Goal: Information Seeking & Learning: Learn about a topic

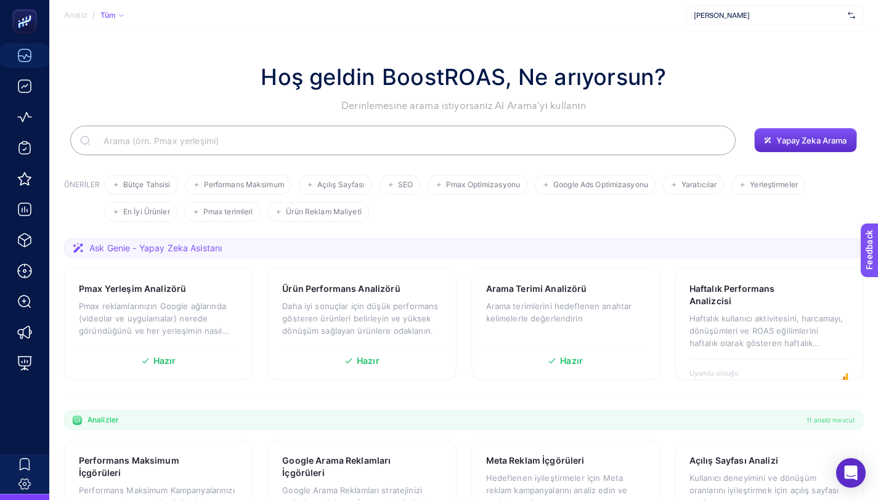
click at [693, 71] on div "Hoş geldin BoostROAS, Ne arıyorsun? Derinlemesine arama istiyorsanız AI Arama'y…" at bounding box center [463, 86] width 799 height 53
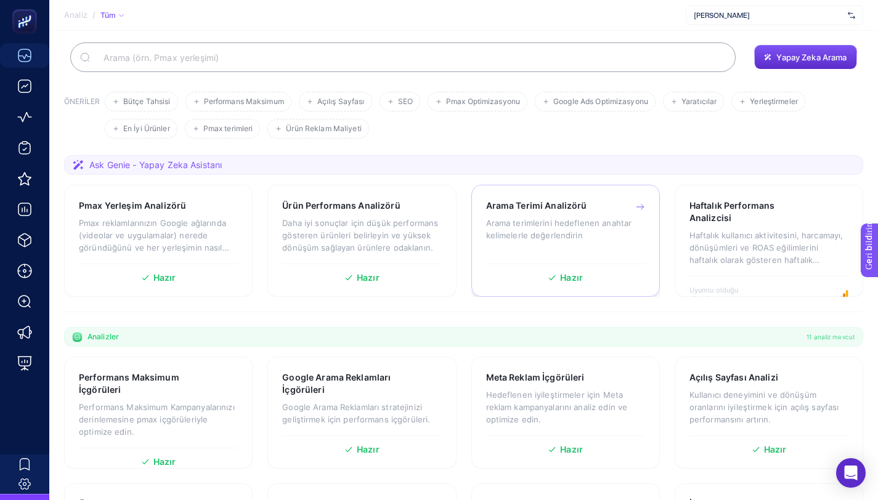
click at [557, 275] on div "Hazır" at bounding box center [565, 278] width 159 height 9
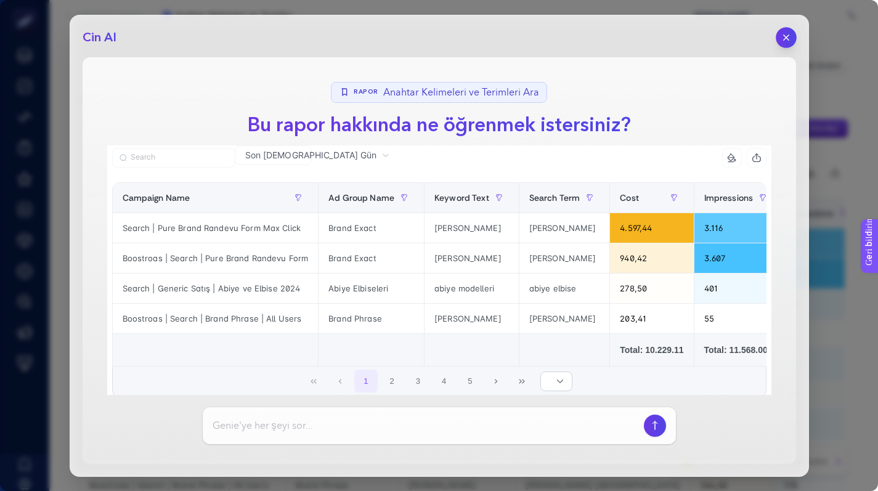
click at [783, 39] on icon "button" at bounding box center [785, 37] width 5 height 5
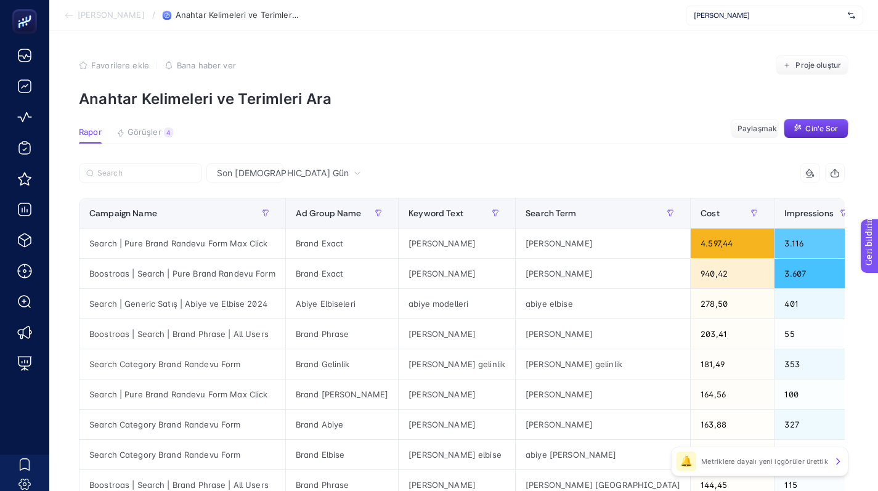
click at [733, 21] on div "[PERSON_NAME]" at bounding box center [774, 16] width 177 height 20
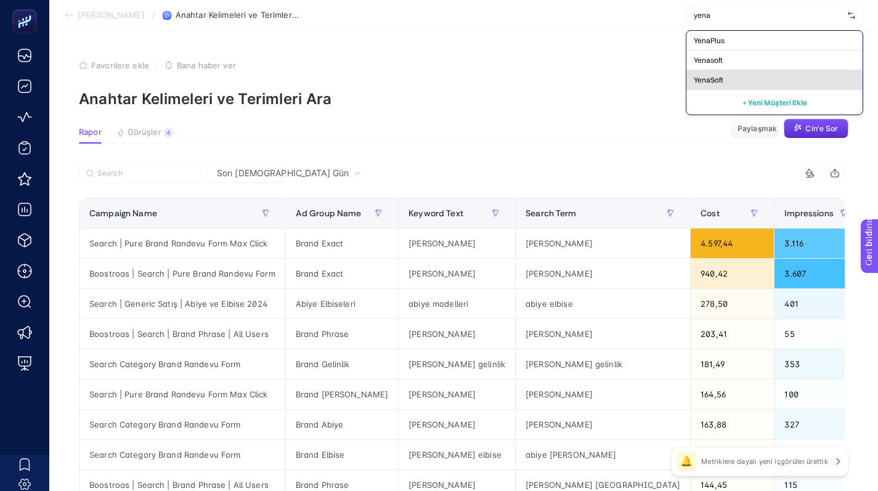
type input "yena"
click at [737, 75] on div "YenaSoft" at bounding box center [774, 80] width 176 height 20
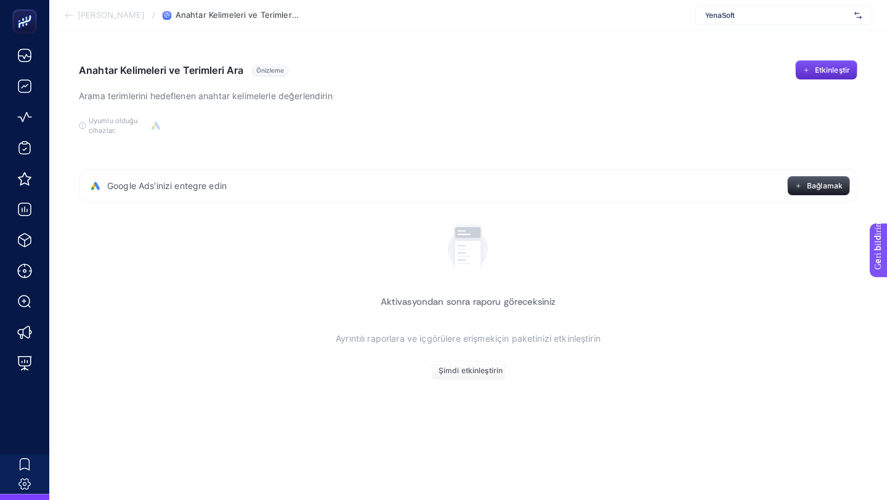
click at [726, 9] on div "YenaSoft" at bounding box center [783, 16] width 177 height 20
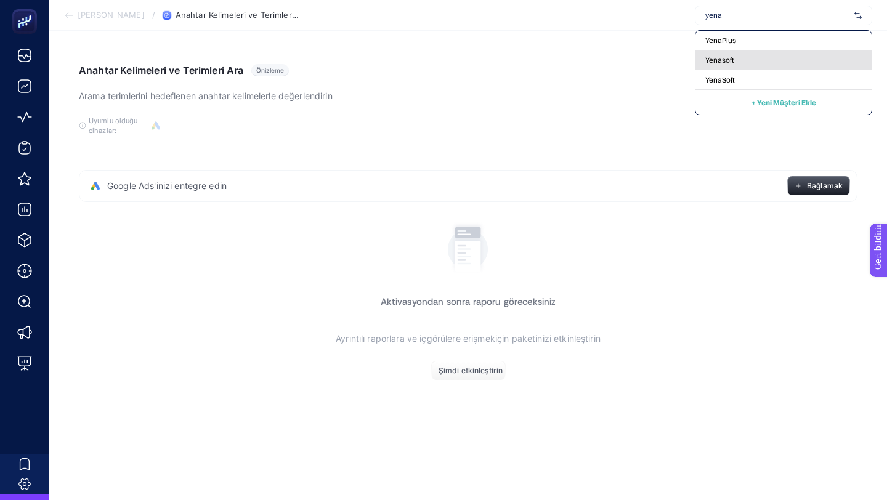
type input "yena"
click at [728, 57] on font "Yenasoft" at bounding box center [719, 59] width 29 height 9
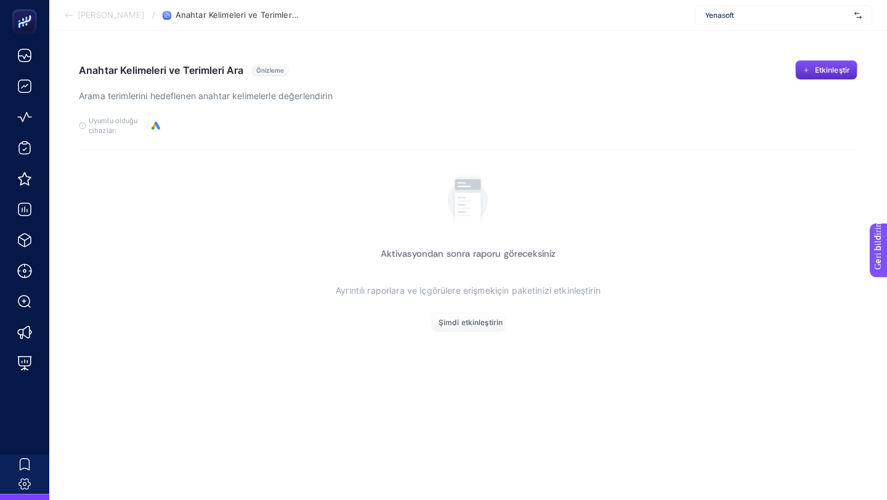
click at [733, 21] on div "Yenasoft" at bounding box center [783, 16] width 177 height 20
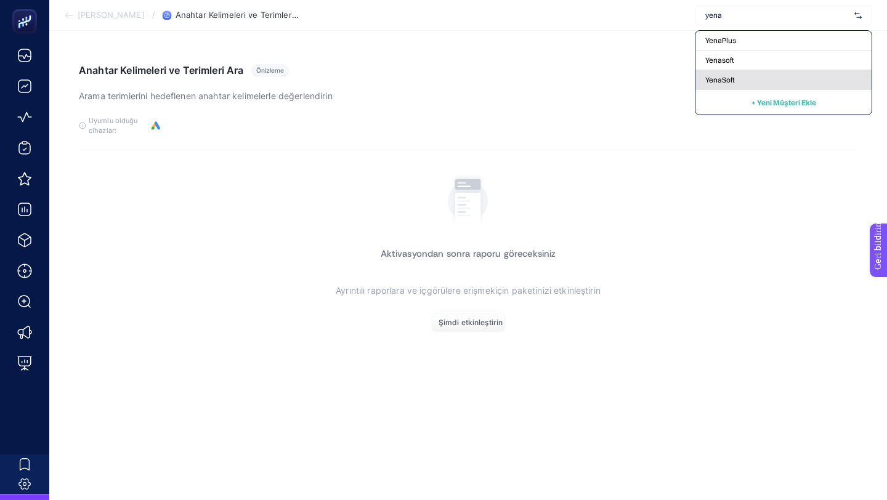
type input "yena"
click at [732, 76] on font "YenaSoft" at bounding box center [720, 79] width 30 height 9
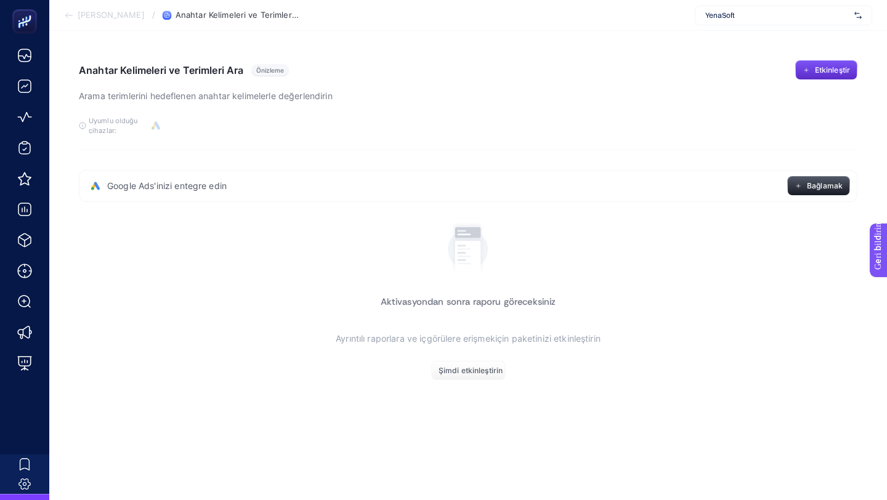
click at [737, 15] on span "YenaSoft" at bounding box center [777, 15] width 144 height 10
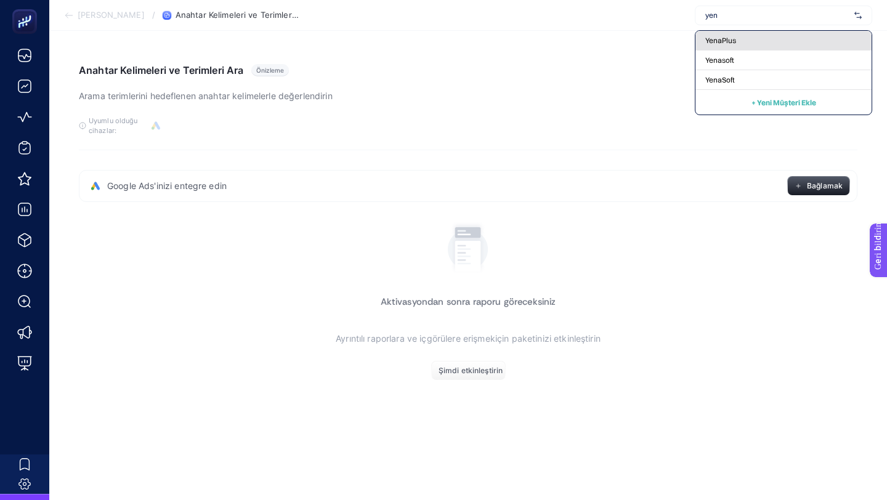
type input "yen"
click at [727, 35] on div "YenaPlus" at bounding box center [784, 41] width 176 height 20
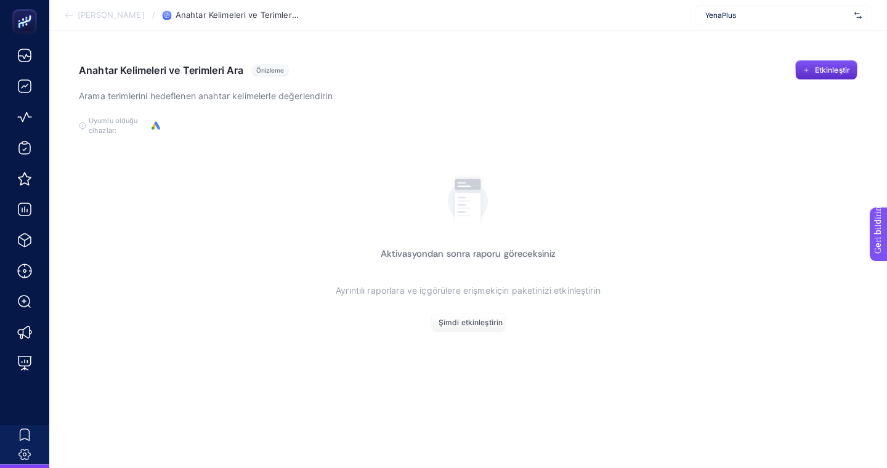
click at [738, 17] on span "YenaPlus" at bounding box center [777, 15] width 144 height 10
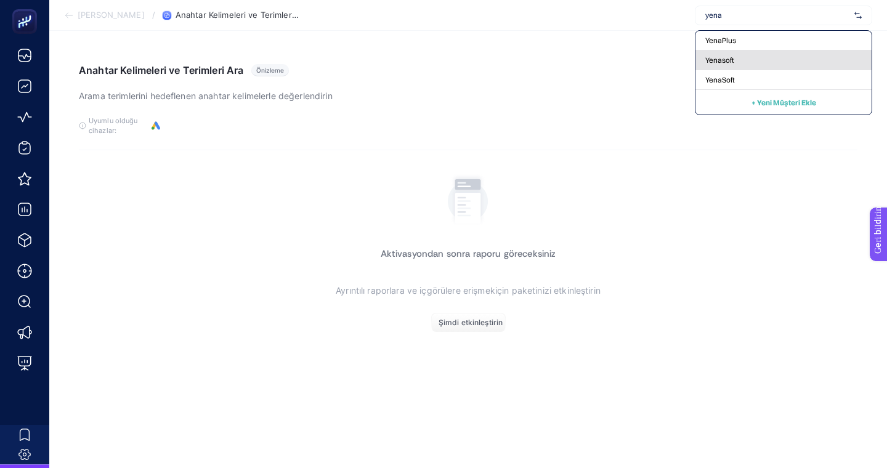
type input "yena"
click at [709, 54] on div "Yenasoft" at bounding box center [784, 61] width 176 height 20
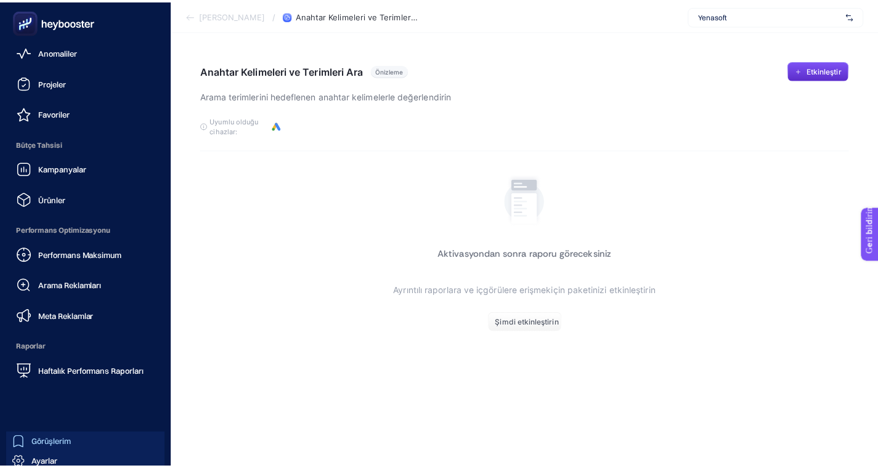
scroll to position [100, 0]
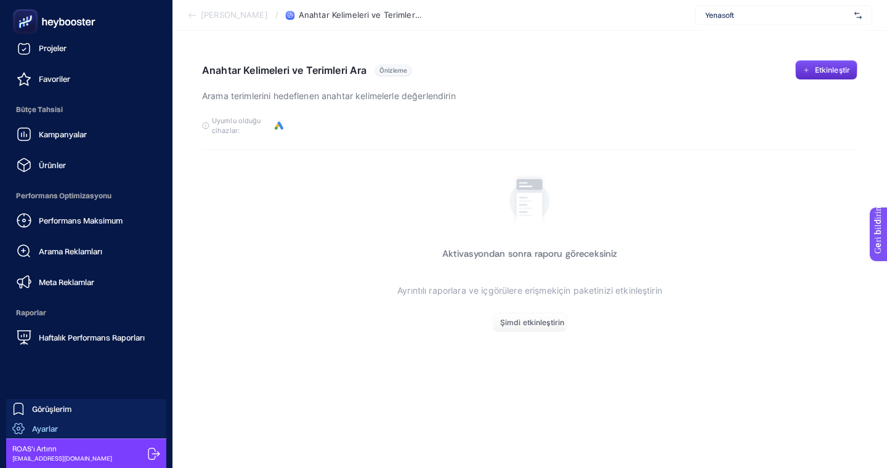
click at [31, 430] on div "Ayarlar" at bounding box center [35, 429] width 46 height 12
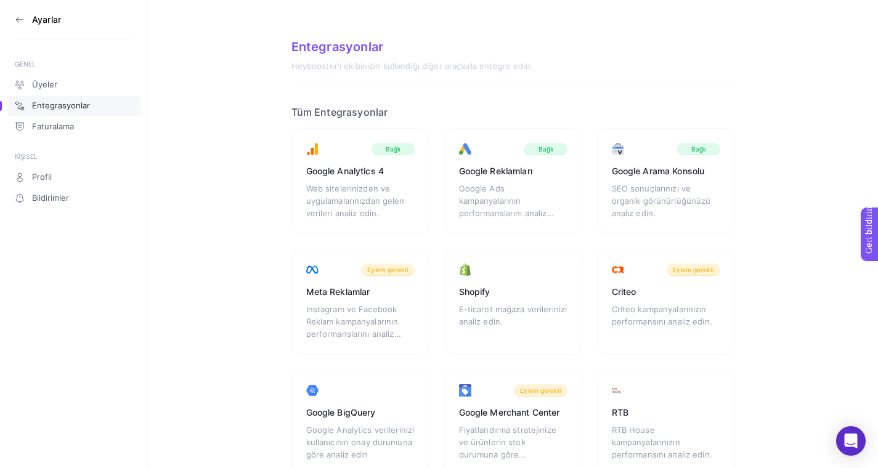
click at [18, 21] on icon at bounding box center [17, 19] width 2 height 5
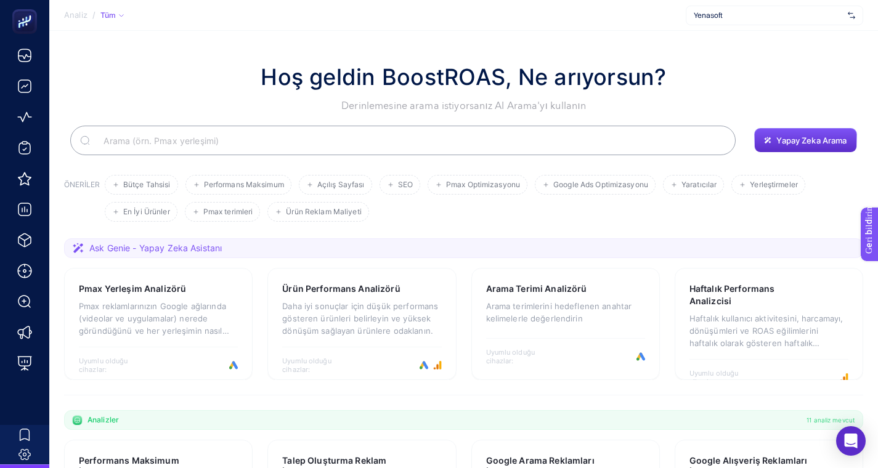
click at [705, 21] on div "Yenasoft" at bounding box center [774, 16] width 177 height 20
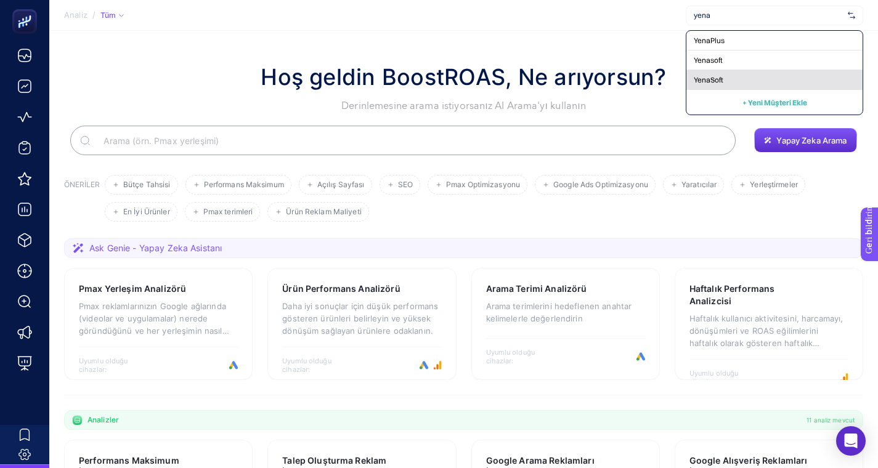
type input "yena"
click at [723, 83] on font "YenaSoft" at bounding box center [709, 79] width 30 height 9
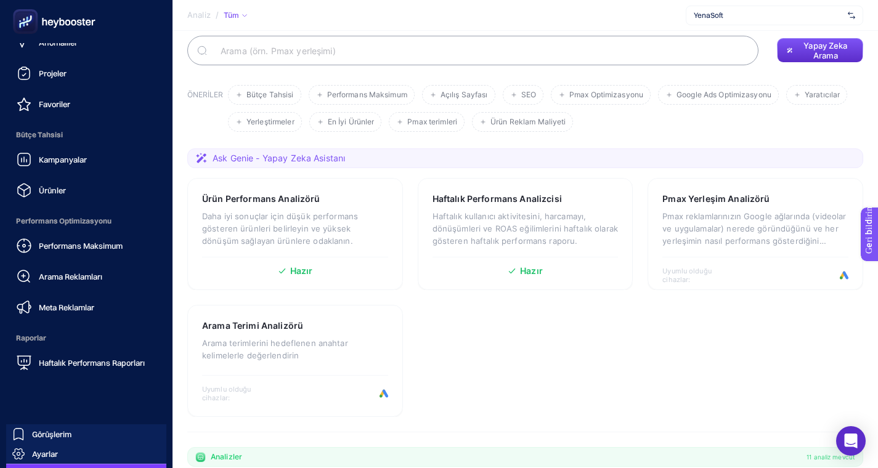
scroll to position [100, 0]
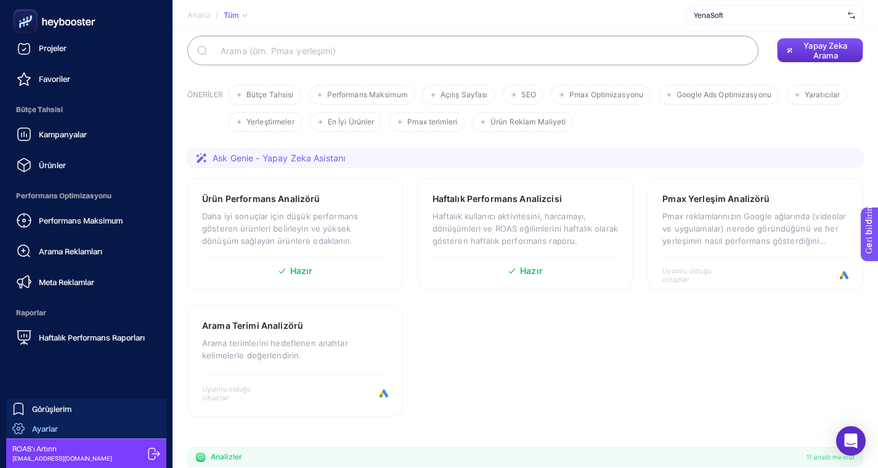
click at [31, 428] on div "Ayarlar" at bounding box center [35, 429] width 46 height 12
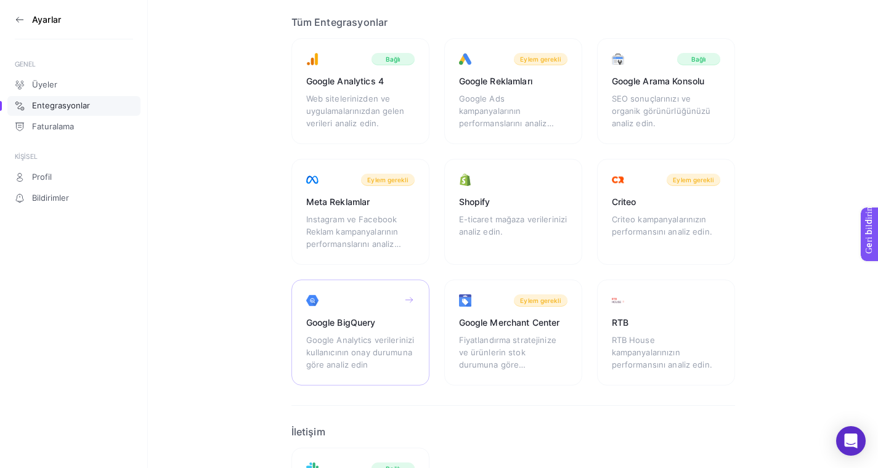
scroll to position [17, 0]
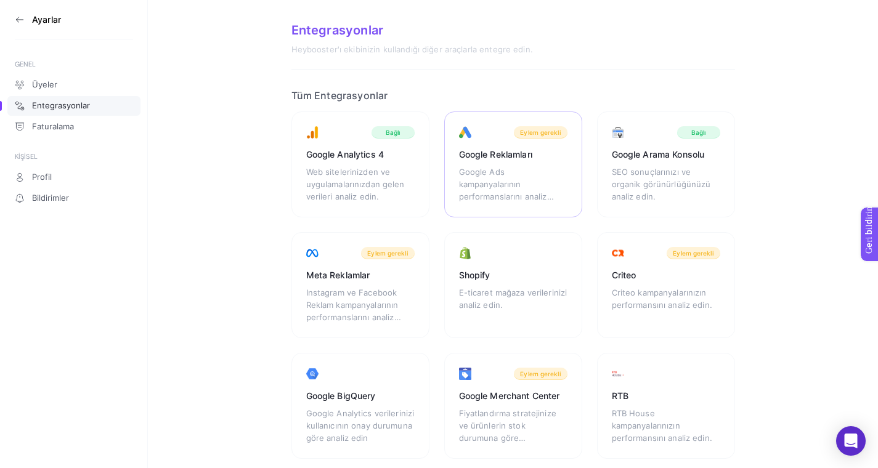
click at [535, 137] on div "Eylem gerekli" at bounding box center [541, 132] width 54 height 12
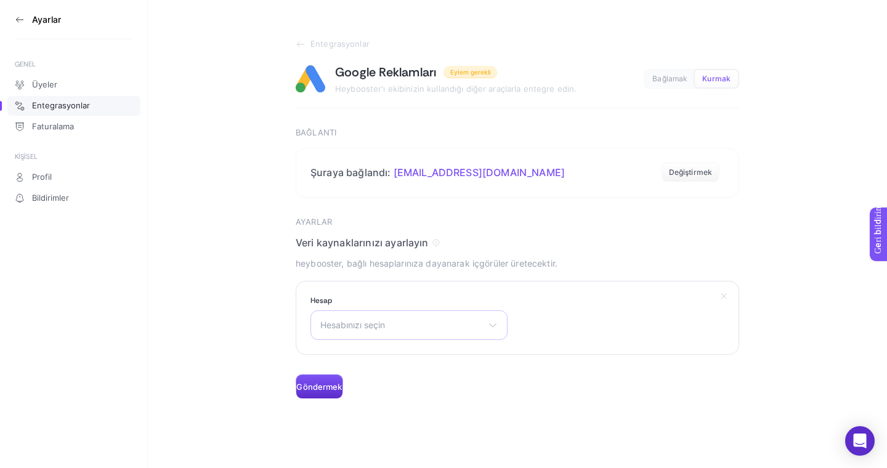
click at [420, 326] on span "Hesabınızı seçin" at bounding box center [401, 325] width 163 height 10
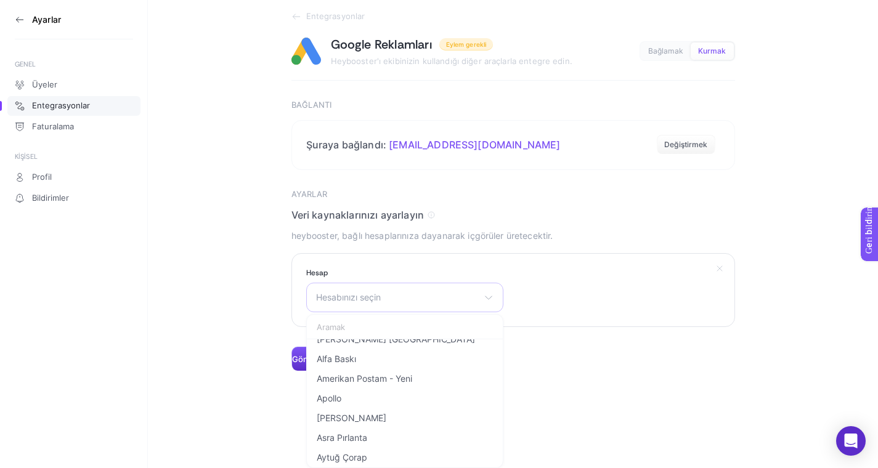
scroll to position [240, 0]
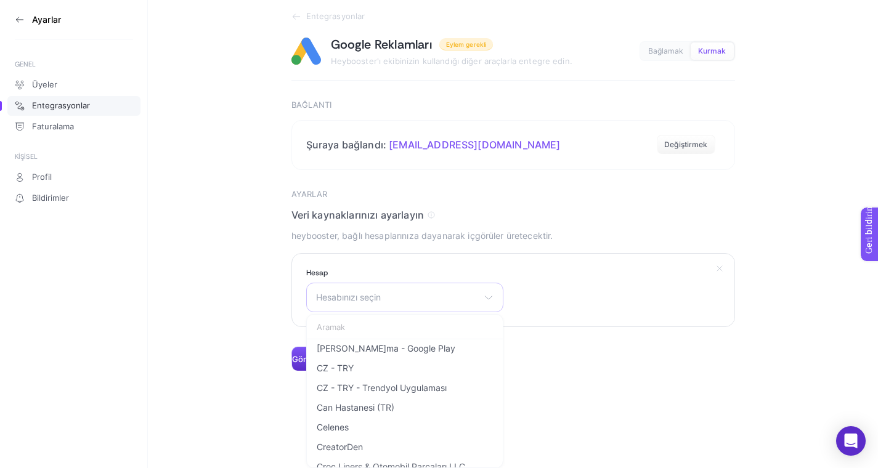
click at [340, 300] on font "Hesabınızı seçin" at bounding box center [348, 297] width 65 height 10
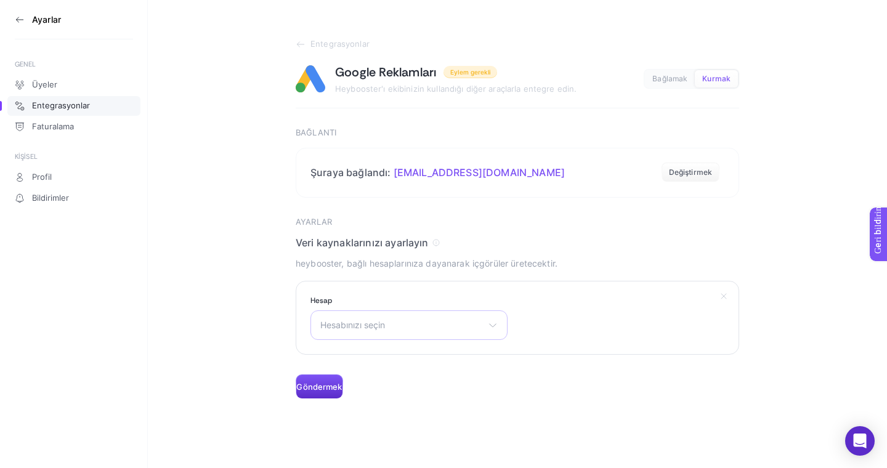
click at [340, 300] on label "Hesap" at bounding box center [409, 301] width 197 height 10
click at [344, 333] on div "Hesabınızı seçin 2443884407 3dProBox [PERSON_NAME] Adana Alfa Baskı Amerikan Po…" at bounding box center [409, 326] width 197 height 30
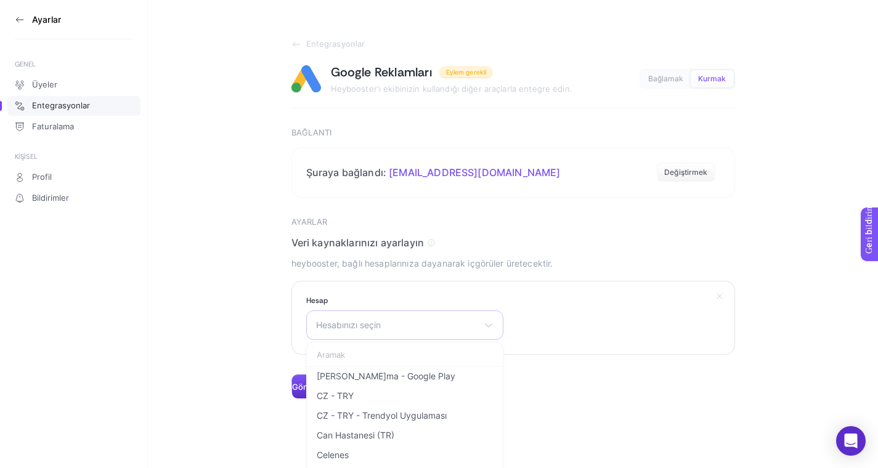
click at [346, 327] on font "Hesabınızı seçin" at bounding box center [348, 325] width 65 height 10
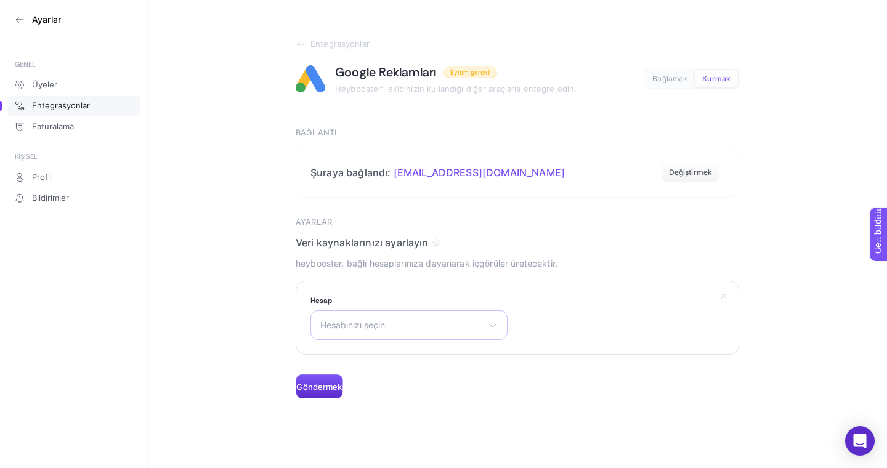
click at [346, 327] on font "Hesabınızı seçin" at bounding box center [352, 325] width 65 height 10
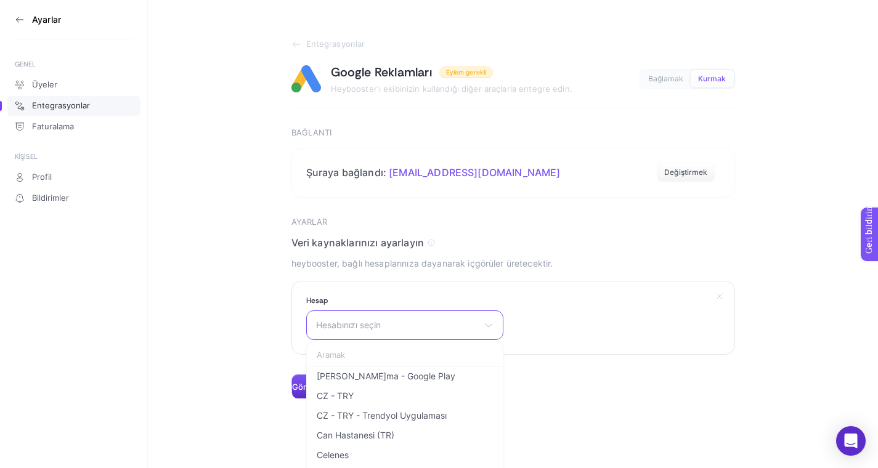
click at [346, 350] on input "text" at bounding box center [405, 355] width 196 height 25
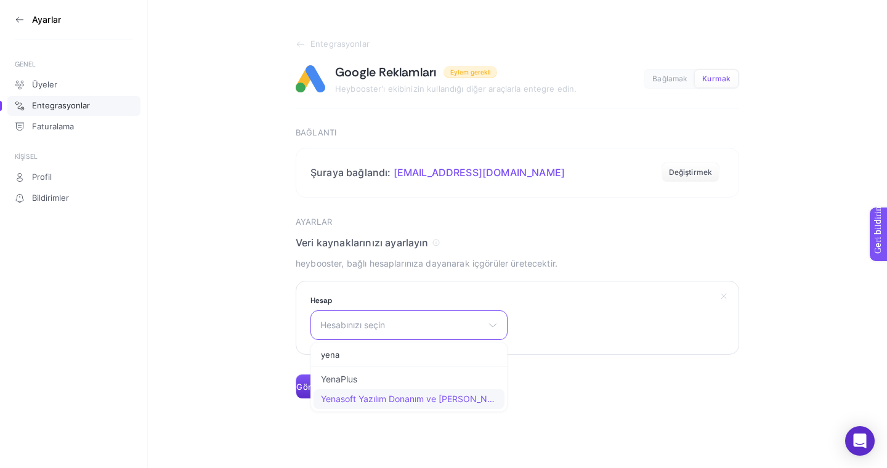
type input "yena"
click at [359, 402] on font "Yenasoft Yazılım Donanım ve [PERSON_NAME]. San. ve Tic.Ltd.Şti." at bounding box center [455, 399] width 269 height 10
click at [319, 386] on font "Göndermek" at bounding box center [319, 387] width 46 height 10
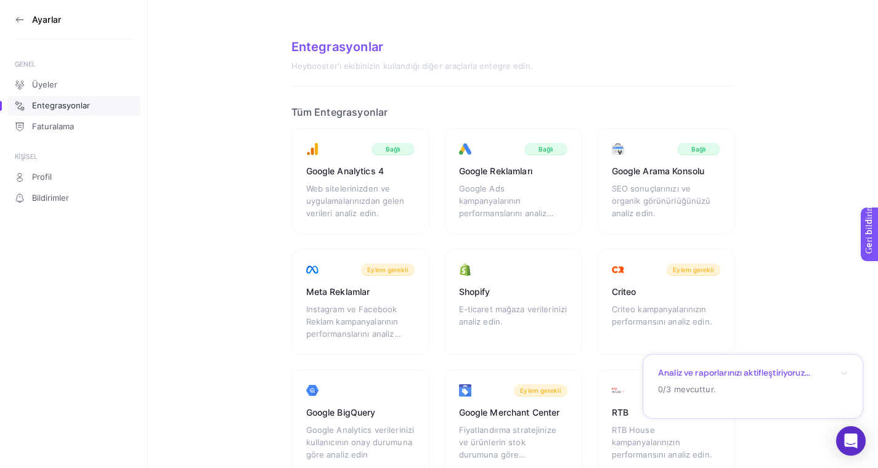
click at [844, 372] on icon "button" at bounding box center [843, 373] width 7 height 7
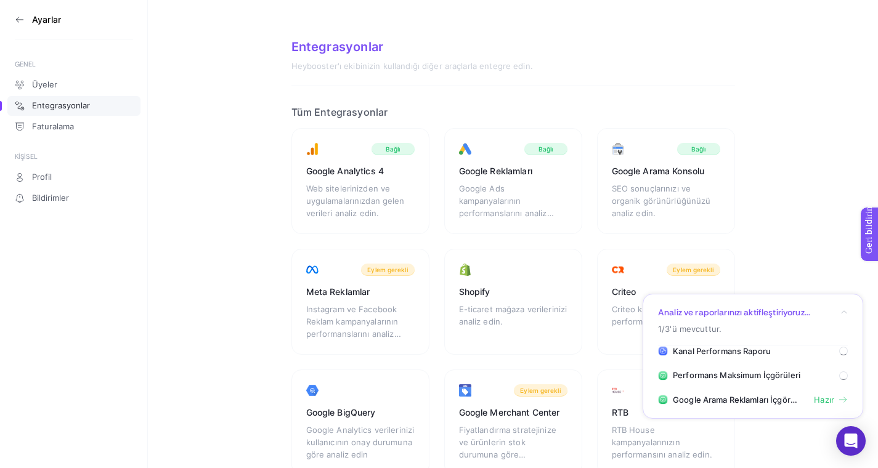
click at [23, 20] on icon at bounding box center [20, 20] width 10 height 10
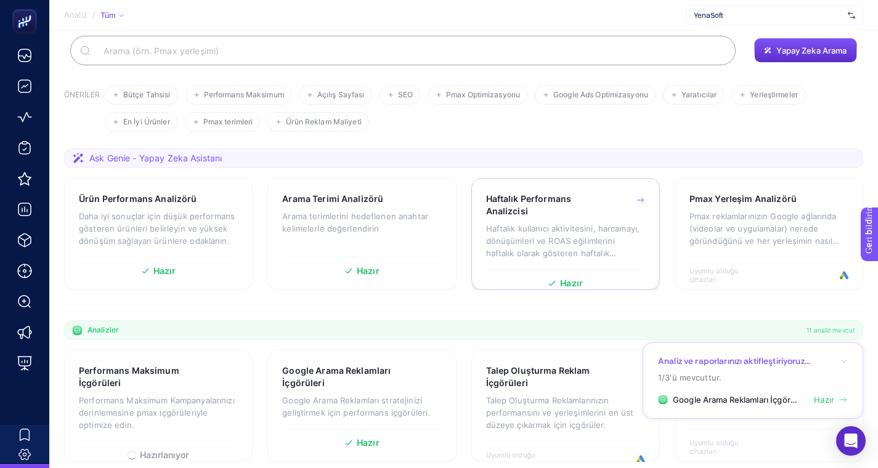
scroll to position [352, 0]
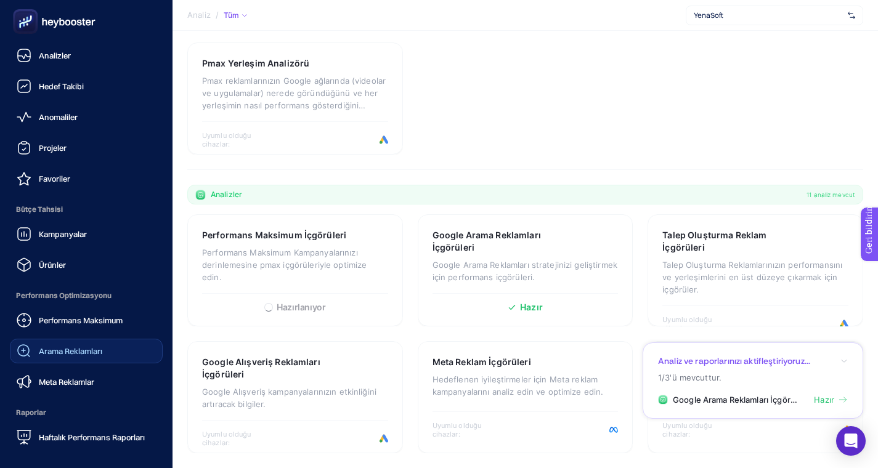
click at [51, 344] on div "Arama Reklamları" at bounding box center [60, 351] width 86 height 15
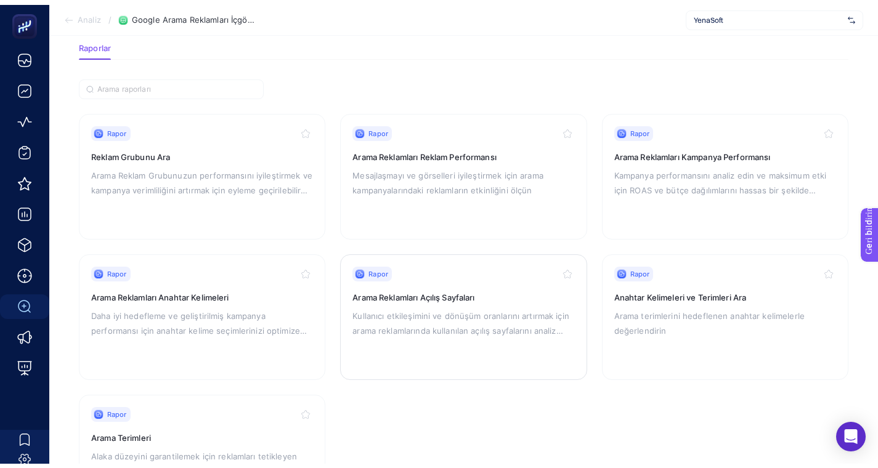
scroll to position [66, 0]
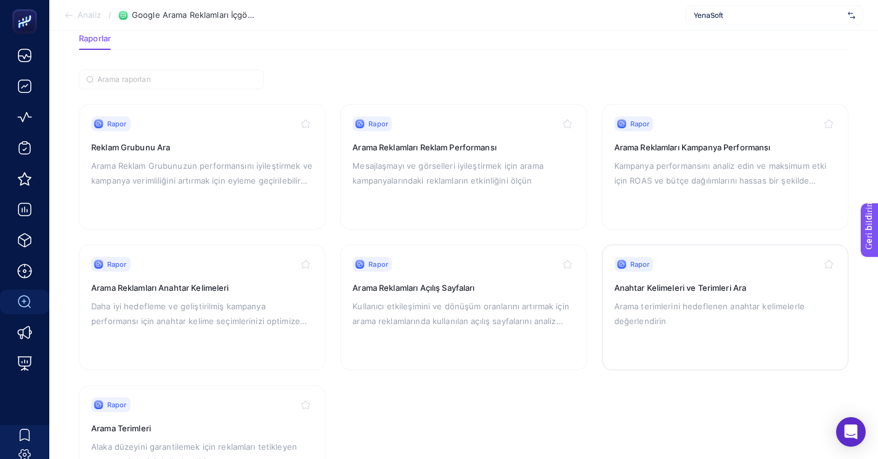
click at [670, 331] on div "Rapor Anahtar Kelimeleri ve Terimleri Ara Arama terimlerini hedeflenen anahtar …" at bounding box center [725, 307] width 222 height 101
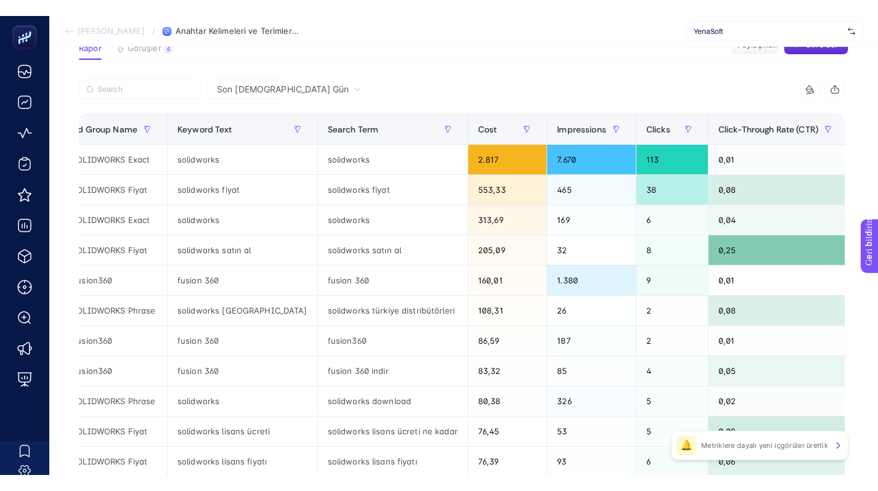
scroll to position [0, 267]
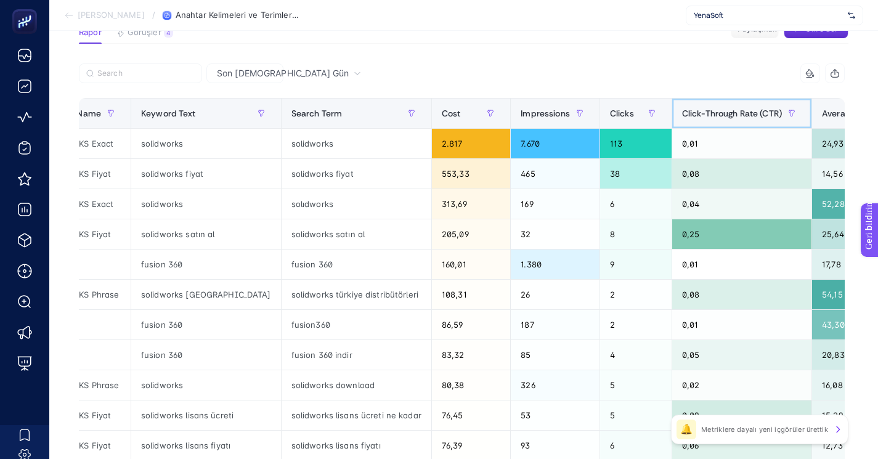
click at [718, 112] on span "Click-Through Rate (CTR)" at bounding box center [732, 113] width 100 height 10
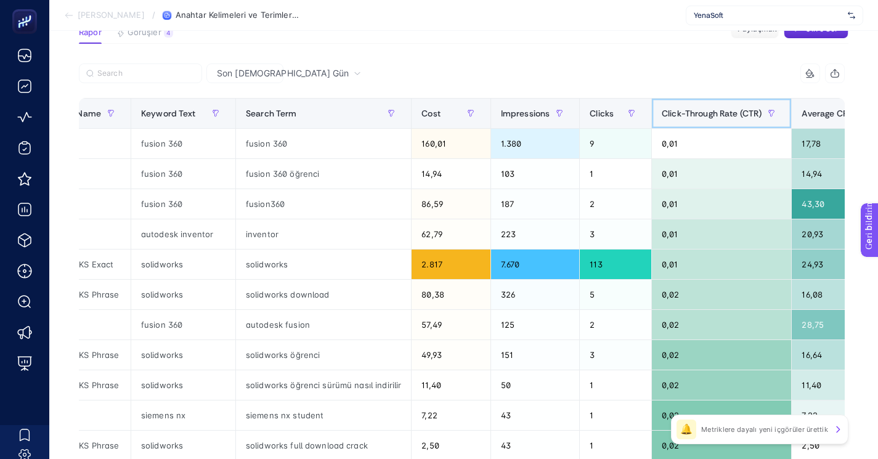
click at [722, 114] on span "Click-Through Rate (CTR)" at bounding box center [712, 113] width 100 height 10
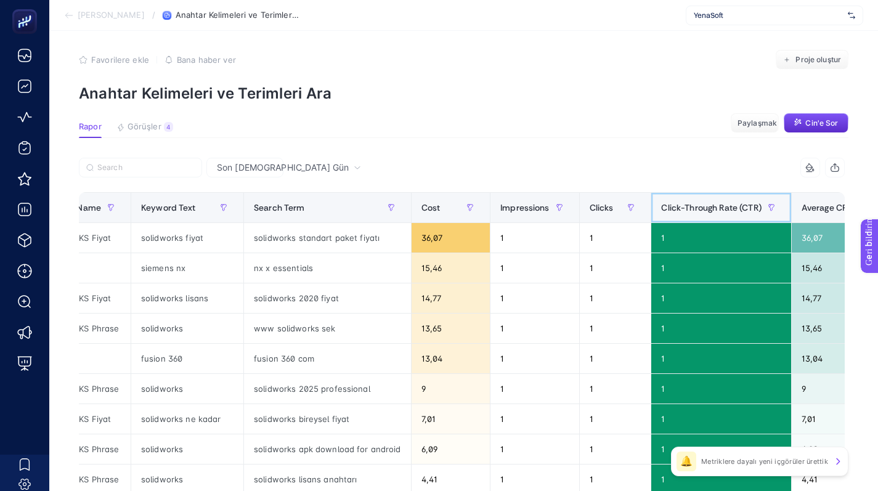
scroll to position [0, 0]
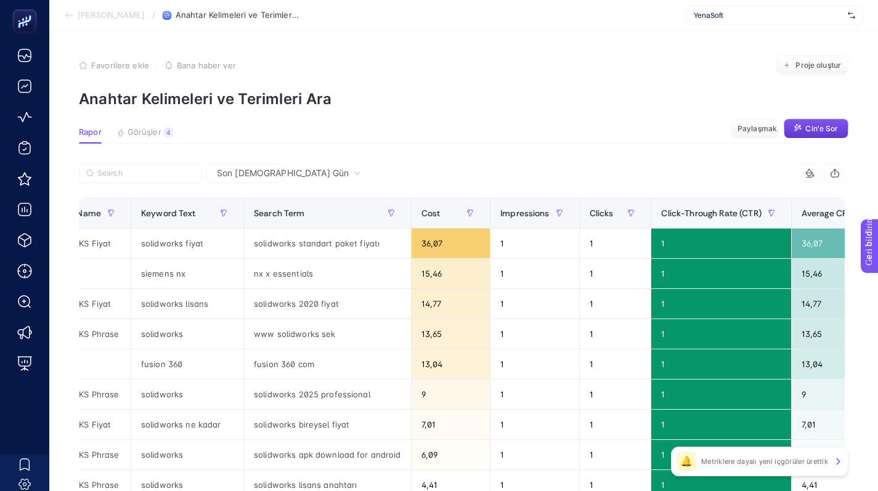
click at [824, 131] on font "Cin'e Sor" at bounding box center [821, 128] width 33 height 9
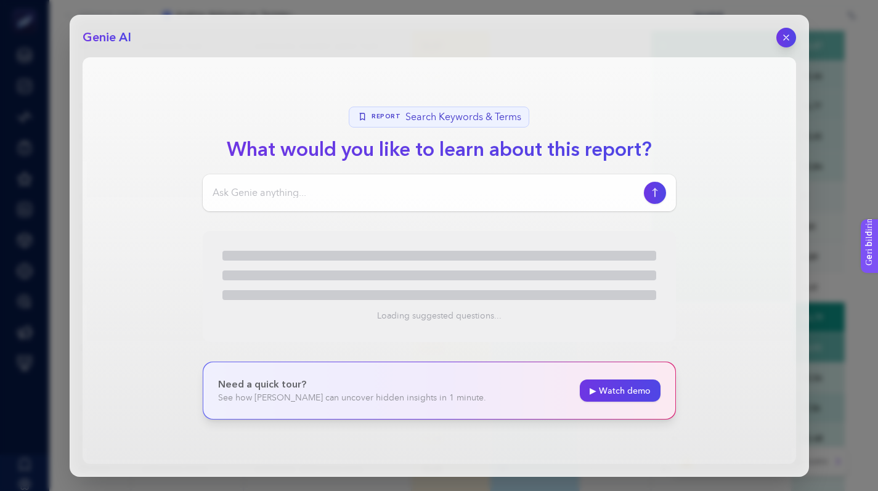
scroll to position [201, 0]
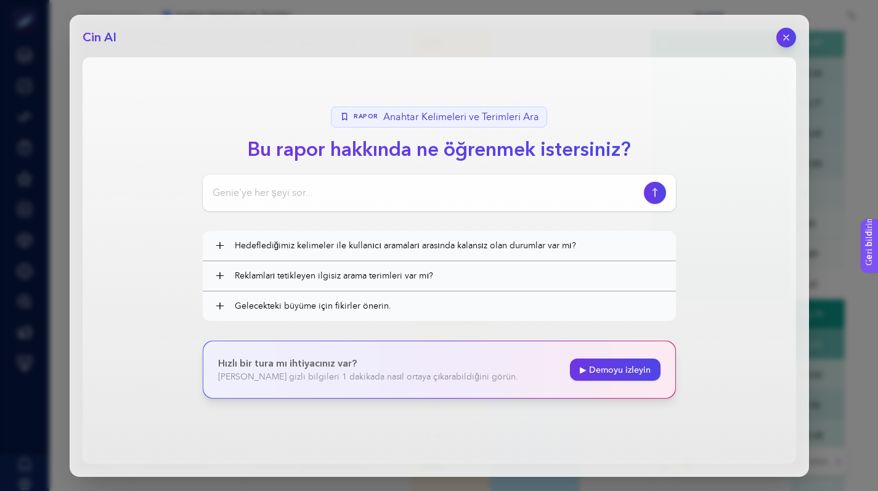
click at [493, 191] on input at bounding box center [426, 192] width 426 height 15
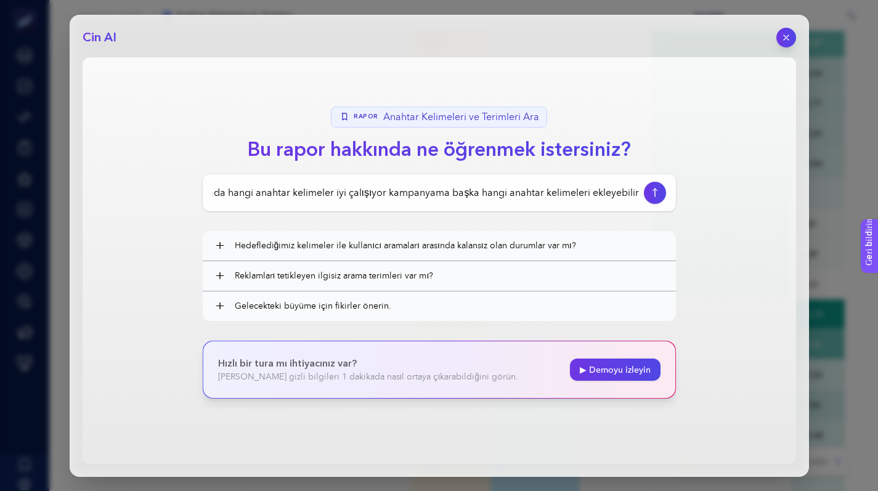
scroll to position [0, 28]
type input "burada hangi anahtar kelimeler iyi çalışıyor kampanyama başka hangi anahtar kel…"
click at [651, 192] on icon "button" at bounding box center [654, 193] width 13 height 10
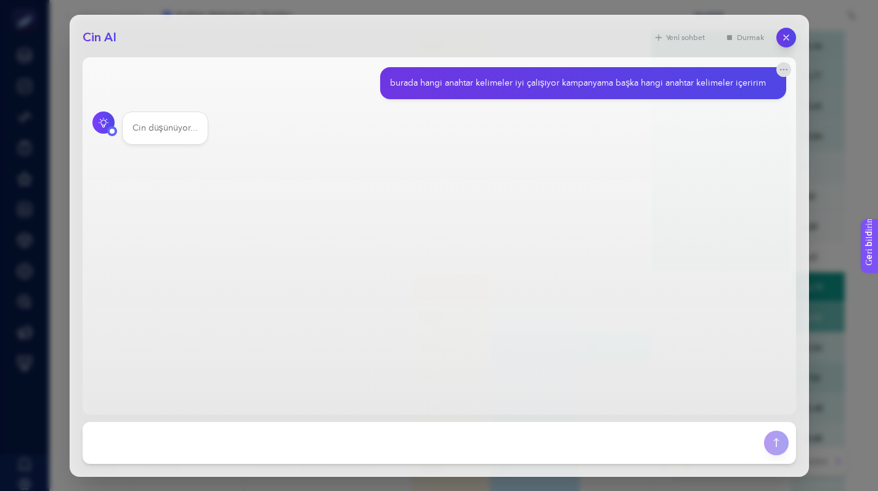
scroll to position [230, 0]
click at [782, 72] on icon "button" at bounding box center [784, 70] width 10 height 10
click at [782, 74] on icon "button" at bounding box center [784, 70] width 10 height 10
click at [617, 145] on main "burada hangi anahtar kelimeler iyi çalışıyor kampanyama başka hangi anahtar kel…" at bounding box center [440, 235] width 714 height 357
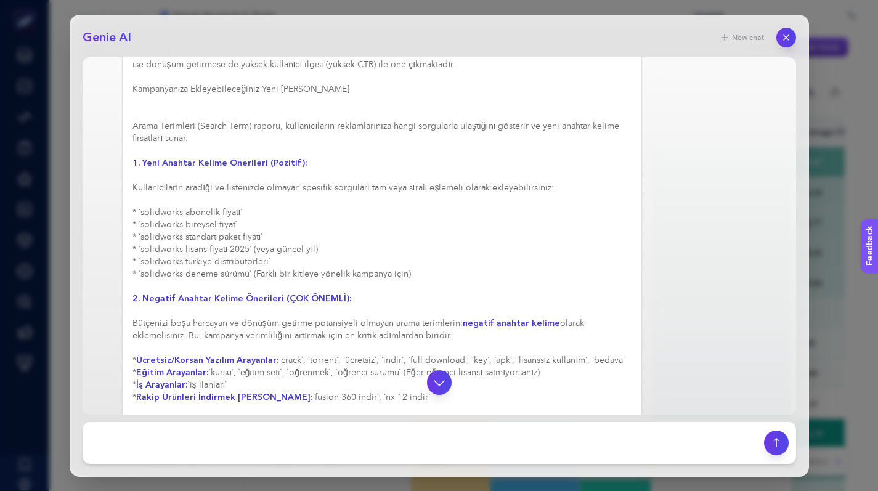
scroll to position [369, 0]
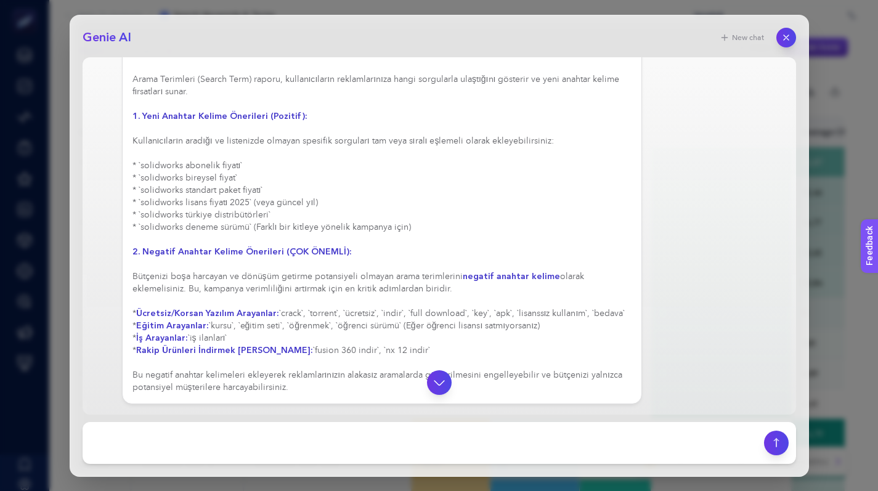
drag, startPoint x: 139, startPoint y: 277, endPoint x: 504, endPoint y: 288, distance: 364.9
click at [504, 288] on div "Raporu analiz ederek kampanyanız hakkında aşağıdaki çıkarımları yapabiliriz: İy…" at bounding box center [382, 73] width 500 height 641
drag, startPoint x: 264, startPoint y: 313, endPoint x: 613, endPoint y: 323, distance: 349.5
click at [613, 323] on div "Raporu analiz ederek kampanyanız hakkında aşağıdaki çıkarımları yapabiliriz: İy…" at bounding box center [382, 73] width 500 height 641
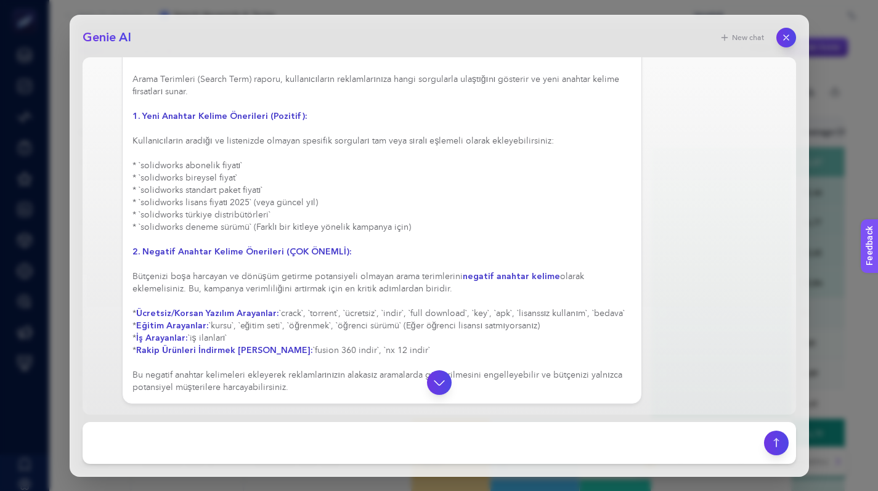
click at [360, 321] on div "Raporu analiz ederek kampanyanız hakkında aşağıdaki çıkarımları yapabiliriz: İy…" at bounding box center [382, 73] width 500 height 641
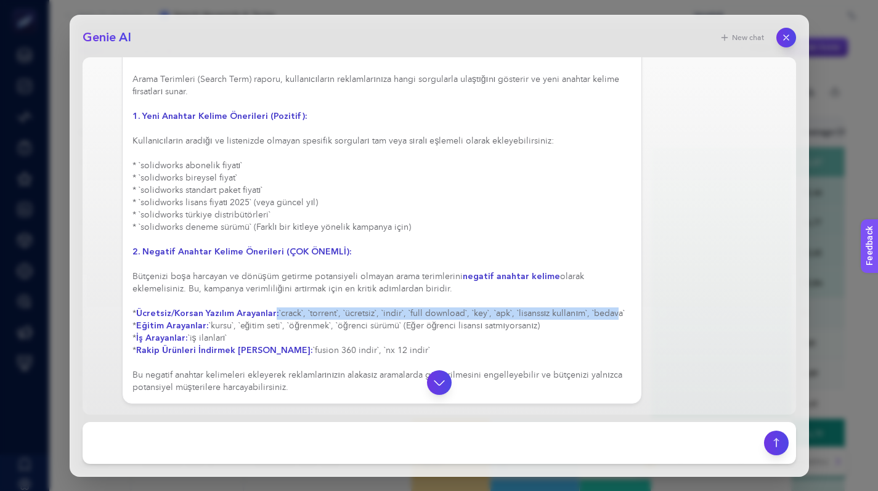
drag, startPoint x: 271, startPoint y: 308, endPoint x: 609, endPoint y: 315, distance: 337.7
click at [609, 315] on div "Raporu analiz ederek kampanyanız hakkında aşağıdaki çıkarımları yapabiliriz: İy…" at bounding box center [382, 73] width 500 height 641
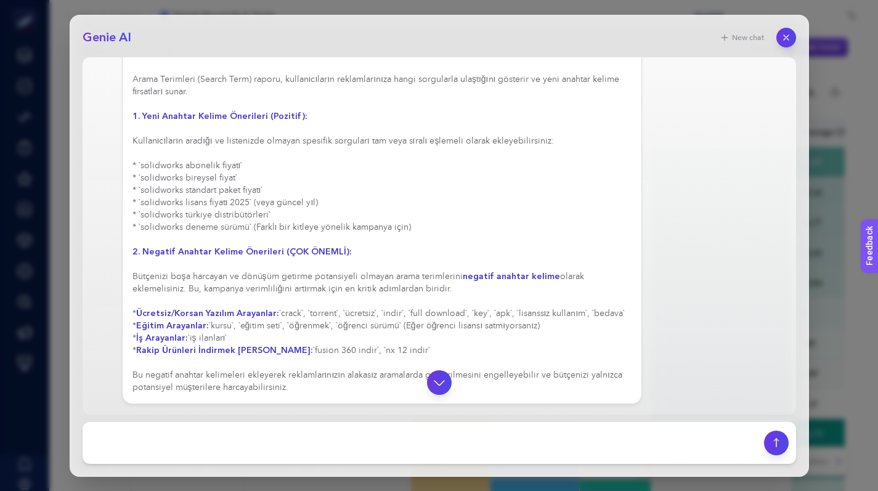
click at [414, 330] on div "Raporu analiz ederek kampanyanız hakkında aşağıdaki çıkarımları yapabiliriz: İy…" at bounding box center [382, 73] width 500 height 641
drag, startPoint x: 217, startPoint y: 339, endPoint x: 311, endPoint y: 343, distance: 94.3
click at [310, 343] on div "Raporu analiz ederek kampanyanız hakkında aşağıdaki çıkarımları yapabiliriz: İy…" at bounding box center [382, 74] width 500 height 641
drag, startPoint x: 267, startPoint y: 349, endPoint x: 391, endPoint y: 353, distance: 123.9
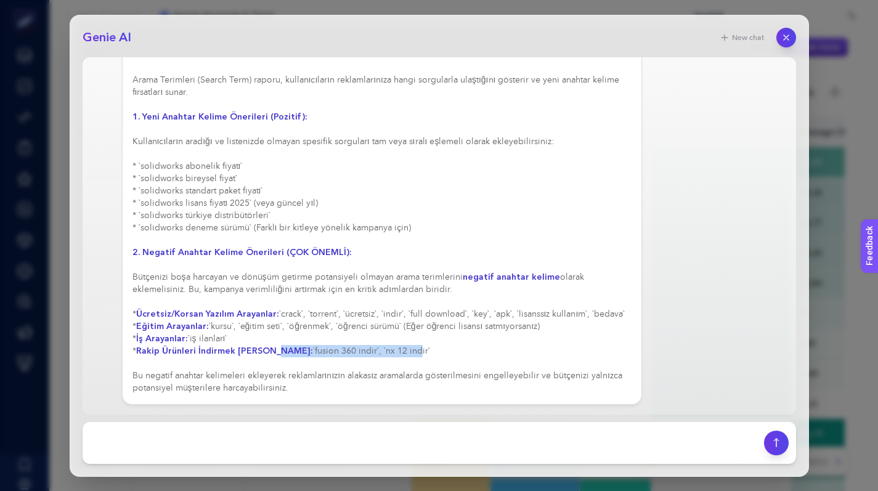
click at [378, 353] on div "Raporu analiz ederek kampanyanız hakkında aşağıdaki çıkarımları yapabiliriz: İy…" at bounding box center [382, 74] width 500 height 641
click at [391, 353] on div "Raporu analiz ederek kampanyanız hakkında aşağıdaki çıkarımları yapabiliriz: İy…" at bounding box center [382, 74] width 500 height 641
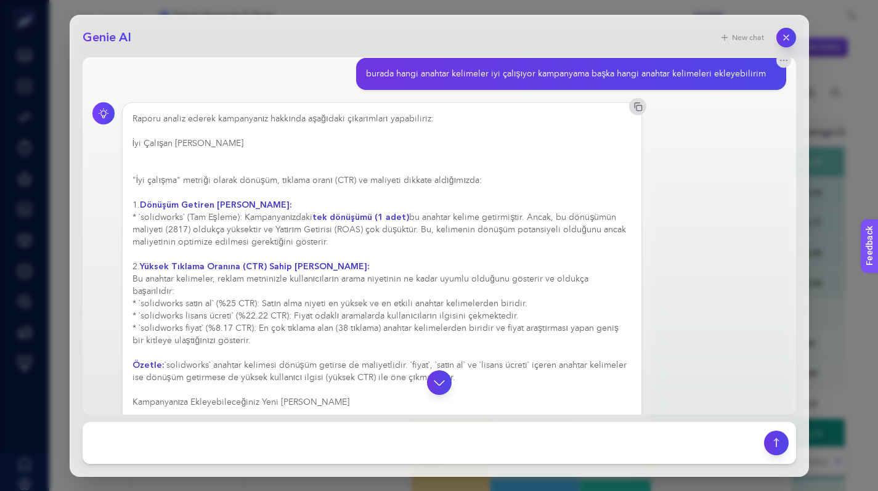
scroll to position [23, 0]
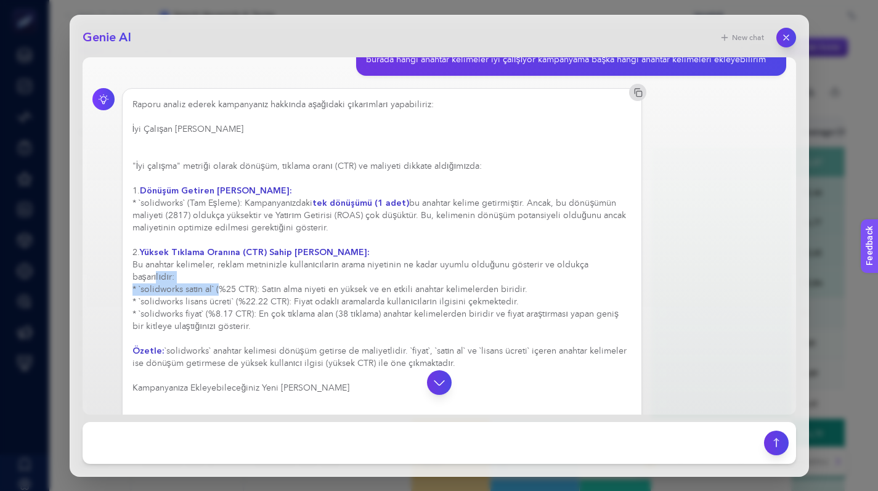
drag, startPoint x: 141, startPoint y: 270, endPoint x: 215, endPoint y: 292, distance: 77.0
click at [215, 292] on div "Raporu analiz ederek kampanyanız hakkında aşağıdaki çıkarımları yapabiliriz: İy…" at bounding box center [382, 419] width 500 height 641
drag, startPoint x: 222, startPoint y: 290, endPoint x: 532, endPoint y: 285, distance: 310.6
click at [532, 285] on div "Raporu analiz ederek kampanyanız hakkında aşağıdaki çıkarımları yapabiliriz: İy…" at bounding box center [382, 419] width 500 height 641
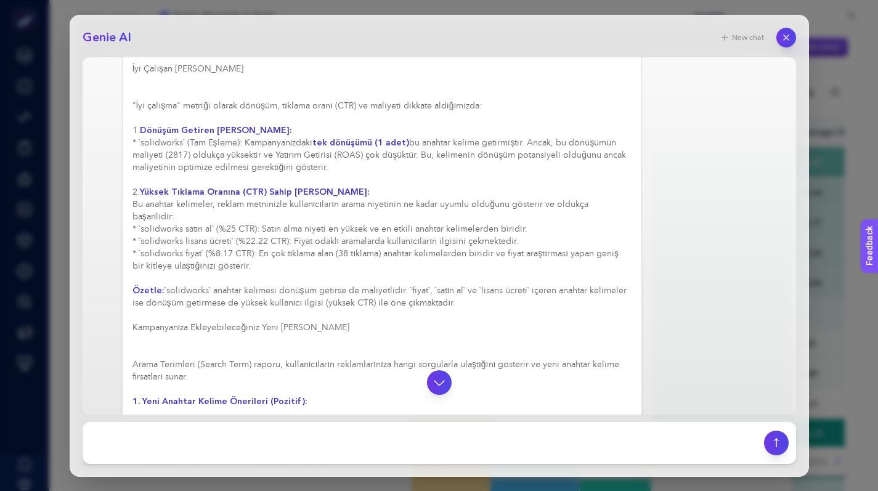
scroll to position [89, 0]
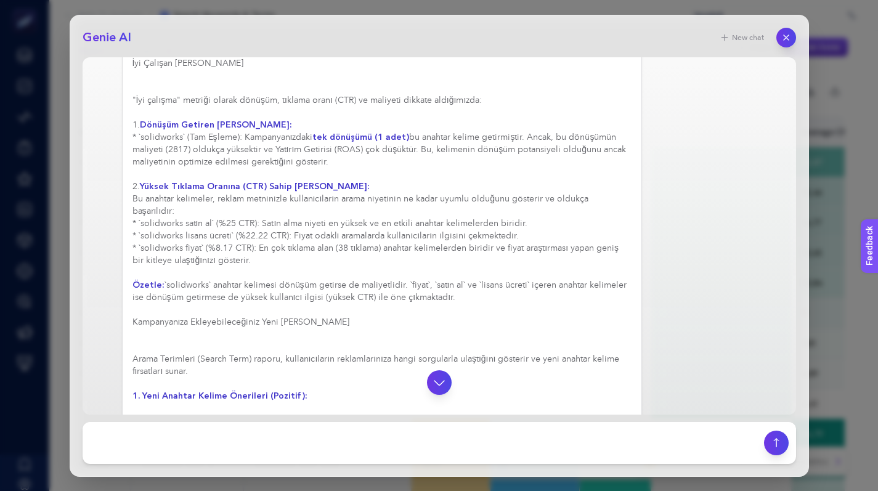
drag, startPoint x: 240, startPoint y: 299, endPoint x: 463, endPoint y: 302, distance: 223.1
click at [463, 302] on div "Raporu analiz ederek kampanyanız hakkında aşağıdaki çıkarımları yapabiliriz: İy…" at bounding box center [382, 353] width 500 height 641
drag, startPoint x: 163, startPoint y: 324, endPoint x: 325, endPoint y: 324, distance: 162.0
click at [325, 324] on h3 "Kampanyanıza Ekleyebileceğiniz Yeni [PERSON_NAME]" at bounding box center [382, 322] width 500 height 12
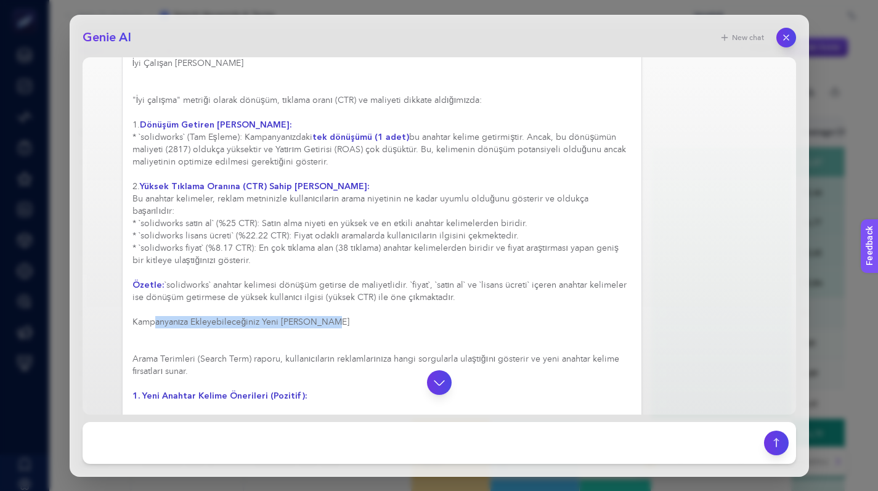
click at [323, 326] on h3 "Kampanyanıza Ekleyebileceğiniz Yeni [PERSON_NAME]" at bounding box center [382, 322] width 500 height 12
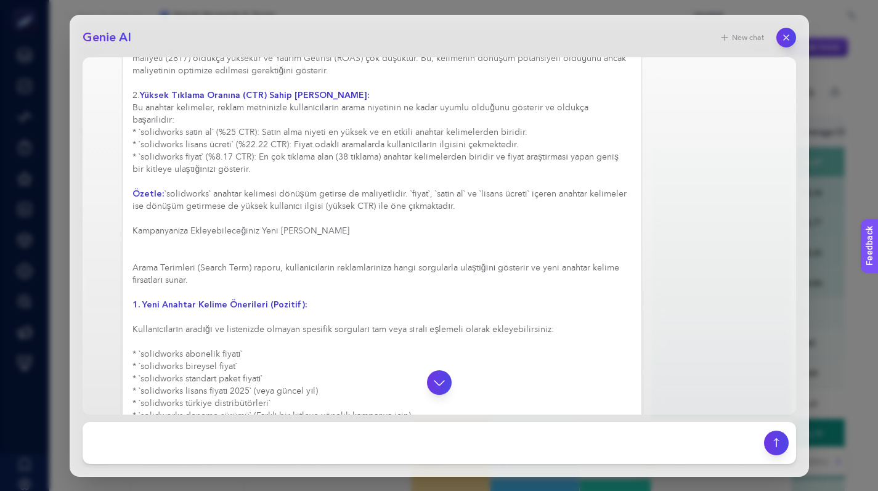
scroll to position [181, 0]
drag, startPoint x: 131, startPoint y: 169, endPoint x: 250, endPoint y: 173, distance: 118.3
click at [250, 173] on div "Raporu analiz ederek kampanyanız hakkında aşağıdaki çıkarımları yapabiliriz: İy…" at bounding box center [382, 262] width 521 height 662
click at [232, 193] on div "Raporu analiz ederek kampanyanız hakkında aşağıdaki çıkarımları yapabiliriz: İy…" at bounding box center [382, 261] width 500 height 641
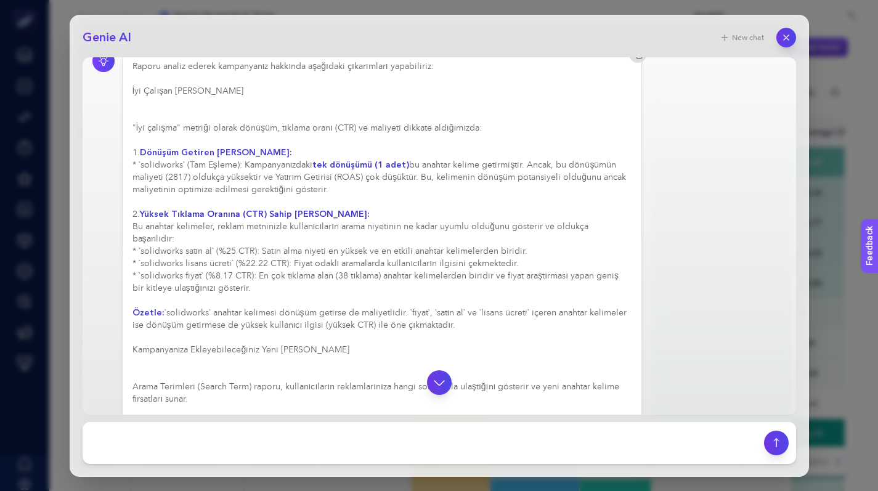
scroll to position [44, 0]
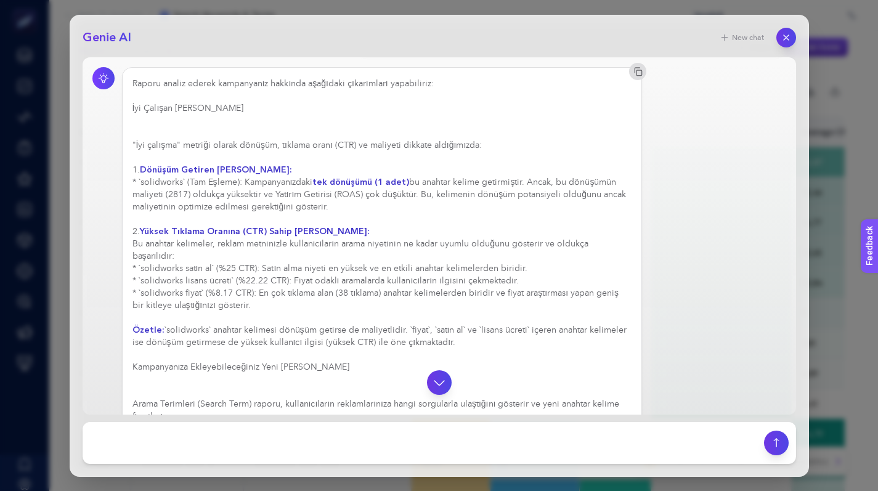
click at [133, 167] on div "Raporu analiz ederek kampanyanız hakkında aşağıdaki çıkarımları yapabiliriz: İy…" at bounding box center [382, 398] width 500 height 641
click at [633, 68] on icon "button" at bounding box center [638, 69] width 10 height 10
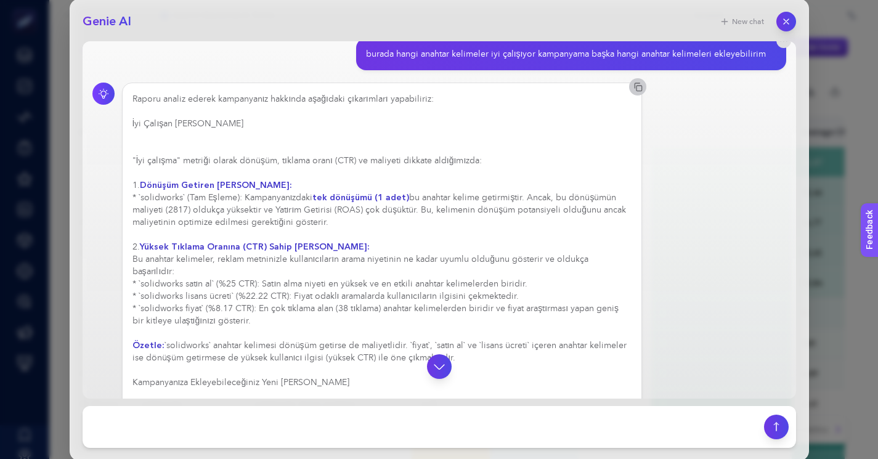
scroll to position [2, 0]
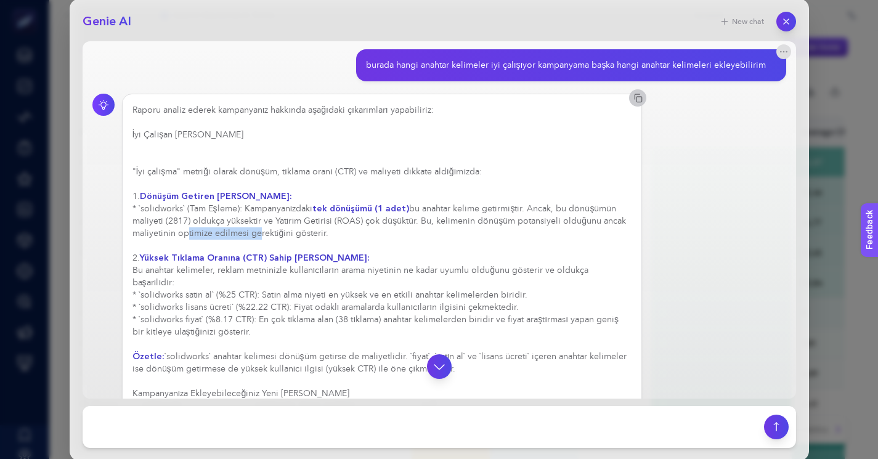
drag, startPoint x: 184, startPoint y: 230, endPoint x: 257, endPoint y: 229, distance: 72.7
click at [254, 230] on div "Raporu analiz ederek kampanyanız hakkında aşağıdaki çıkarımları yapabiliriz: İy…" at bounding box center [382, 424] width 500 height 641
click at [259, 229] on div "Raporu analiz ederek kampanyanız hakkında aşağıdaki çıkarımları yapabiliriz: İy…" at bounding box center [382, 424] width 500 height 641
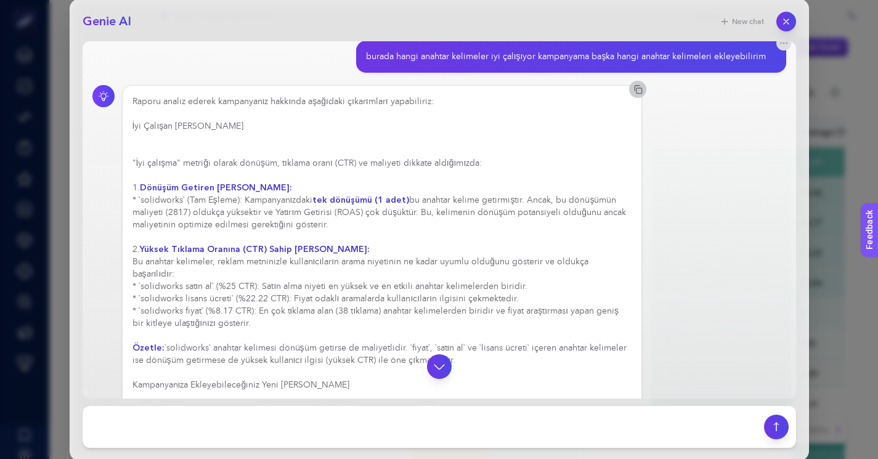
scroll to position [22, 0]
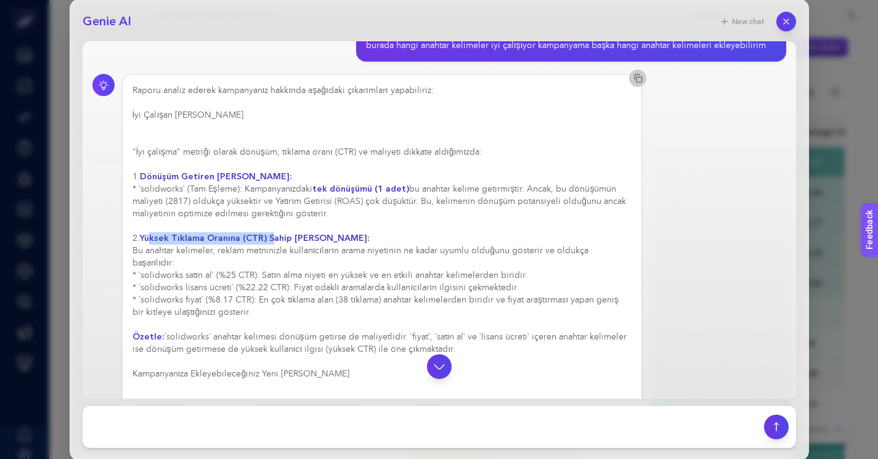
drag, startPoint x: 153, startPoint y: 237, endPoint x: 269, endPoint y: 234, distance: 115.9
click at [269, 234] on strong "Yüksek Tıklama Oranına (CTR) Sahip [PERSON_NAME]:" at bounding box center [255, 238] width 230 height 12
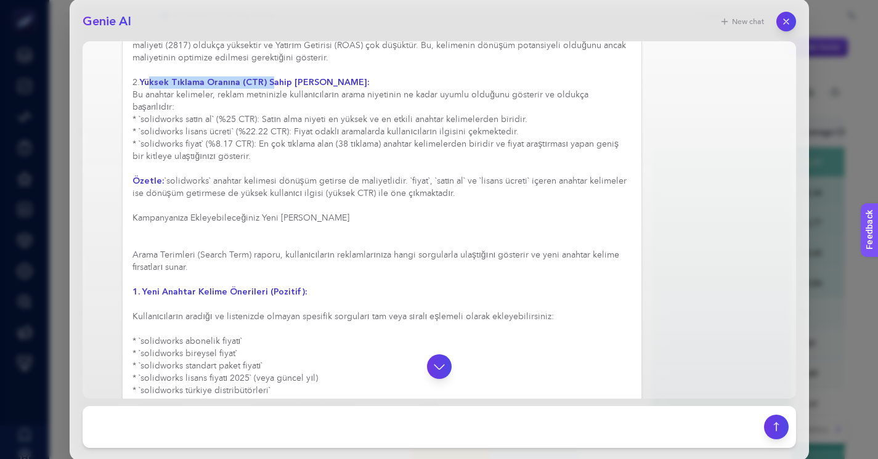
scroll to position [242, 0]
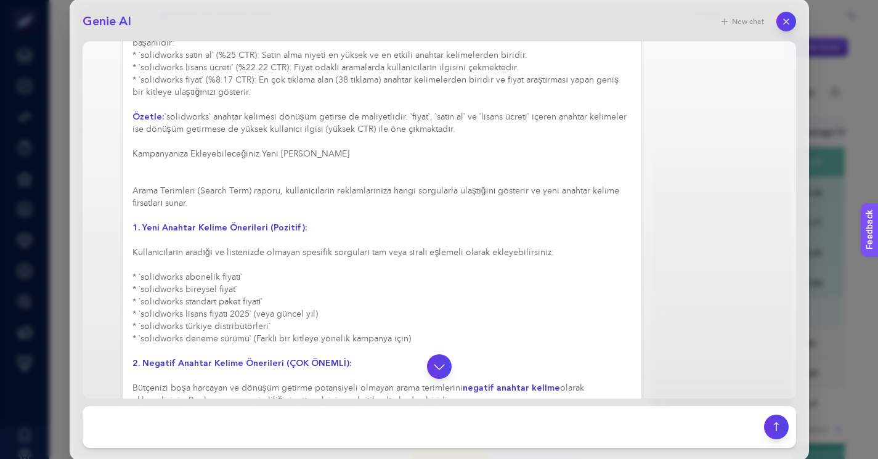
drag, startPoint x: 352, startPoint y: 139, endPoint x: 379, endPoint y: 138, distance: 26.5
click at [377, 138] on div "Raporu analiz ederek kampanyanız hakkında aşağıdaki çıkarımları yapabiliriz: İy…" at bounding box center [382, 184] width 500 height 641
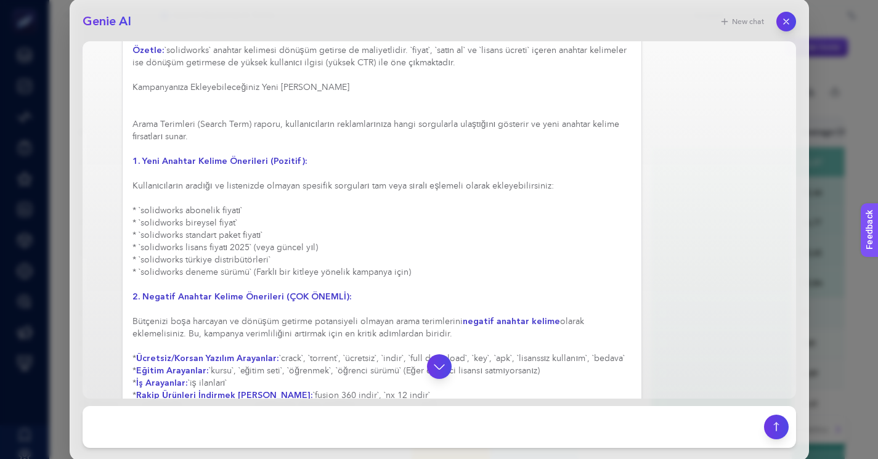
scroll to position [319, 0]
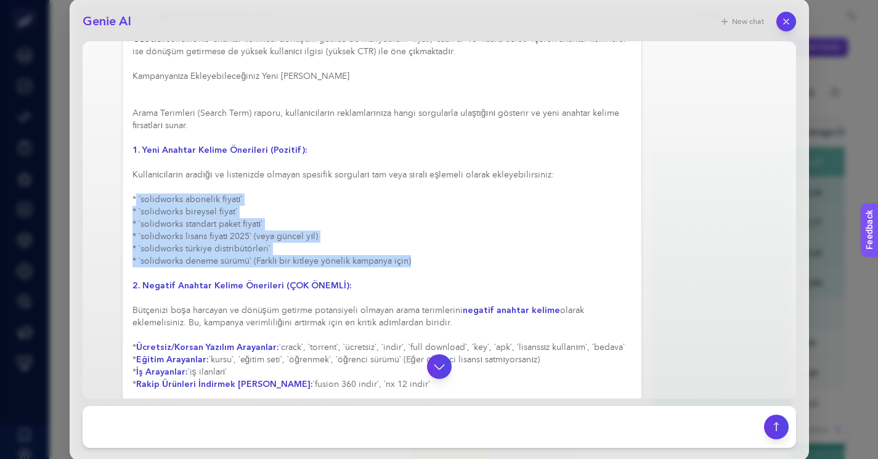
drag, startPoint x: 136, startPoint y: 199, endPoint x: 431, endPoint y: 256, distance: 300.6
click at [431, 256] on div "Raporu analiz ederek kampanyanız hakkında aşağıdaki çıkarımları yapabiliriz: İy…" at bounding box center [382, 107] width 500 height 641
click at [430, 256] on div "Raporu analiz ederek kampanyanız hakkında aşağıdaki çıkarımları yapabiliriz: İy…" at bounding box center [382, 107] width 500 height 641
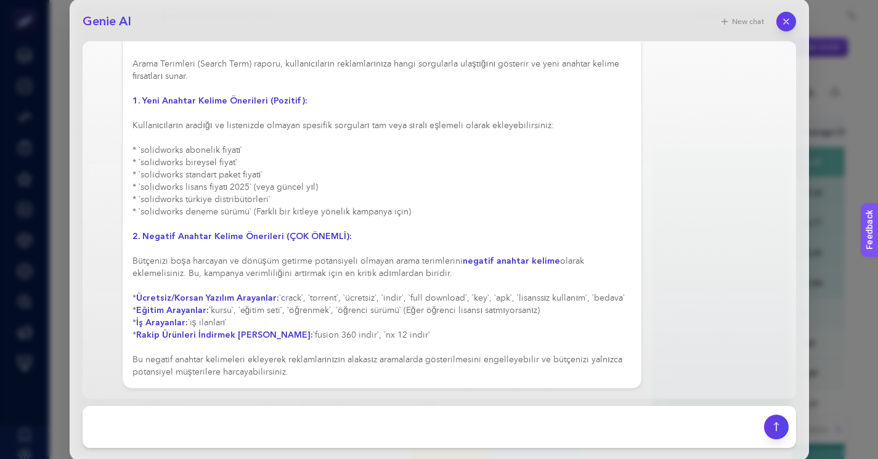
scroll to position [368, 0]
drag, startPoint x: 148, startPoint y: 302, endPoint x: 450, endPoint y: 334, distance: 303.0
click at [450, 334] on div "Raporu analiz ederek kampanyanız hakkında aşağıdaki çıkarımları yapabiliriz: İy…" at bounding box center [382, 58] width 521 height 662
click at [506, 314] on div "Raporu analiz ederek kampanyanız hakkında aşağıdaki çıkarımları yapabiliriz: İy…" at bounding box center [382, 58] width 500 height 641
drag, startPoint x: 401, startPoint y: 311, endPoint x: 524, endPoint y: 310, distance: 122.6
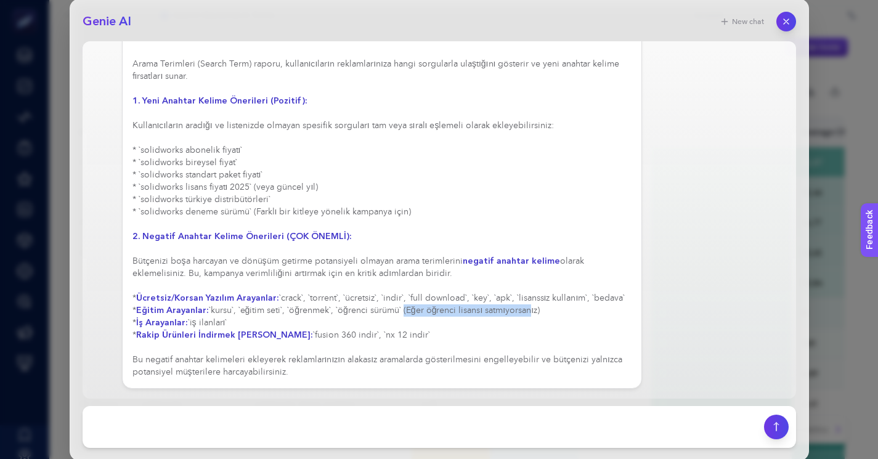
click at [524, 310] on div "Raporu analiz ederek kampanyanız hakkında aşağıdaki çıkarımları yapabiliriz: İy…" at bounding box center [382, 58] width 500 height 641
drag, startPoint x: 131, startPoint y: 297, endPoint x: 432, endPoint y: 335, distance: 303.7
click at [432, 335] on div "Raporu analiz ederek kampanyanız hakkında aşağıdaki çıkarımları yapabiliriz: İy…" at bounding box center [382, 58] width 521 height 662
click at [496, 306] on div "Raporu analiz ederek kampanyanız hakkında aşağıdaki çıkarımları yapabiliriz: İy…" at bounding box center [382, 58] width 500 height 641
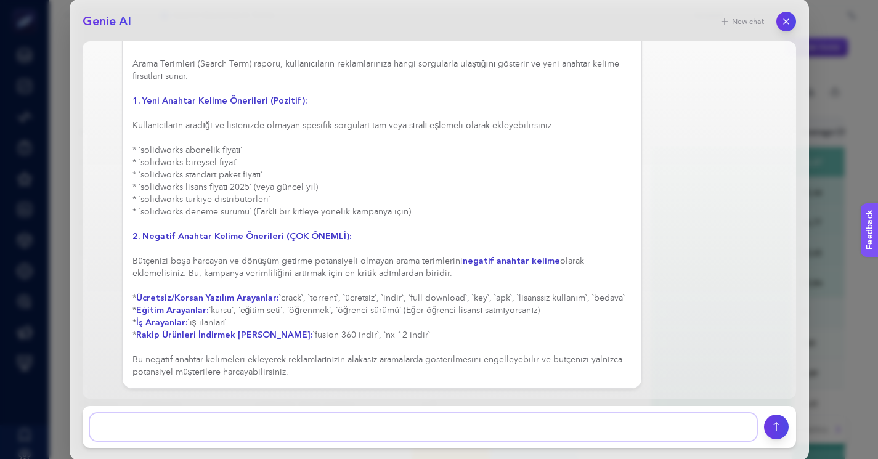
click at [426, 420] on textarea at bounding box center [423, 426] width 667 height 27
click at [328, 417] on textarea at bounding box center [423, 426] width 667 height 27
type textarea "bize proje oluşturur musun bunlar için"
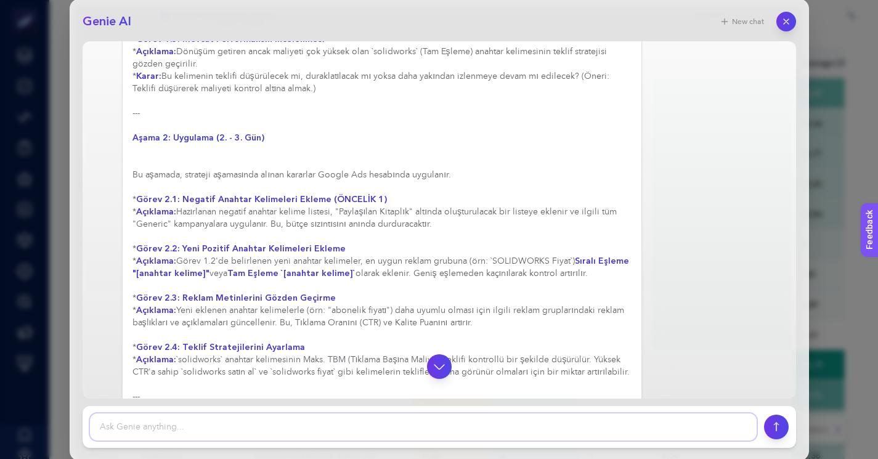
scroll to position [1218, 0]
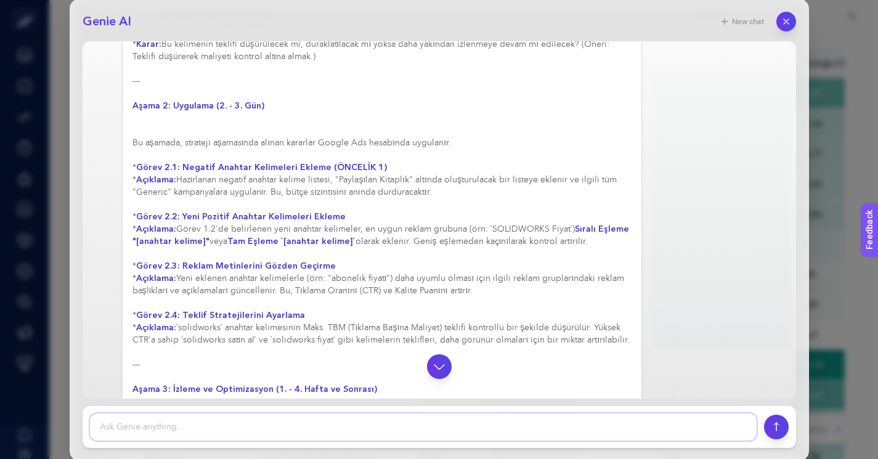
click at [375, 424] on textarea at bounding box center [423, 426] width 667 height 27
type textarea "3 [PERSON_NAME] altında topla günlere bölmene gerek yok"
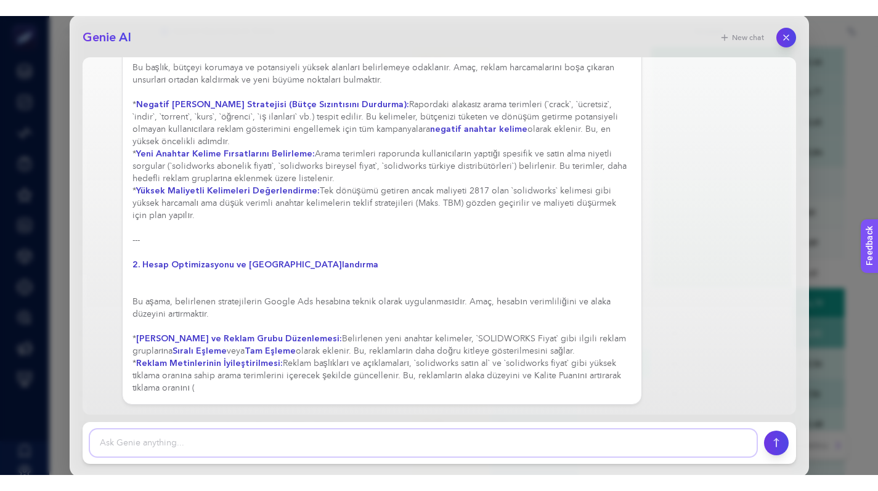
scroll to position [2022, 0]
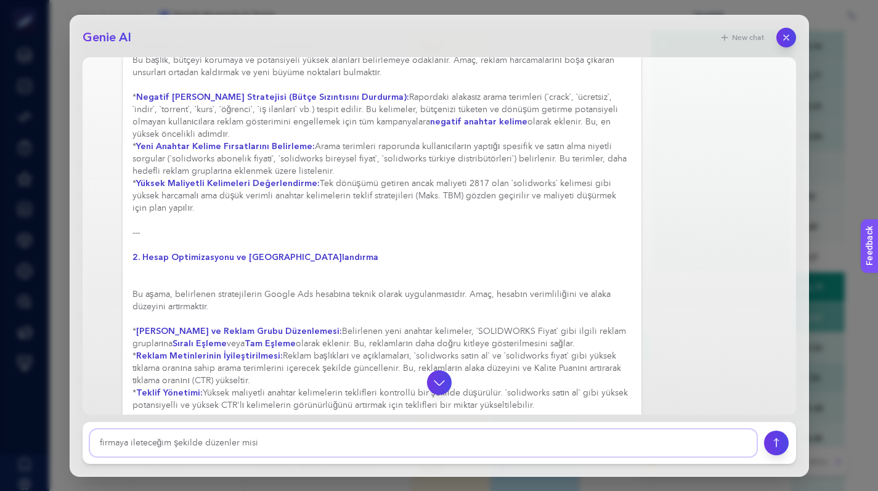
type textarea "firmaya ileteceğim şekilde düzenler misin"
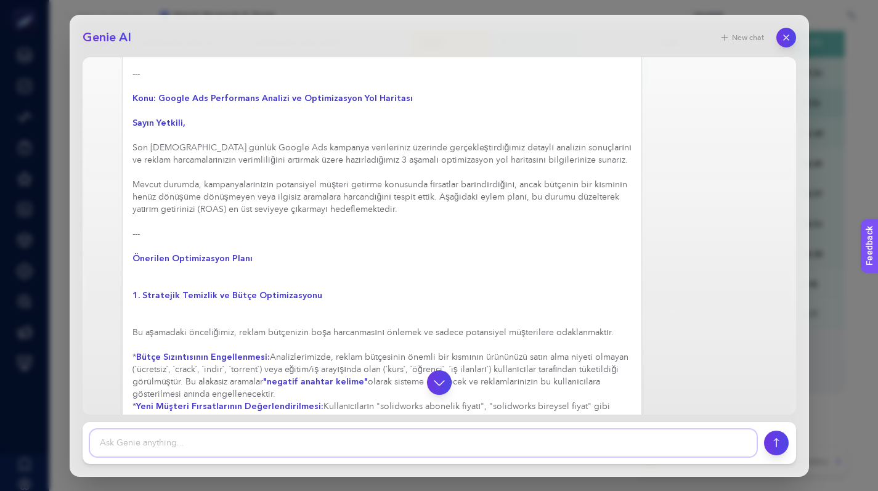
scroll to position [2696, 0]
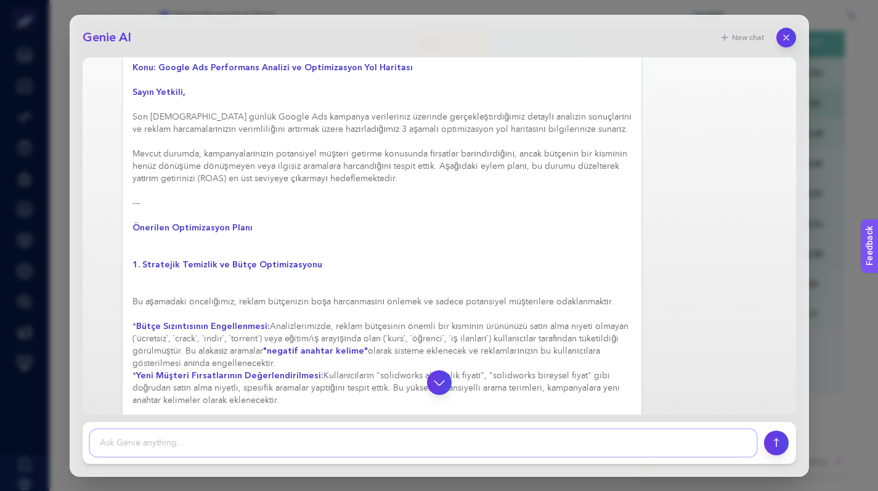
paste textarea "bid düşürmek için a b açıcaz görünürlüğü arttırmak için impressio share hedefiy…"
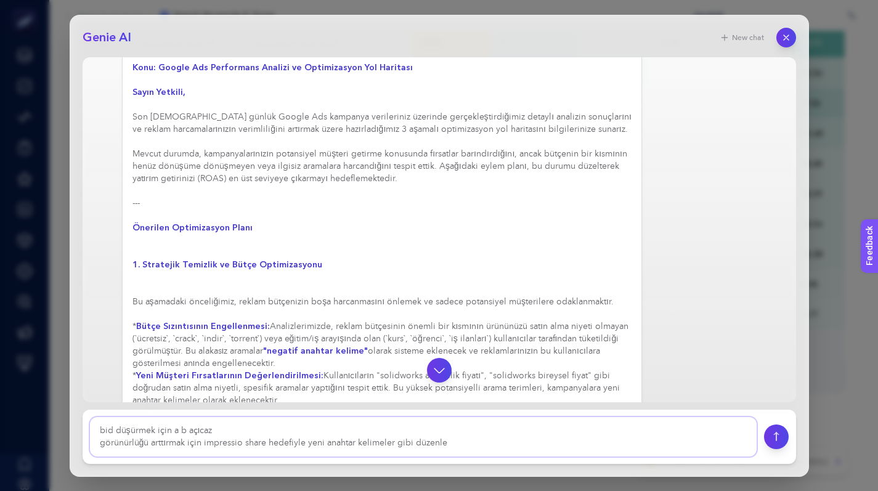
type textarea "bid düşürmek için a b açıcaz görünürlüğü arttırmak için impressio share hedefiy…"
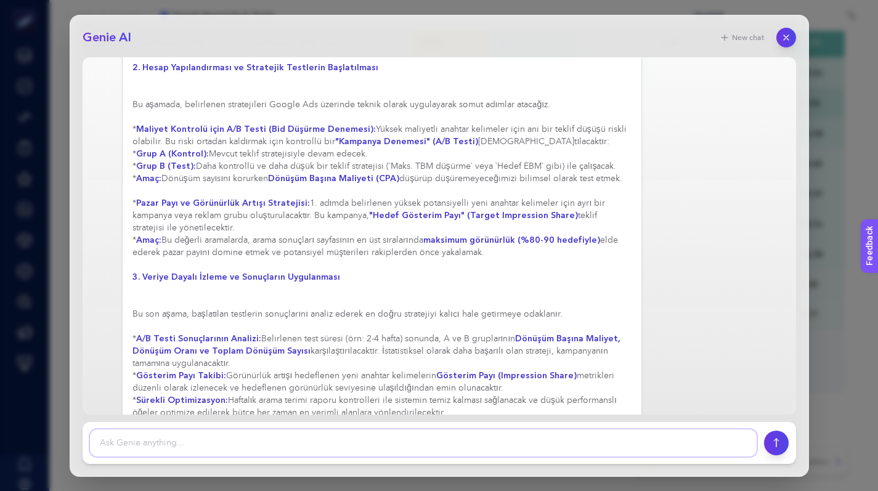
scroll to position [4099, 0]
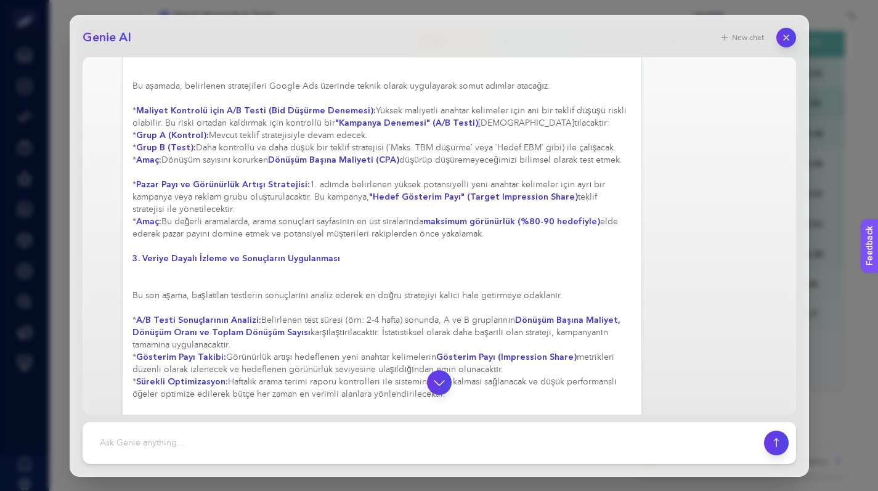
drag, startPoint x: 514, startPoint y: 293, endPoint x: 579, endPoint y: 318, distance: 68.9
click at [579, 318] on div "Elbette, optimizasyon planını istediğiniz stratejik detayları içerecek şekilde,…" at bounding box center [382, 68] width 500 height 1010
click at [314, 362] on div "Elbette, optimizasyon planını istediğiniz stratejik detayları içerecek şekilde,…" at bounding box center [382, 68] width 500 height 1010
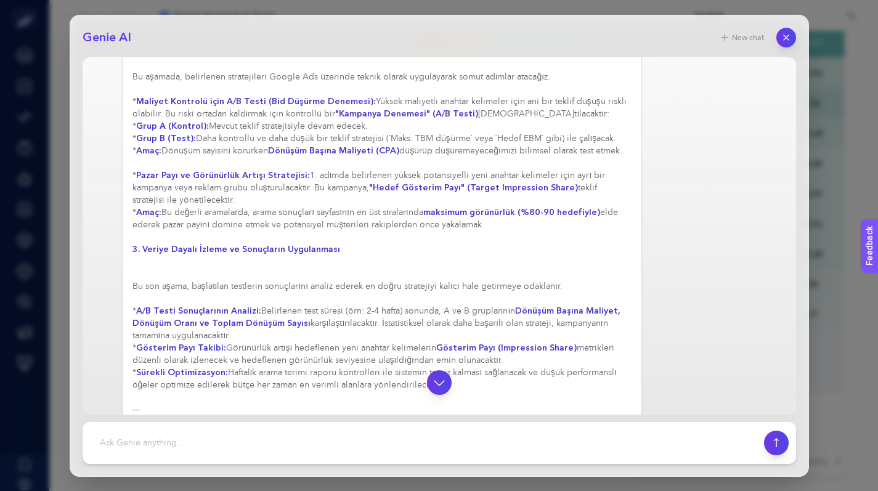
scroll to position [4121, 0]
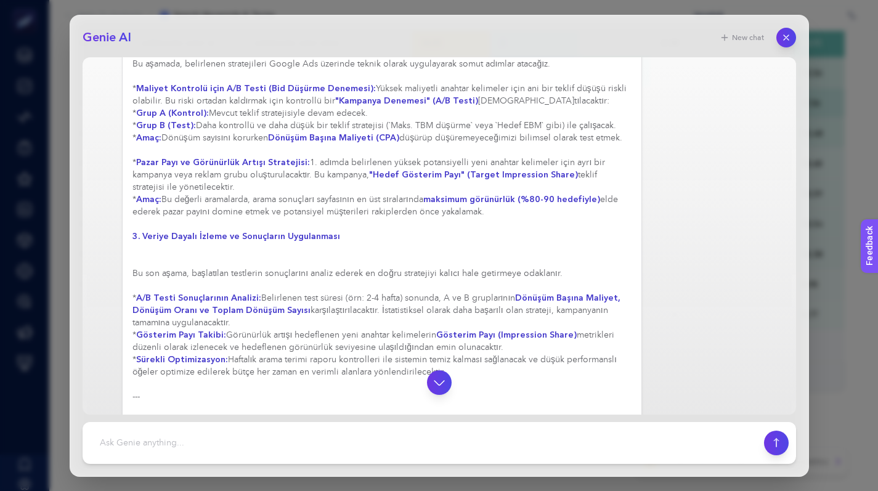
drag, startPoint x: 455, startPoint y: 347, endPoint x: 123, endPoint y: 245, distance: 347.3
click at [123, 245] on div "Elbette, optimizasyon planını istediğiniz stratejik detayları içerecek şekilde,…" at bounding box center [382, 45] width 521 height 1031
click at [368, 288] on div "Elbette, optimizasyon planını istediğiniz stratejik detayları içerecek şekilde,…" at bounding box center [382, 45] width 500 height 1010
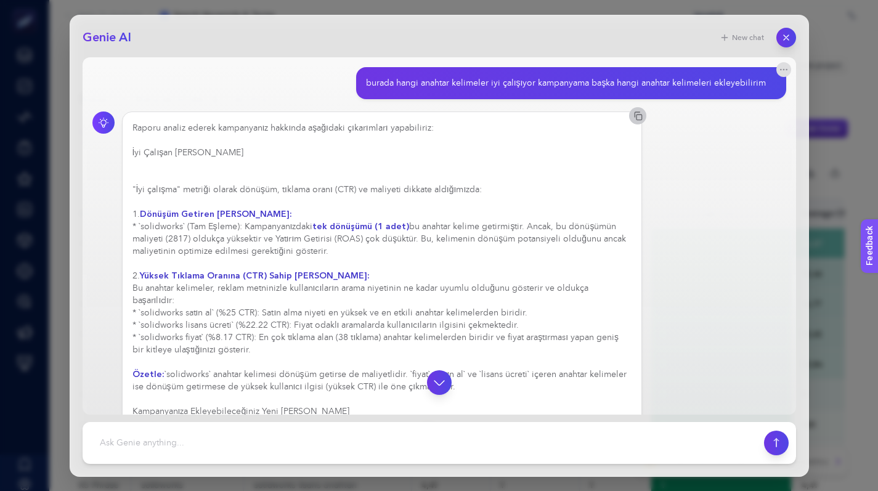
scroll to position [2, 0]
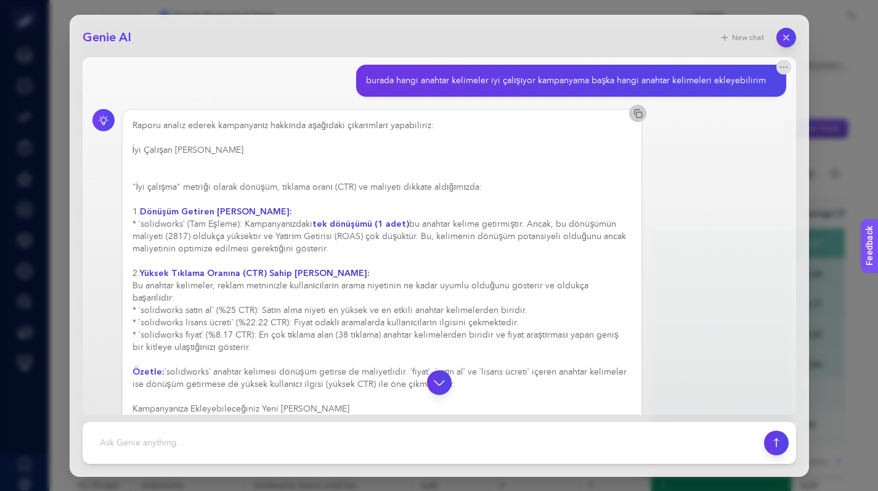
drag, startPoint x: 139, startPoint y: 224, endPoint x: 345, endPoint y: 242, distance: 207.2
click at [345, 242] on div "Raporu analiz ederek kampanyanız hakkında aşağıdaki çıkarımları yapabiliriz: İy…" at bounding box center [382, 440] width 500 height 641
click at [327, 234] on div "Raporu analiz ederek kampanyanız hakkında aşağıdaki çıkarımları yapabiliriz: İy…" at bounding box center [382, 440] width 500 height 641
drag, startPoint x: 140, startPoint y: 222, endPoint x: 346, endPoint y: 253, distance: 208.1
click at [346, 253] on div "Raporu analiz ederek kampanyanız hakkında aşağıdaki çıkarımları yapabiliriz: İy…" at bounding box center [382, 440] width 500 height 641
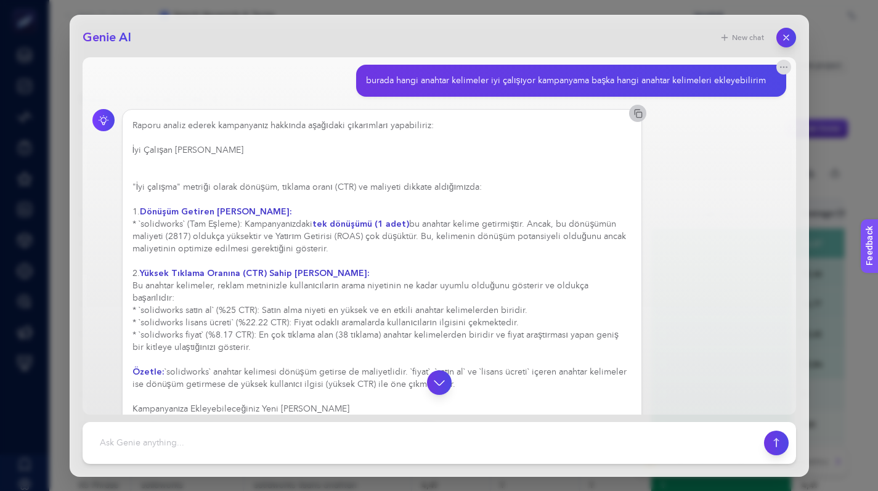
copy div "solidworks` (Tam Eşleme): Kampanyanızdaki tek dönüşümü (1 adet) bu anahtar keli…"
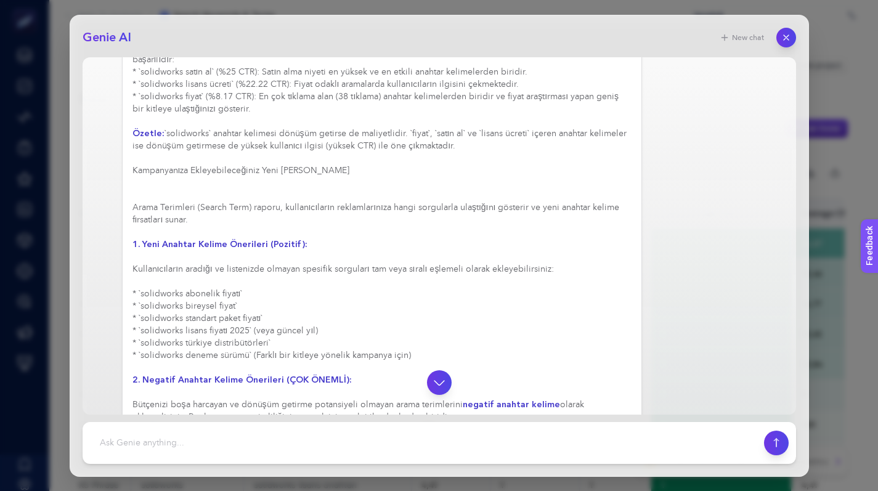
scroll to position [250, 0]
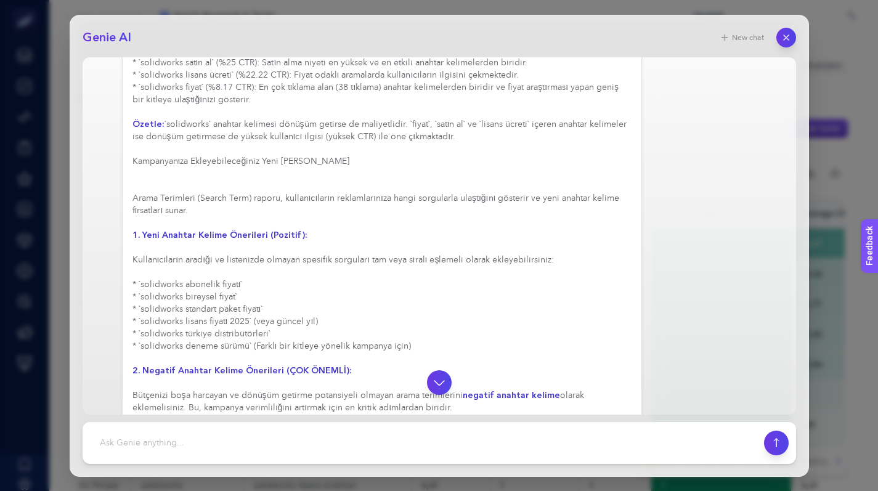
drag, startPoint x: 134, startPoint y: 256, endPoint x: 192, endPoint y: 276, distance: 60.8
click at [192, 276] on div "Raporu analiz ederek kampanyanız hakkında aşağıdaki çıkarımları yapabiliriz: İy…" at bounding box center [382, 192] width 500 height 641
drag, startPoint x: 185, startPoint y: 279, endPoint x: 165, endPoint y: 283, distance: 20.9
click at [185, 279] on div "Raporu analiz ederek kampanyanız hakkında aşağıdaki çıkarımları yapabiliriz: İy…" at bounding box center [382, 192] width 500 height 641
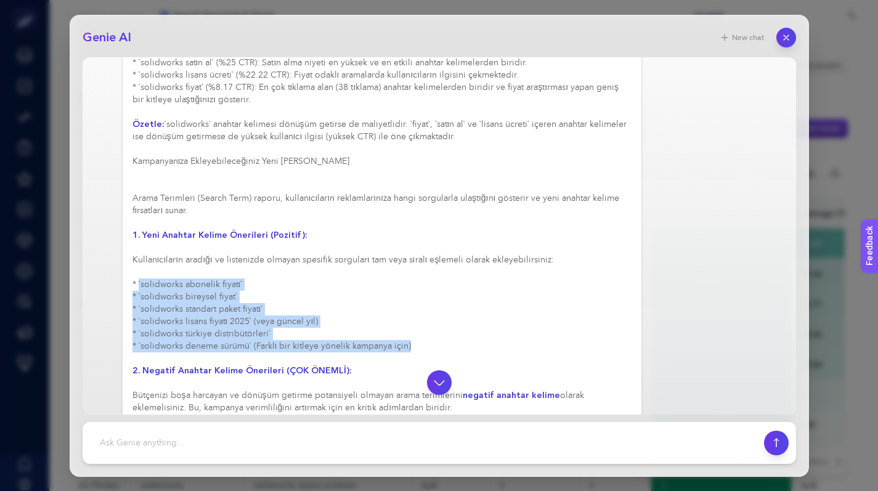
drag, startPoint x: 139, startPoint y: 282, endPoint x: 446, endPoint y: 344, distance: 313.8
click at [446, 344] on div "Raporu analiz ederek kampanyanız hakkında aşağıdaki çıkarımları yapabiliriz: İy…" at bounding box center [382, 192] width 500 height 641
copy div "`solidworks abonelik fiyatı` * `solidworks bireysel fiyat` * `solidworks standa…"
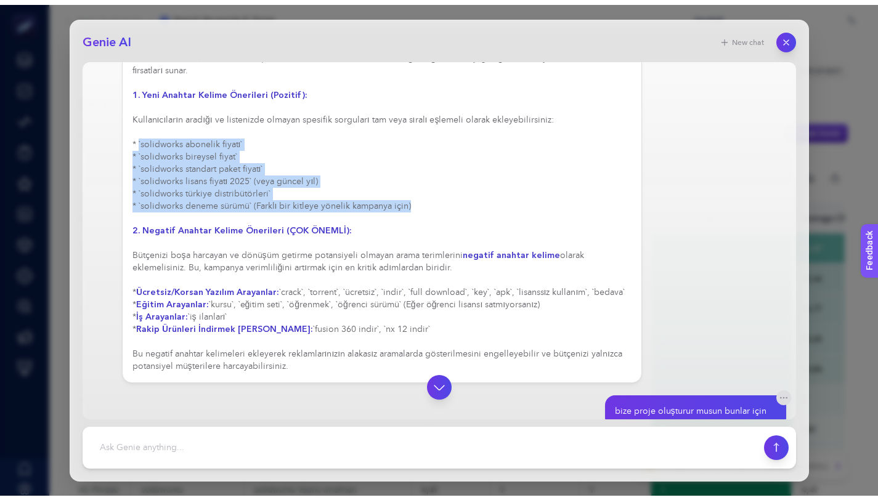
scroll to position [444, 0]
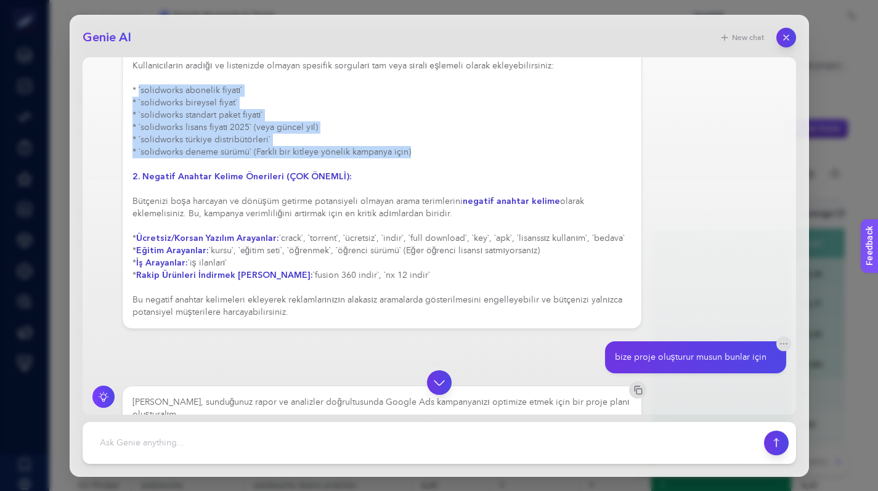
drag, startPoint x: 136, startPoint y: 174, endPoint x: 508, endPoint y: 280, distance: 387.0
copy div ". Negatif Anahtar Kelime Önerileri (ÇOK ÖNEMLİ): Bütçenizi boşa harcayan ve dön…"
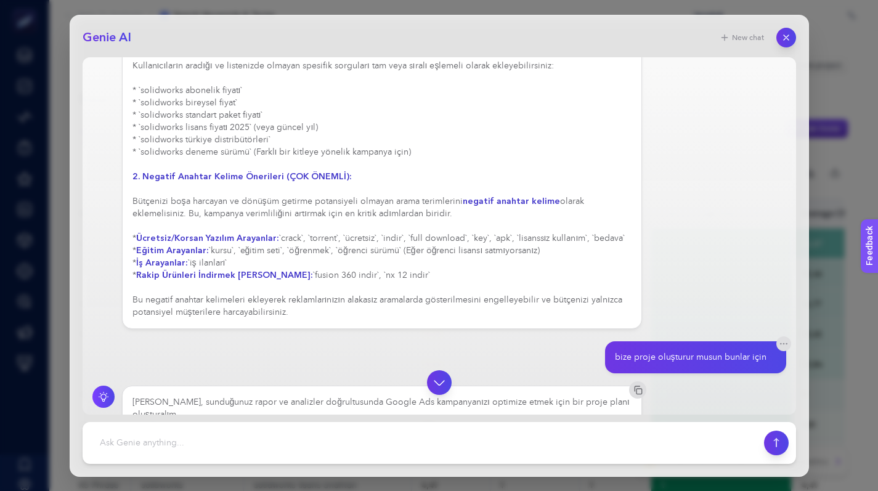
click at [874, 61] on div "Genie AI New chat burada hangi anahtar kelimeler iyi çalışıyor kampanyama başka…" at bounding box center [439, 245] width 878 height 491
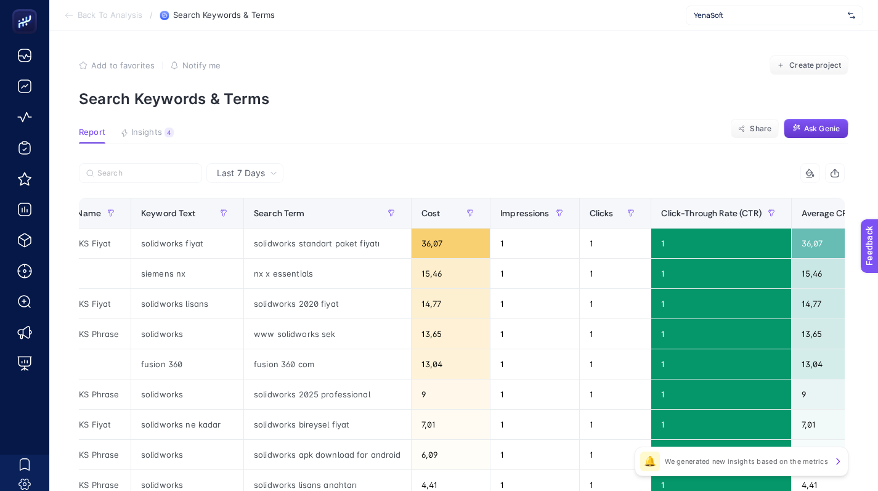
click at [718, 12] on span "YenaSoft" at bounding box center [768, 15] width 149 height 10
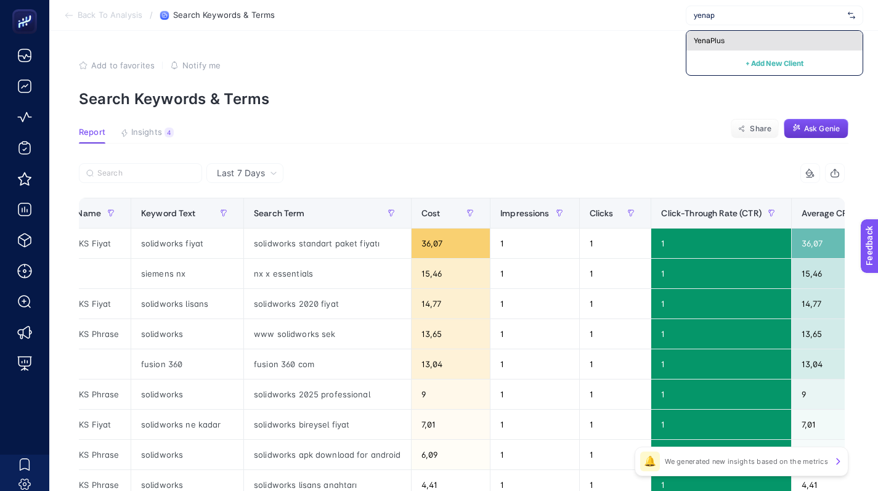
type input "yenap"
click at [721, 36] on span "YenaPlus" at bounding box center [709, 41] width 31 height 10
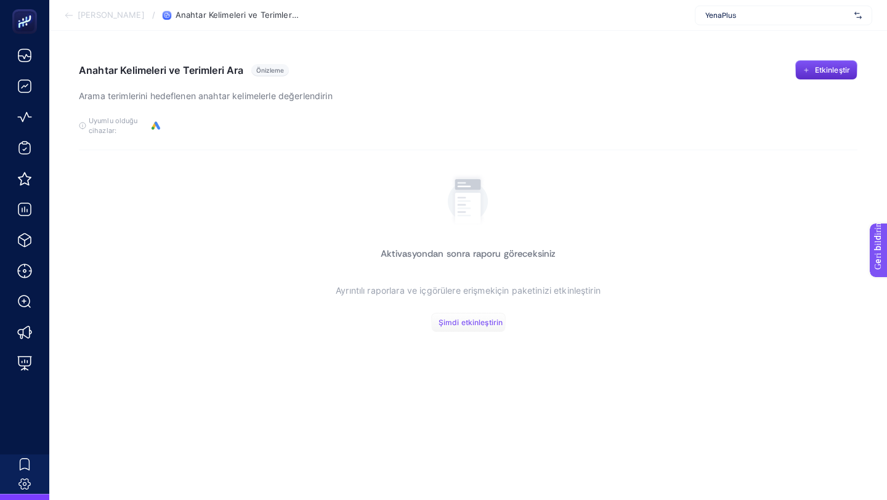
click at [475, 322] on font "Şimdi etkinleştirin" at bounding box center [471, 322] width 64 height 9
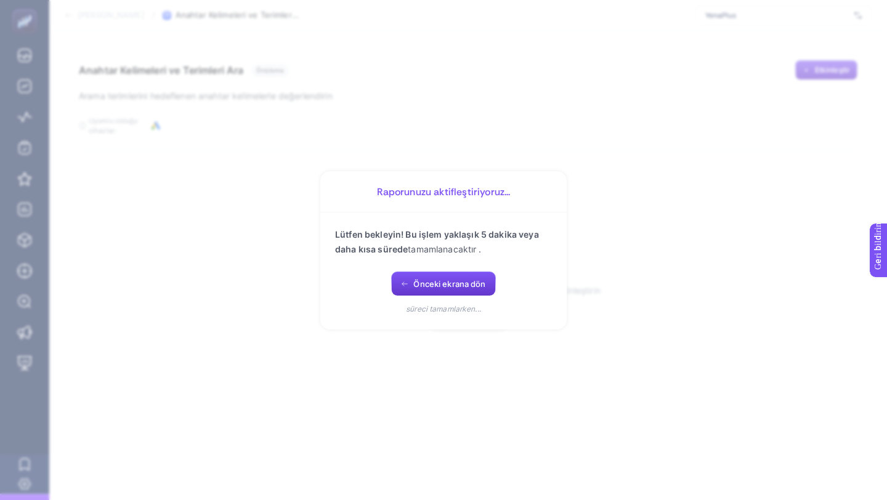
click at [426, 279] on font "Önceki ekrana dön" at bounding box center [449, 284] width 72 height 10
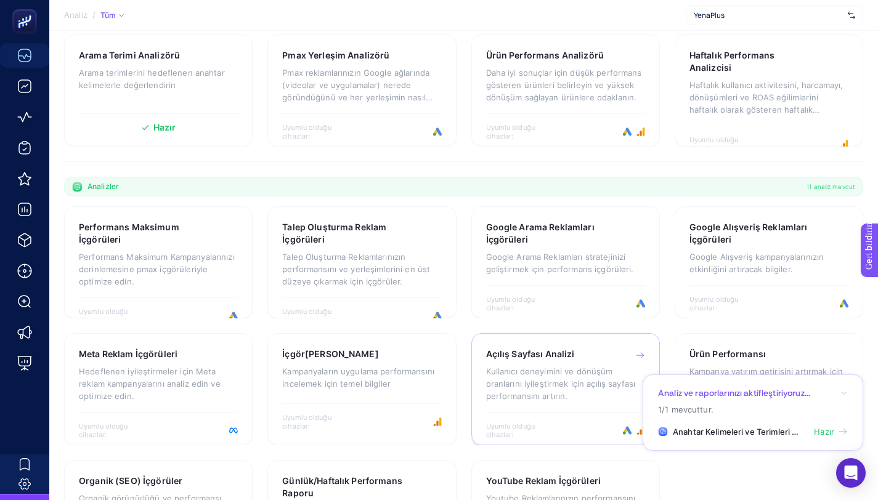
scroll to position [320, 0]
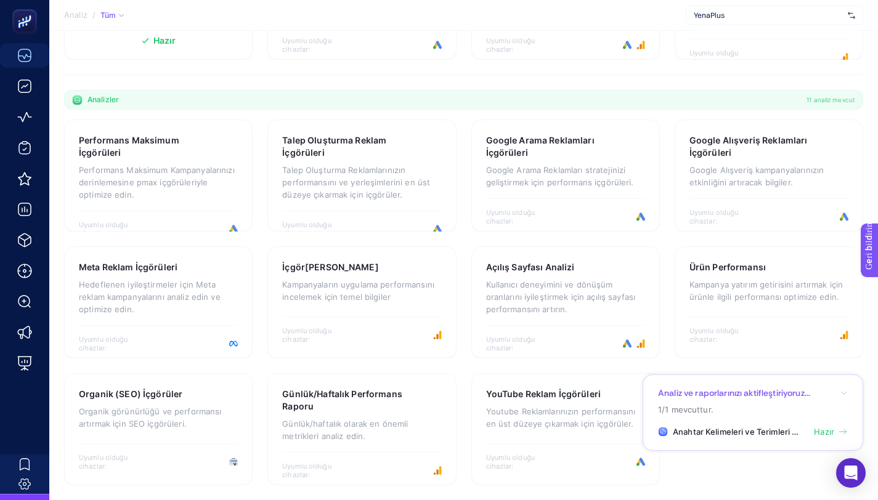
click at [832, 434] on font "Hazır" at bounding box center [824, 432] width 20 height 10
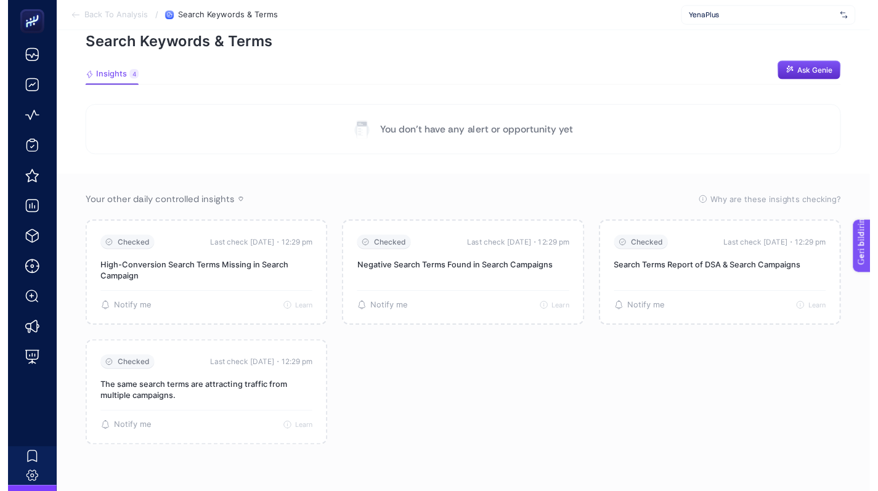
scroll to position [57, 0]
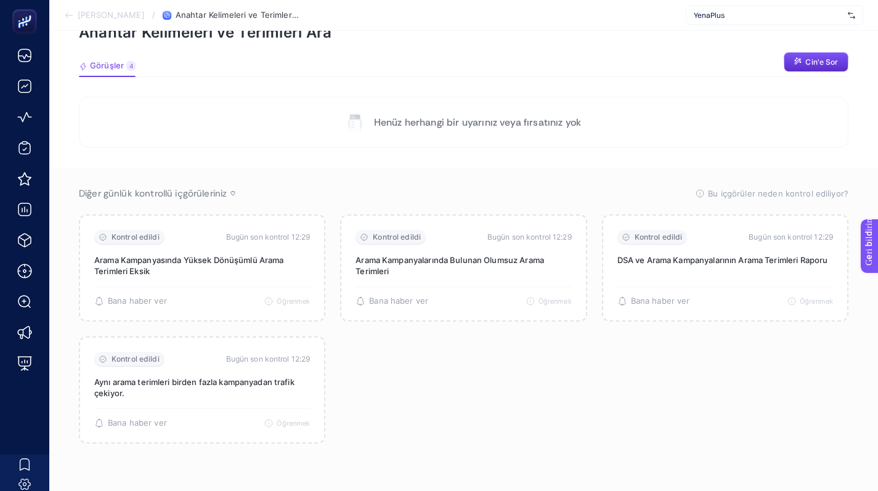
click at [794, 12] on span "YenaPlus" at bounding box center [768, 15] width 149 height 10
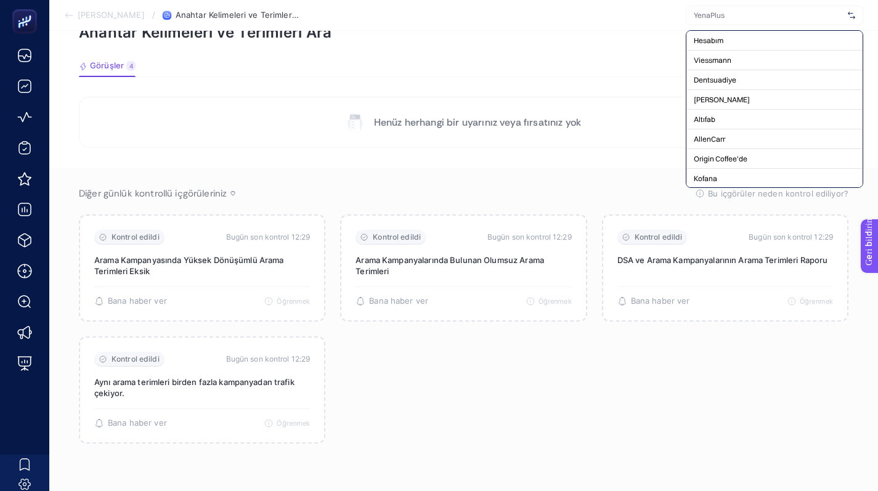
click at [733, 16] on input "text" at bounding box center [768, 15] width 149 height 10
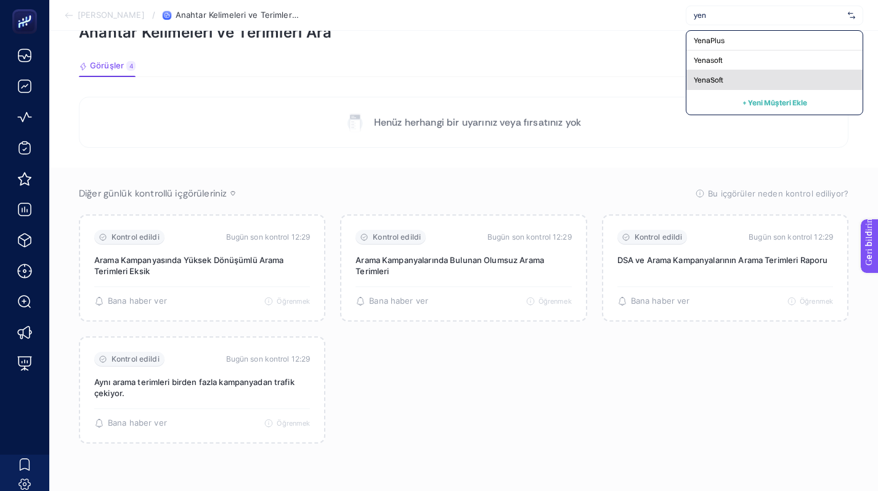
type input "yen"
click at [734, 75] on div "YenaSoft" at bounding box center [774, 80] width 176 height 20
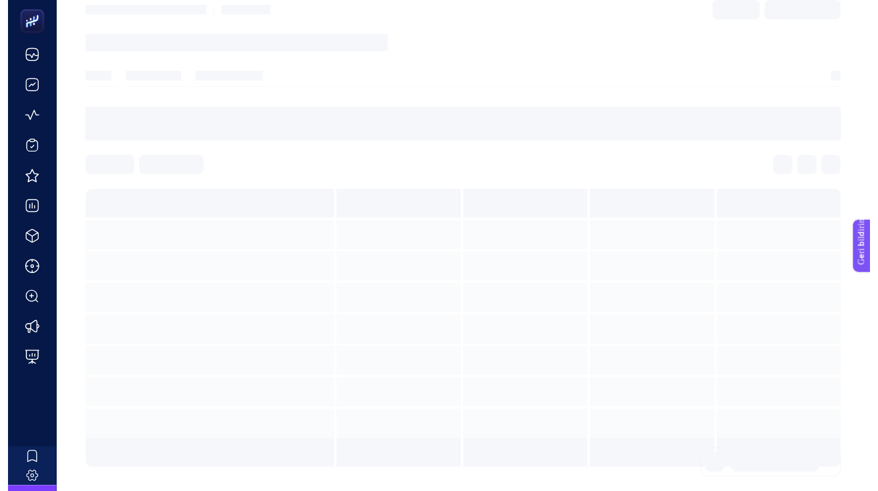
scroll to position [14, 0]
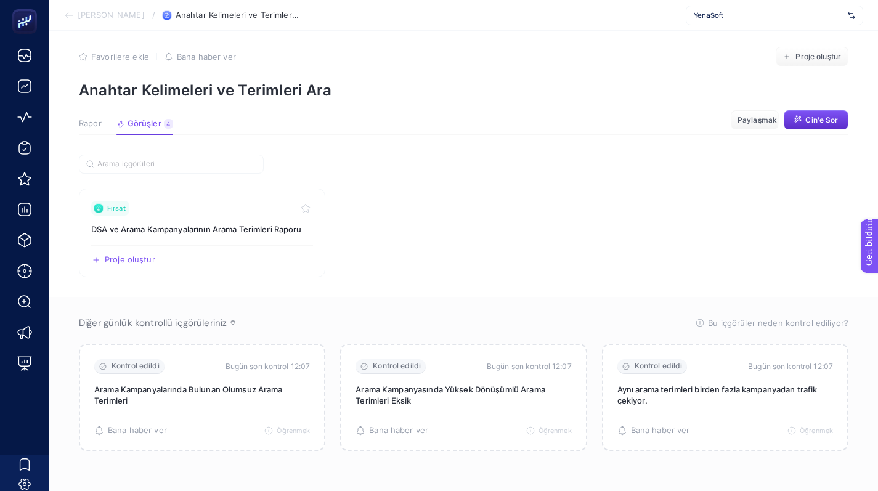
click at [775, 11] on span "YenaSoft" at bounding box center [768, 15] width 149 height 10
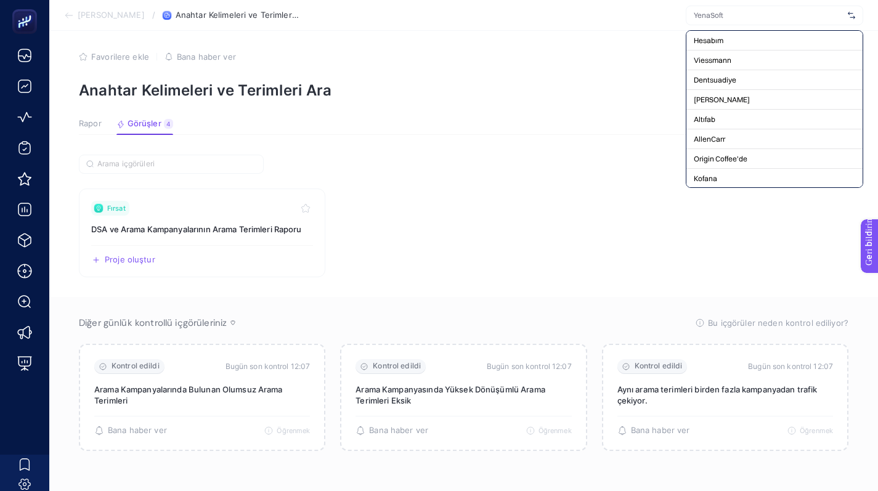
click at [591, 189] on section "Fırsat DSA ve Arama Kampanyalarının Arama Terimleri Raporu Proje oluştur Paylaş…" at bounding box center [464, 233] width 770 height 89
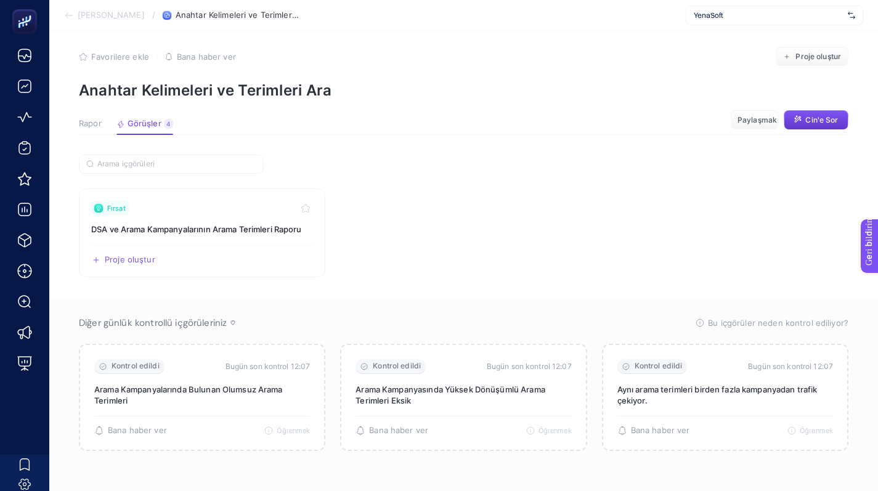
click at [808, 115] on font "Cin'e Sor" at bounding box center [821, 119] width 33 height 9
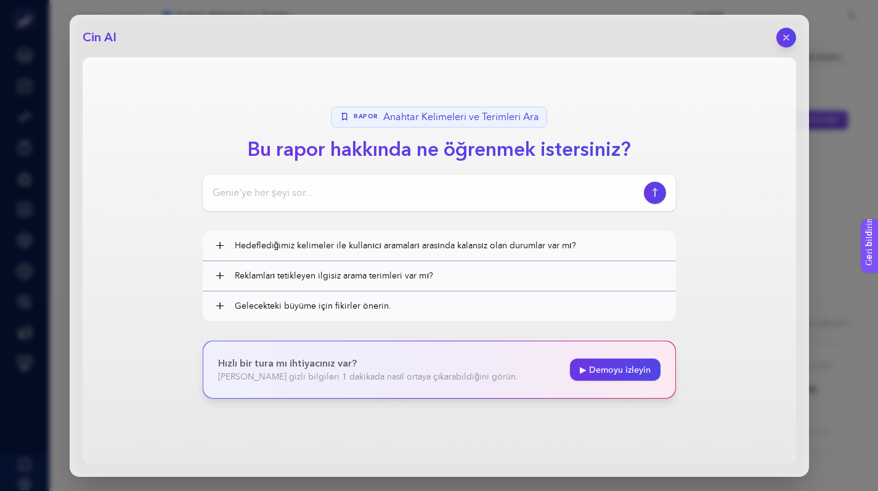
click at [400, 190] on input at bounding box center [426, 192] width 426 height 15
type input "account ctr ortalamam ka"
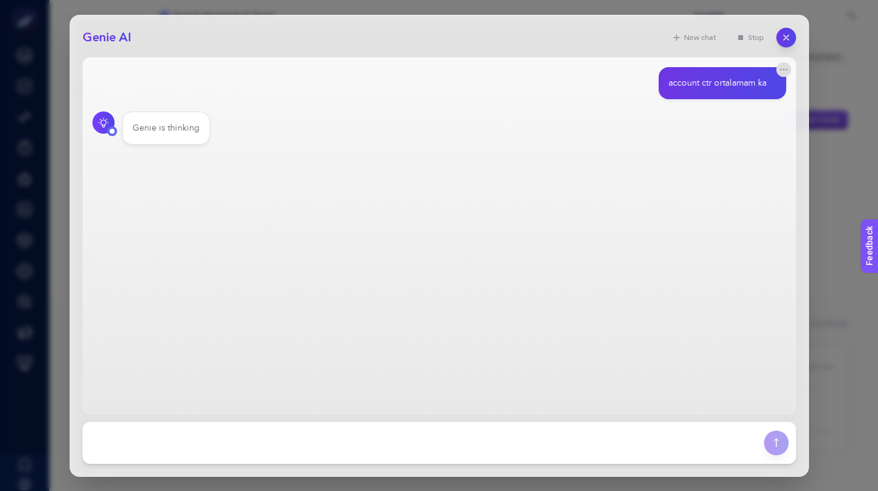
click at [471, 174] on main "account ctr ortalamam ka Genie is thinking" at bounding box center [440, 235] width 714 height 357
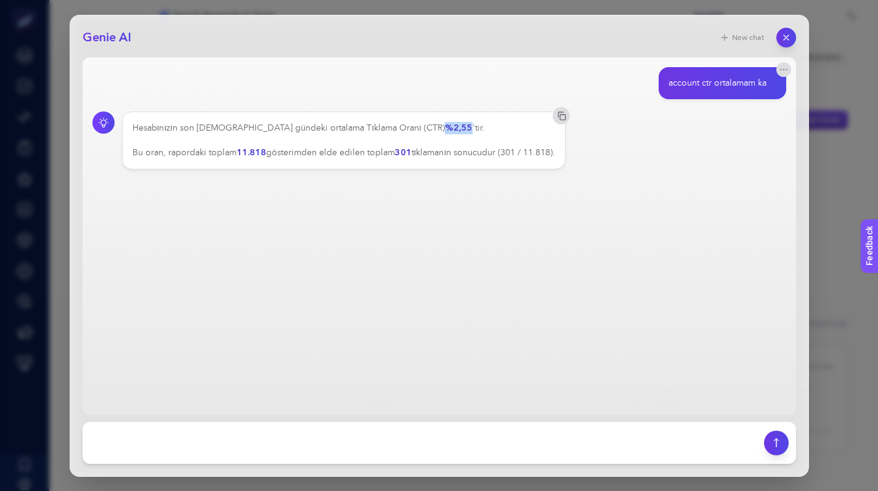
drag, startPoint x: 381, startPoint y: 129, endPoint x: 358, endPoint y: 128, distance: 22.8
click at [445, 128] on strong "%2,55" at bounding box center [459, 128] width 28 height 12
copy strong "%2,55"
click at [272, 129] on div "Hesabınızın son [DEMOGRAPHIC_DATA] gündeki ortalama Tıklama Oranı (CTR) %2,55 '…" at bounding box center [343, 140] width 423 height 37
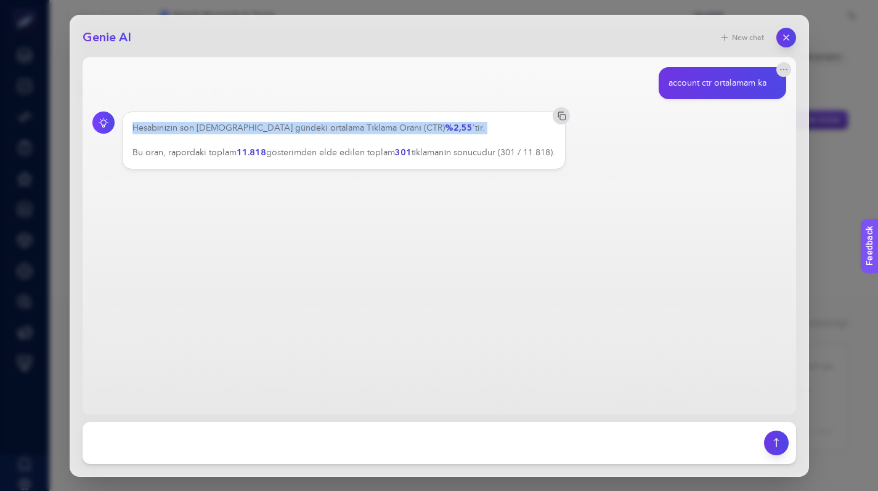
click at [272, 129] on div "Hesabınızın son [DEMOGRAPHIC_DATA] gündeki ortalama Tıklama Oranı (CTR) %2,55 '…" at bounding box center [343, 140] width 423 height 37
copy div "Hesabınızın son [DEMOGRAPHIC_DATA] gündeki ortalama Tıklama Oranı (CTR) %2,55 '…"
click at [784, 38] on icon "button" at bounding box center [786, 37] width 10 height 10
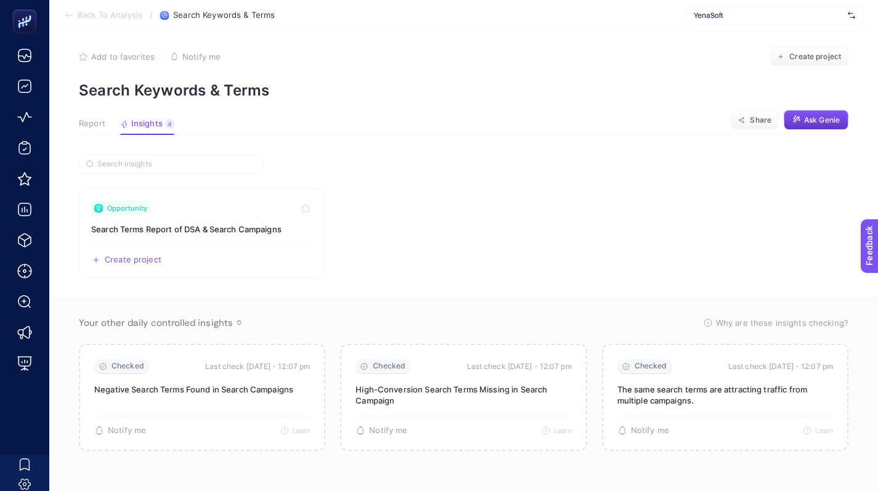
click at [766, 9] on div "YenaSoft" at bounding box center [774, 16] width 177 height 20
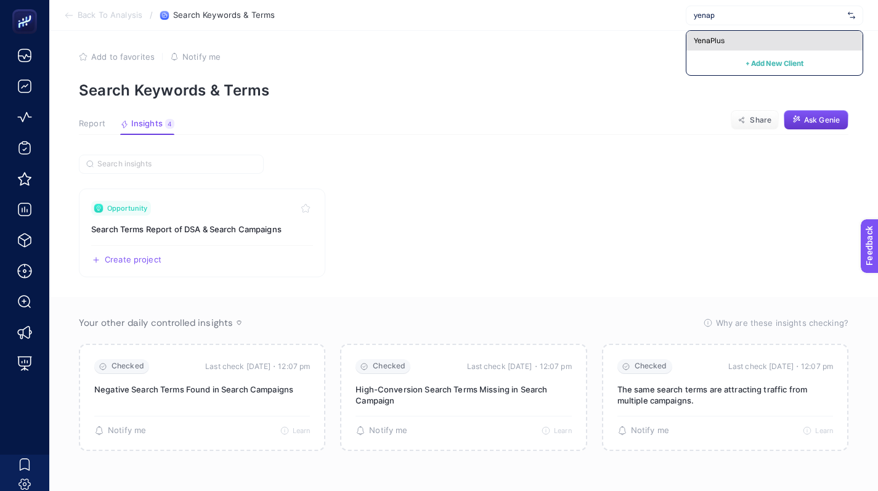
type input "yenap"
click at [733, 39] on div "YenaPlus" at bounding box center [774, 41] width 176 height 20
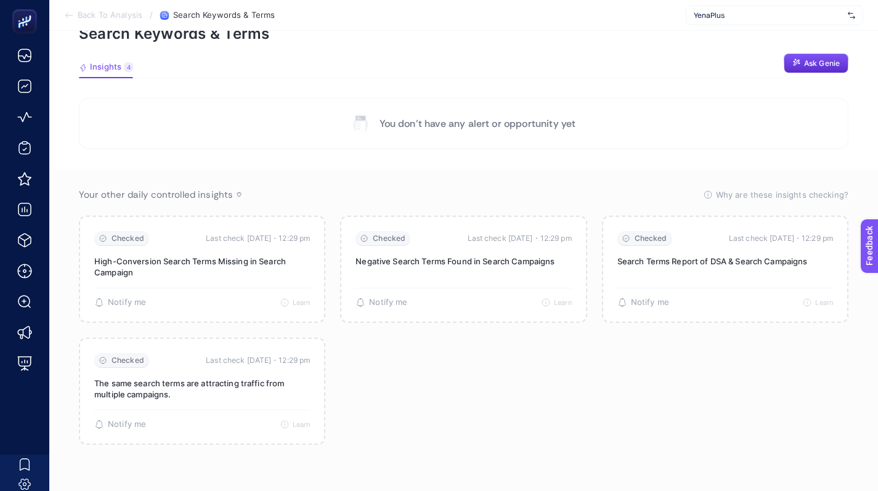
scroll to position [57, 0]
click at [816, 63] on span "Ask Genie" at bounding box center [822, 62] width 36 height 10
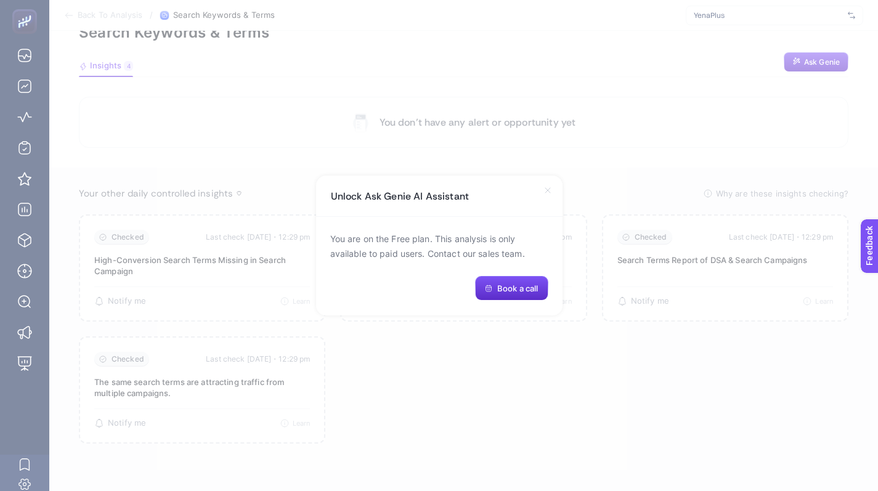
click at [547, 193] on icon at bounding box center [547, 190] width 5 height 5
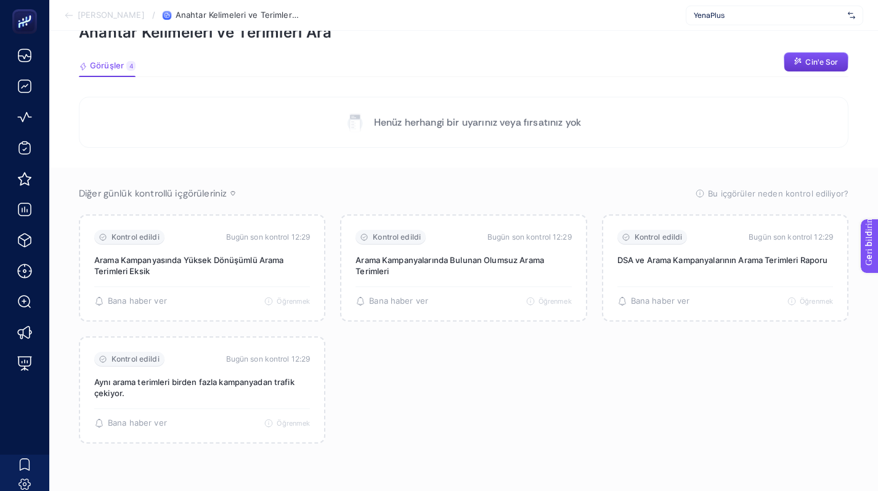
click at [819, 57] on font "Cin'e Sor" at bounding box center [821, 61] width 33 height 9
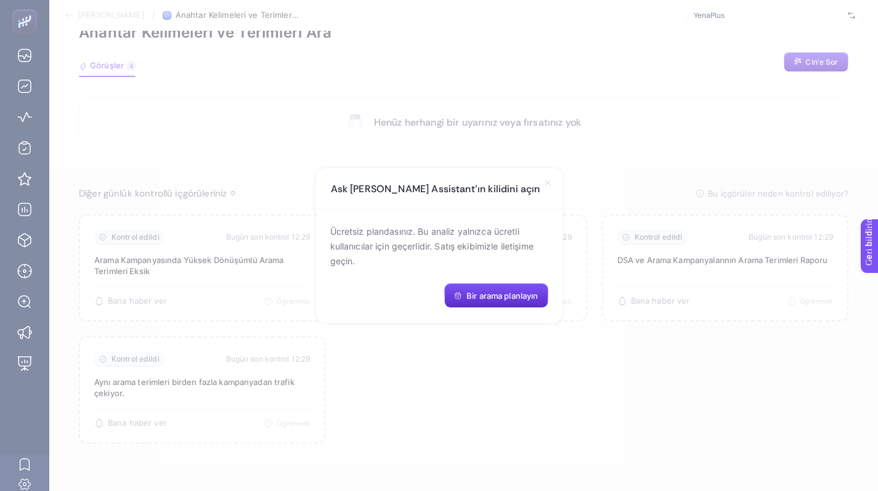
click at [548, 185] on icon at bounding box center [548, 183] width 10 height 10
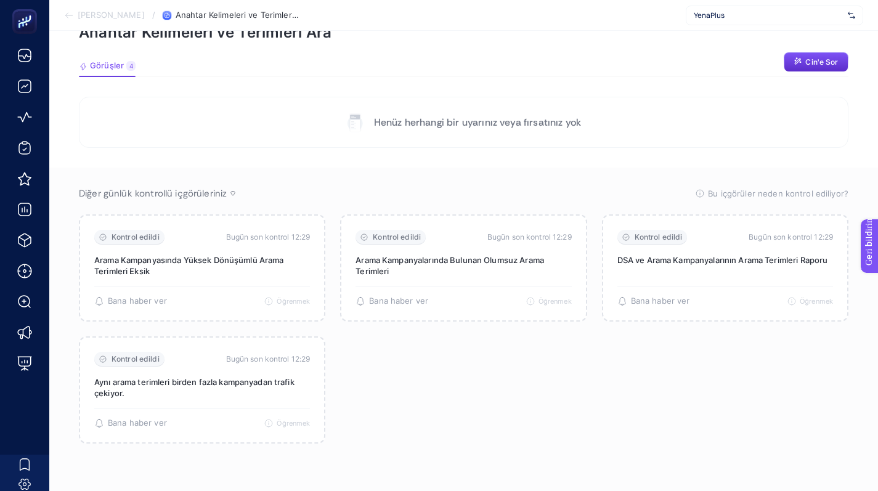
click at [308, 167] on section "Henüz herhangi bir uyarınız veya fırsatınız yok Diğer günlük kontrollü içgörüle…" at bounding box center [464, 279] width 770 height 365
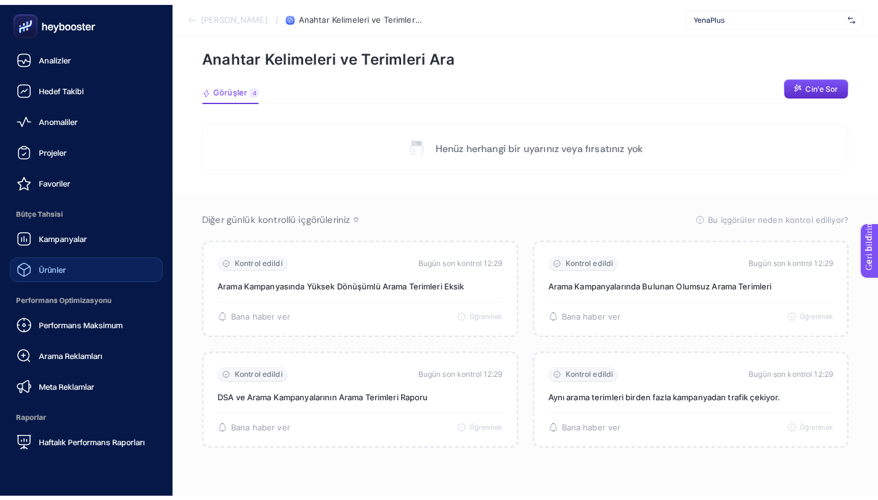
scroll to position [35, 0]
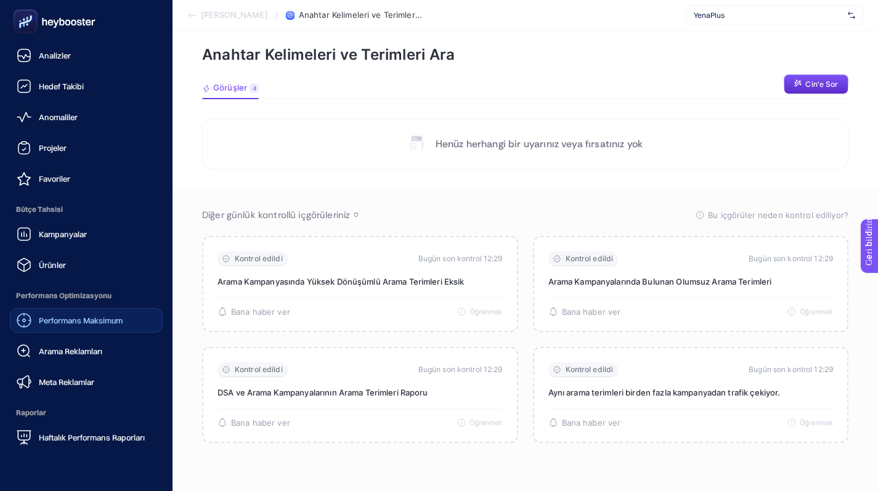
click at [83, 320] on font "Performans Maksimum" at bounding box center [81, 320] width 84 height 10
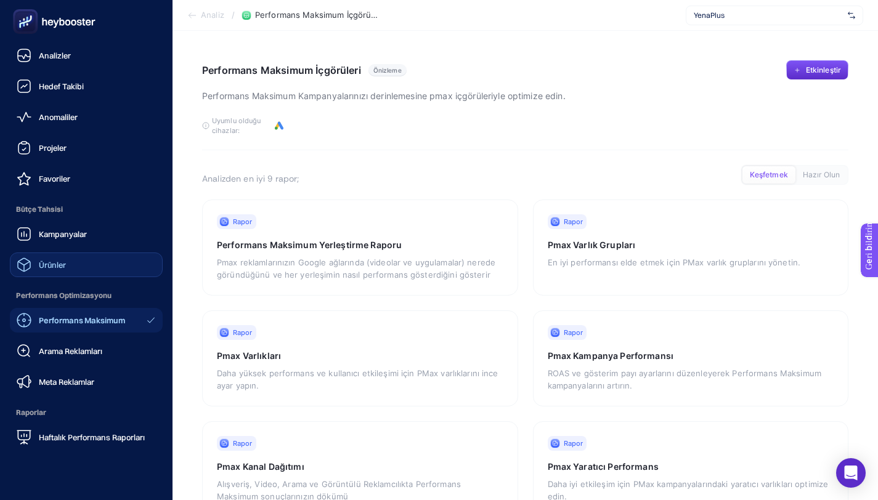
click at [59, 270] on div "Ürünler" at bounding box center [41, 265] width 49 height 15
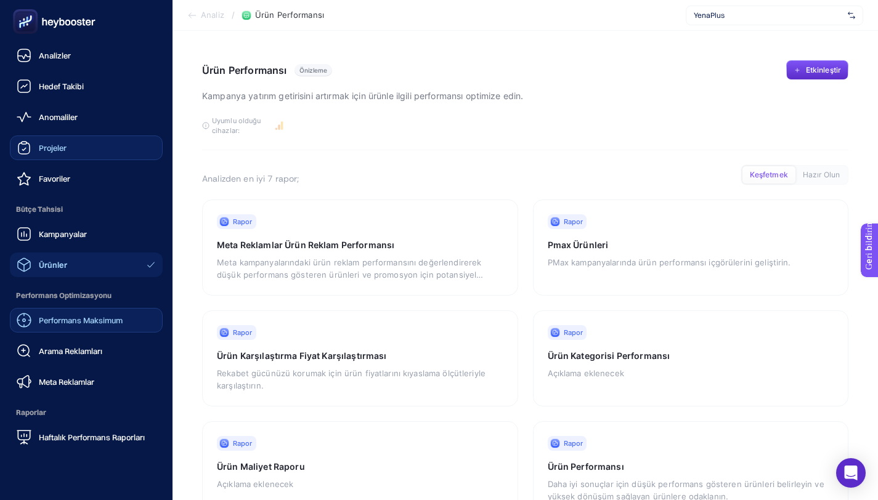
click at [66, 146] on font "Projeler" at bounding box center [53, 148] width 28 height 10
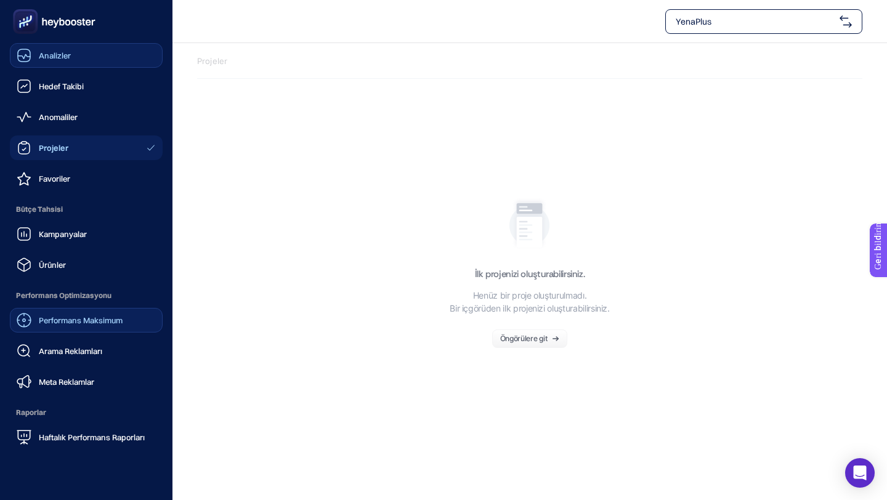
click at [69, 59] on font "Analizler" at bounding box center [55, 56] width 32 height 10
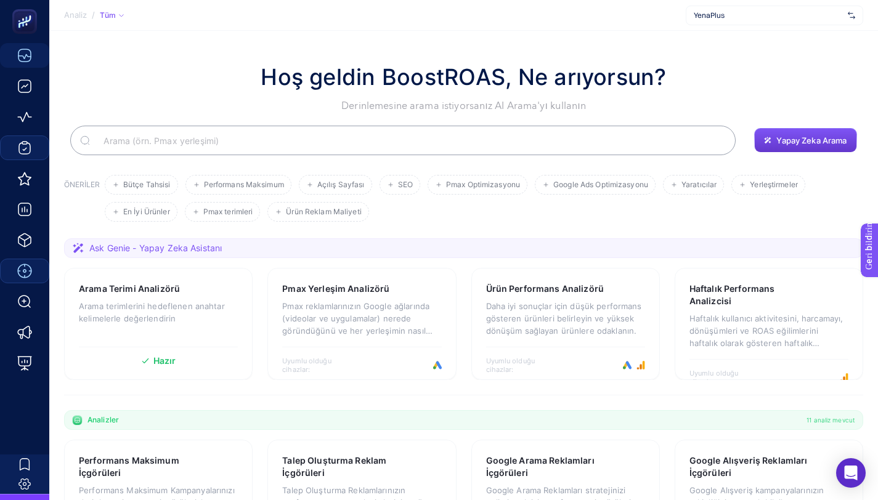
click at [808, 140] on font "Yapay Zeka Arama" at bounding box center [811, 141] width 70 height 10
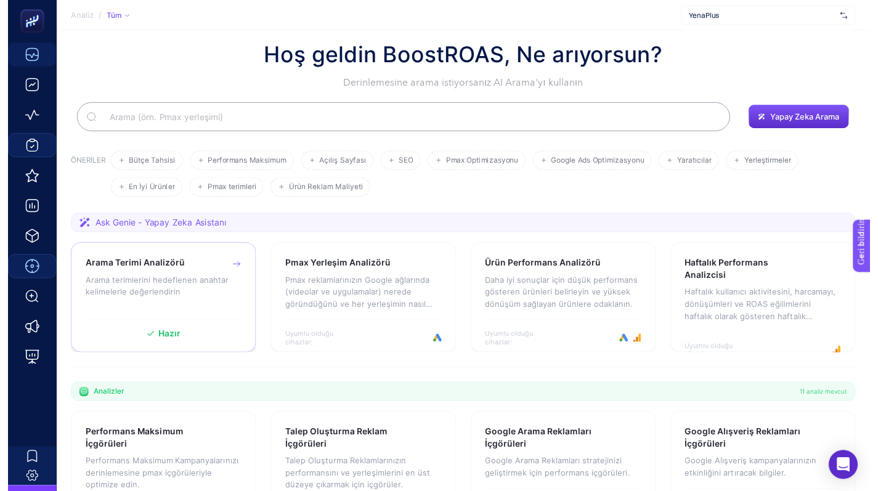
scroll to position [31, 0]
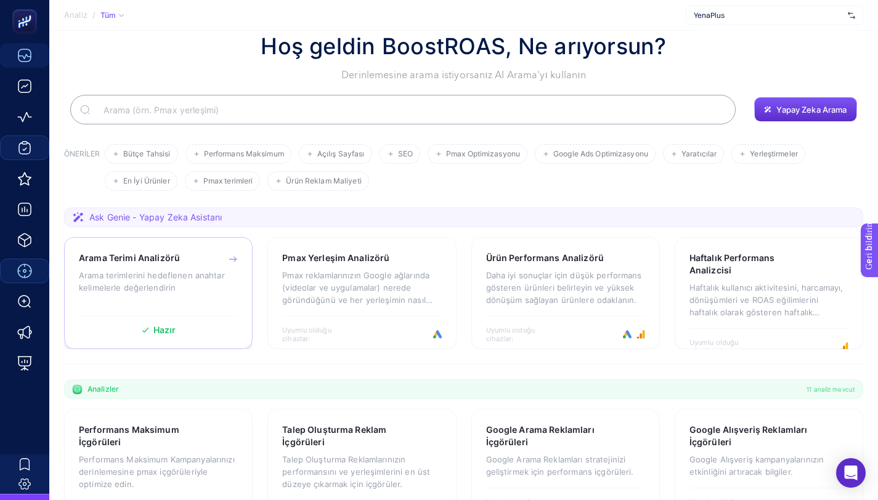
click at [235, 252] on div "Arama Terimi Analizörü" at bounding box center [158, 258] width 159 height 12
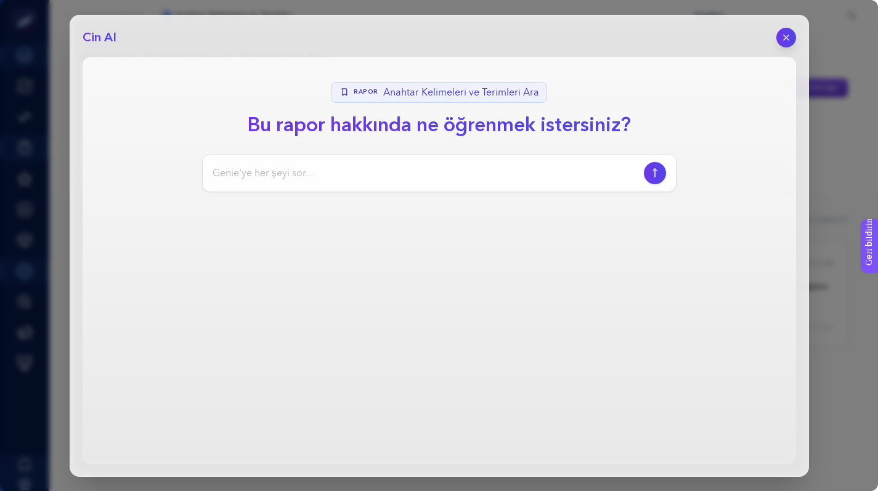
click at [489, 161] on div at bounding box center [439, 173] width 473 height 37
click at [473, 176] on input at bounding box center [426, 173] width 426 height 15
type input "sana başka bir firmaya yazdığım raporu atsam bu firma için de ayazar mısın"
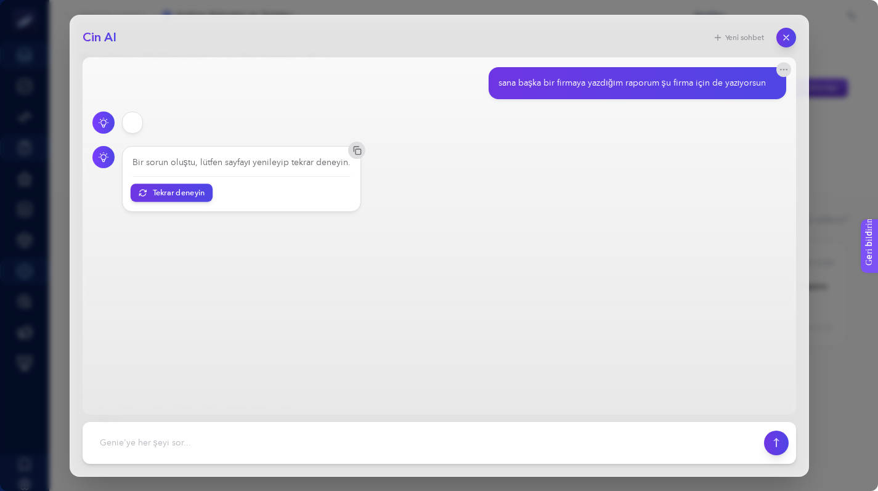
click at [183, 193] on font "Tekrar deneyin" at bounding box center [178, 192] width 52 height 9
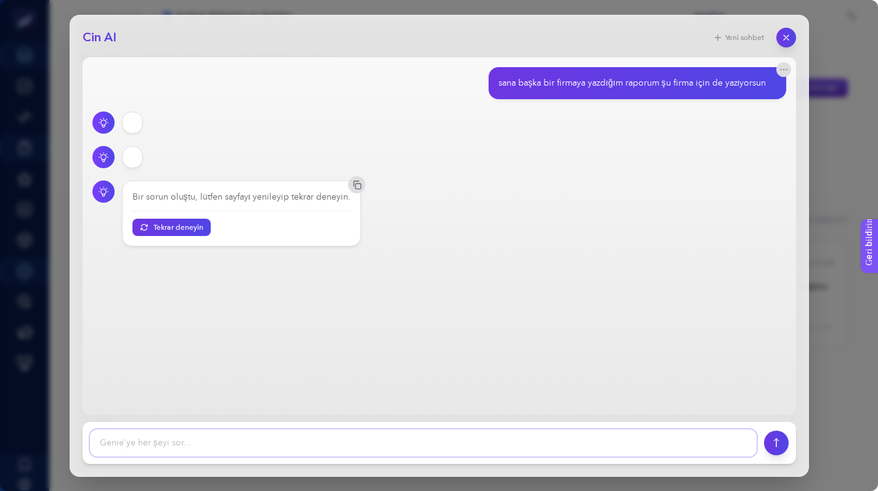
click at [184, 434] on textarea at bounding box center [423, 442] width 667 height 27
paste textarea "Kampanya Notları & Öneriler * Bütçe Verimliliği: BID stratejisini düşürmek için…"
type textarea "Kampanya Notları & Öneriler * Bütçe Verimliliği: BID stratejisini düşürmek için…"
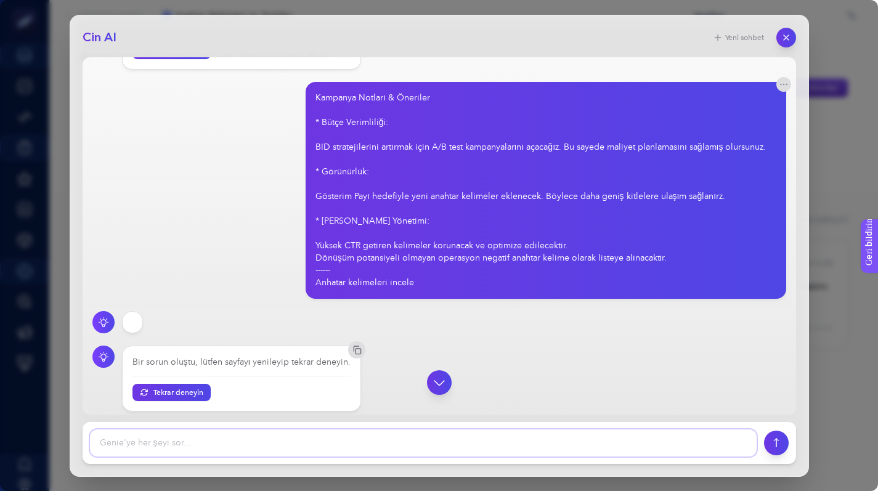
scroll to position [184, 0]
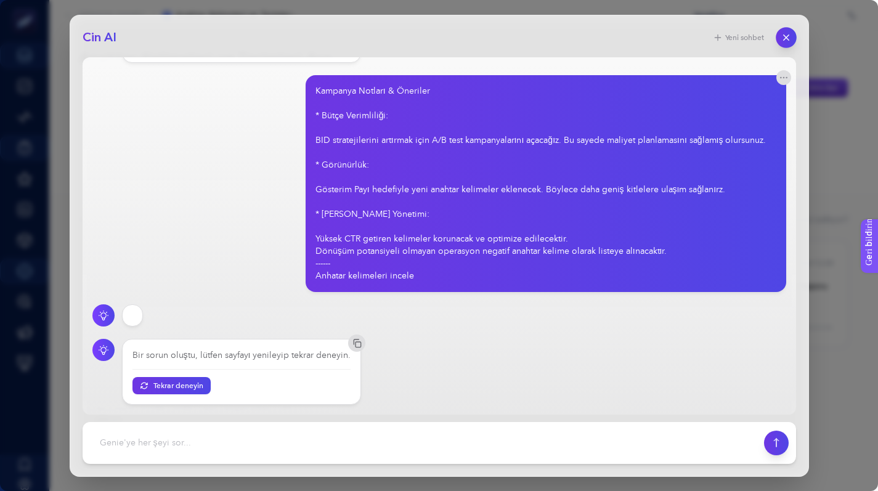
click at [779, 38] on button "button" at bounding box center [786, 37] width 21 height 21
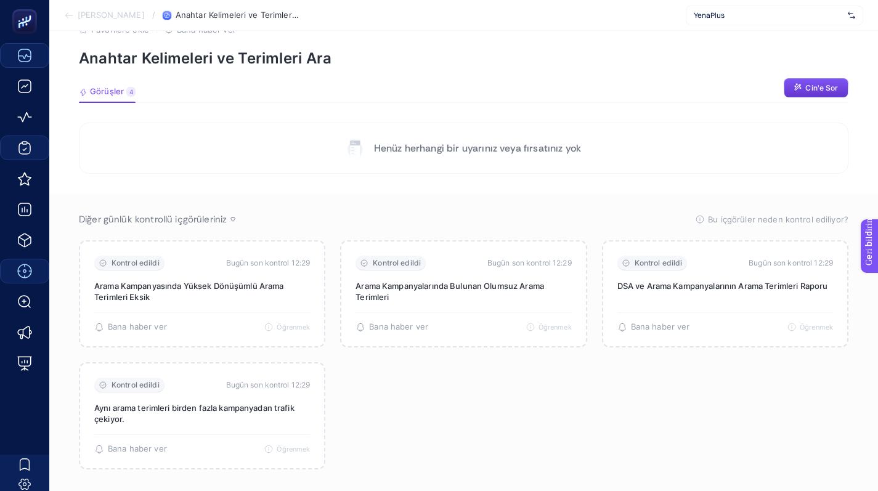
click at [821, 85] on font "Cin'e Sor" at bounding box center [821, 87] width 33 height 9
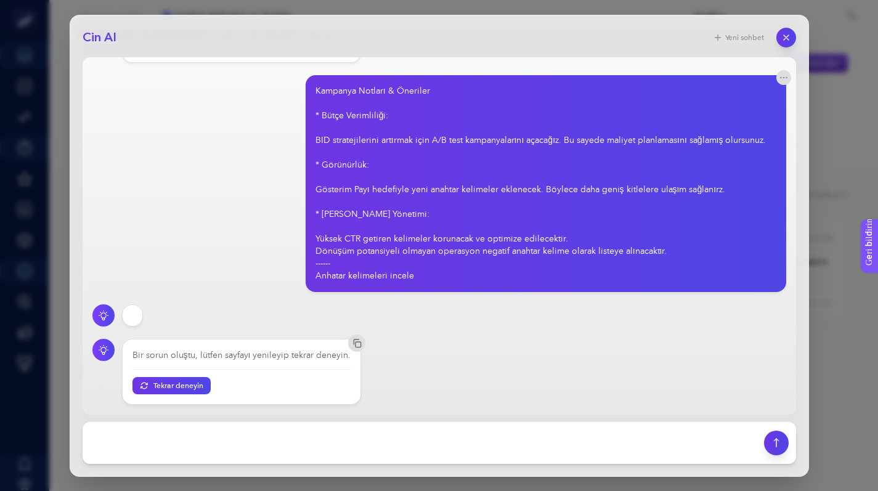
scroll to position [57, 0]
click at [784, 34] on icon "button" at bounding box center [786, 37] width 10 height 10
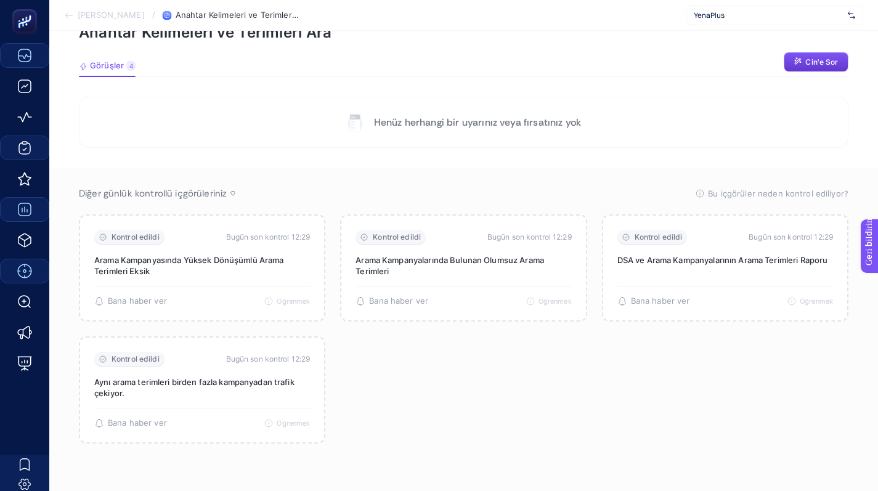
scroll to position [35, 0]
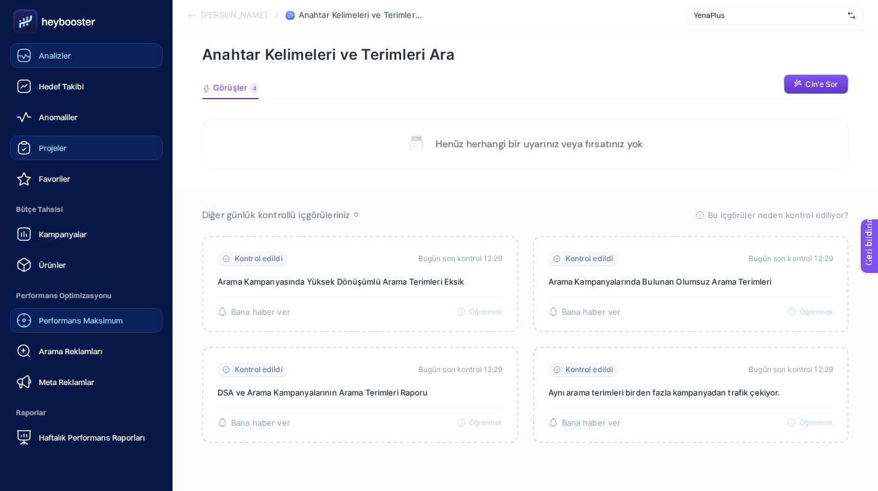
click at [76, 54] on link "Analizler" at bounding box center [86, 55] width 153 height 25
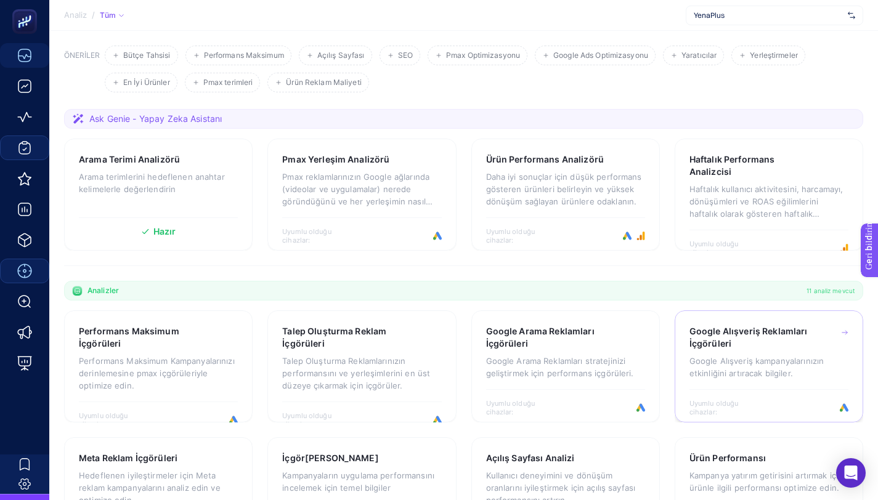
scroll to position [196, 0]
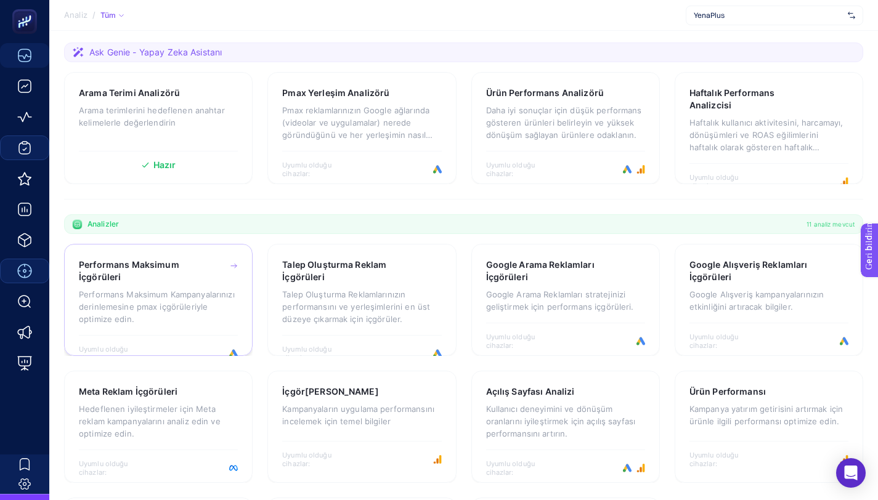
click at [176, 301] on font "Performans Maksimum Kampanyalarınızı derinlemesine pmax içgörüleriyle optimize …" at bounding box center [157, 307] width 156 height 35
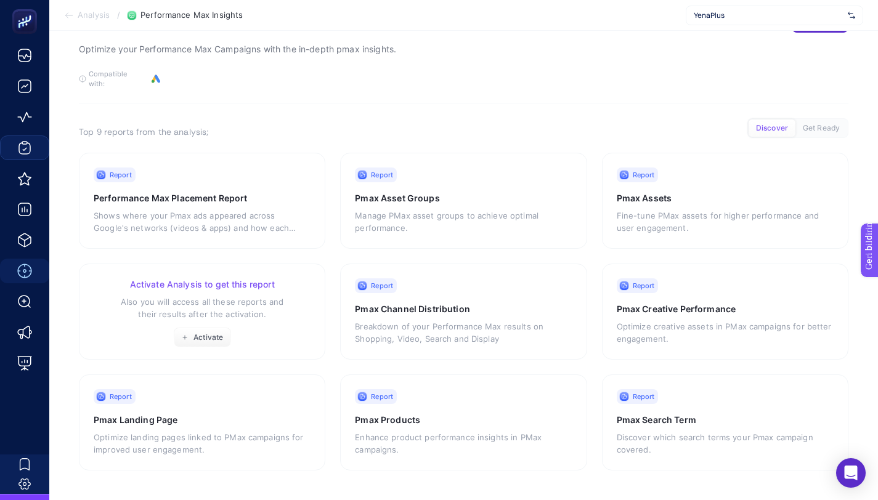
scroll to position [47, 0]
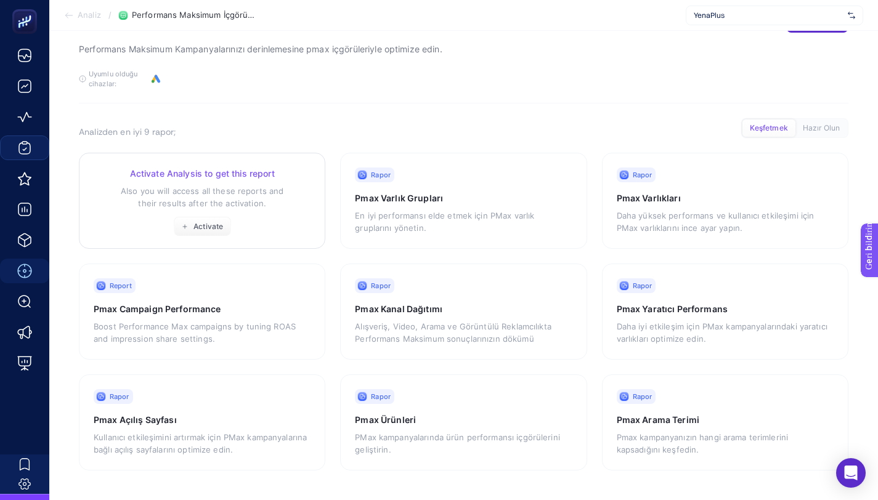
click at [230, 203] on p "Also you will access all these reports and their results after the activation." at bounding box center [202, 197] width 217 height 25
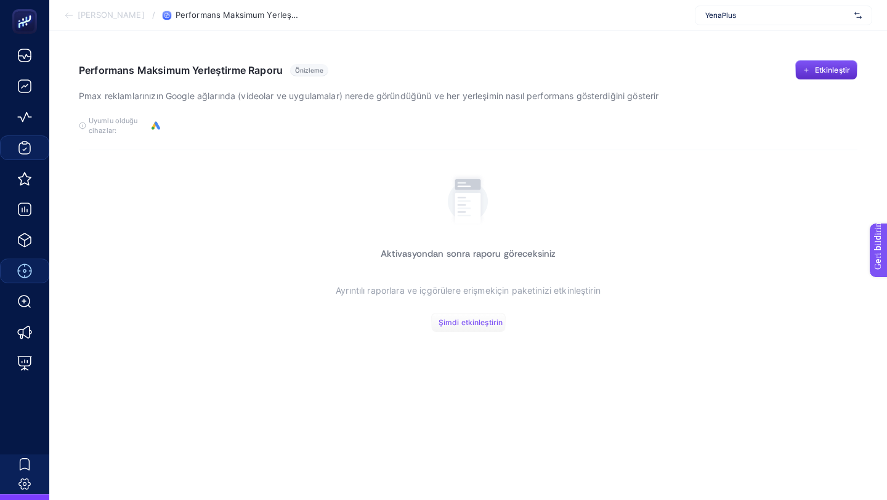
click at [457, 322] on font "Şimdi etkinleştirin" at bounding box center [471, 322] width 64 height 9
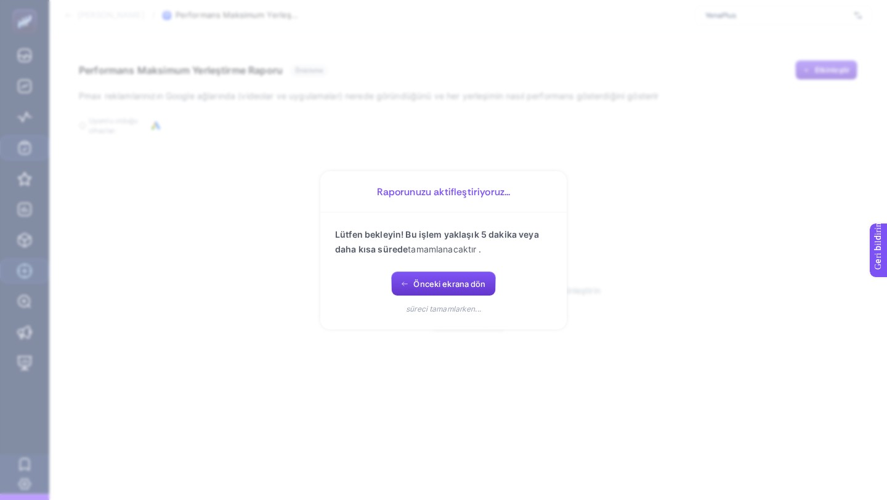
click at [398, 277] on button "Önceki ekrana dön" at bounding box center [443, 284] width 104 height 25
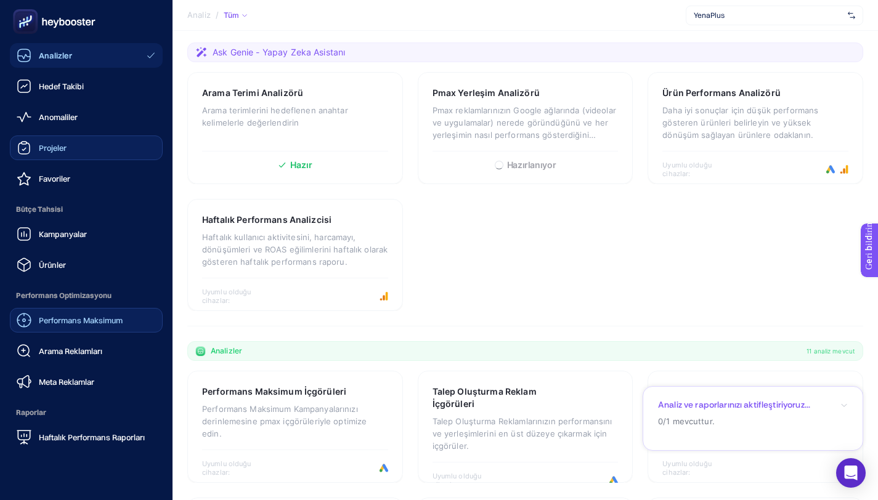
scroll to position [97, 0]
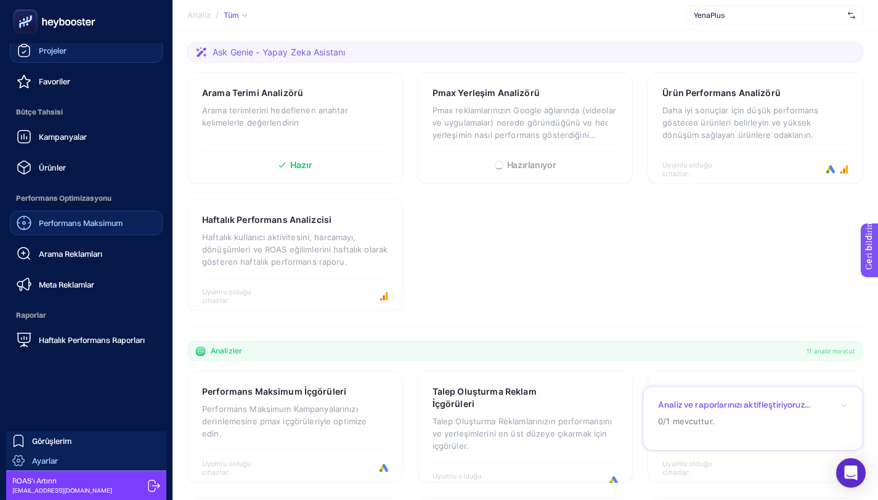
click at [51, 467] on link "Ayarlar" at bounding box center [86, 461] width 160 height 20
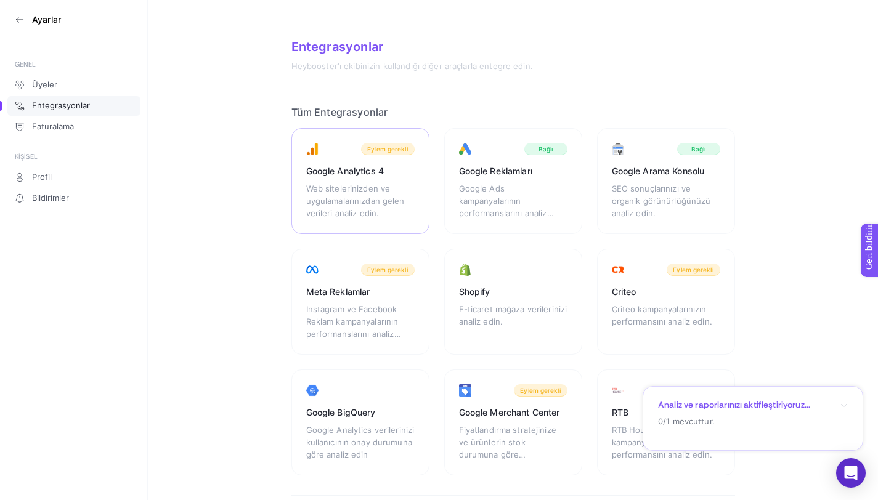
click at [384, 153] on div "Eylem gerekli" at bounding box center [388, 149] width 54 height 12
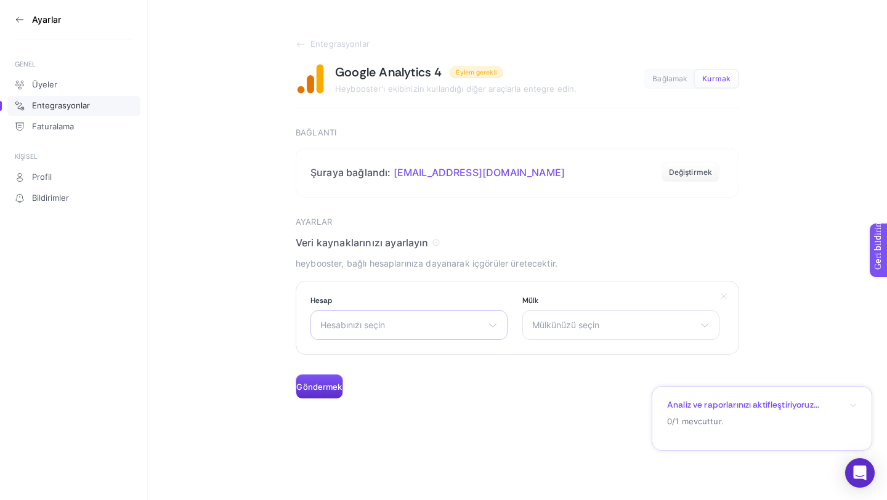
click at [421, 325] on span "Hesabınızı seçin" at bounding box center [401, 325] width 163 height 10
click at [399, 320] on span "Hesabınızı seçin" at bounding box center [401, 325] width 163 height 10
click at [381, 328] on font "Hesabınızı seçin" at bounding box center [352, 325] width 65 height 10
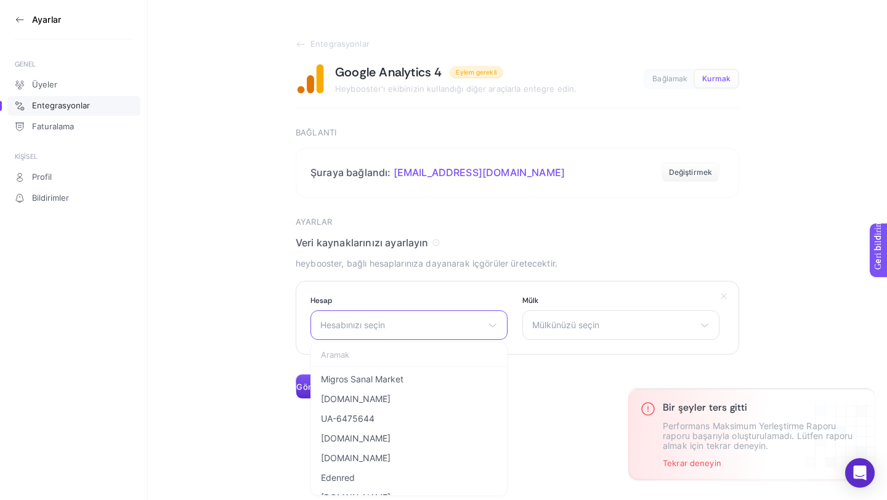
click at [360, 357] on input "text" at bounding box center [409, 355] width 196 height 25
type input "yena"
click at [349, 396] on font "Yenaplus" at bounding box center [339, 399] width 36 height 10
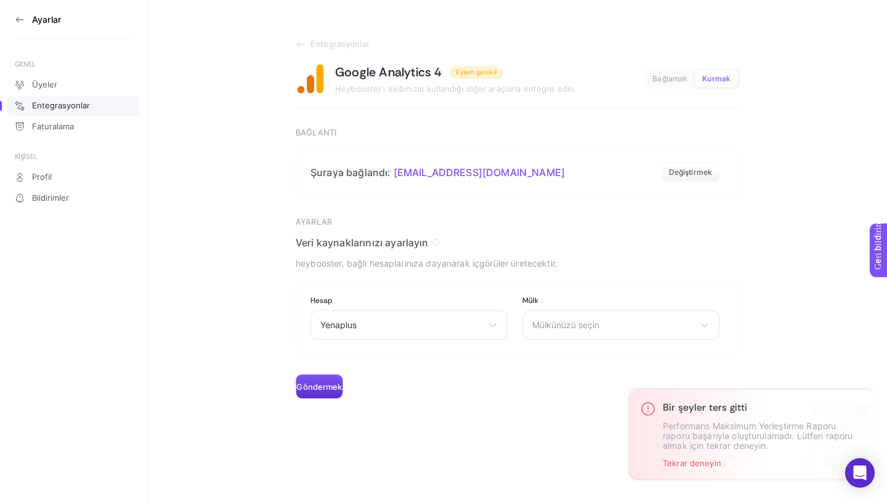
click at [606, 323] on span "Mülkünüzü seçin" at bounding box center [613, 325] width 163 height 10
click at [565, 386] on li "Yenaplus" at bounding box center [621, 380] width 191 height 20
click at [313, 386] on font "Göndermek" at bounding box center [319, 387] width 46 height 10
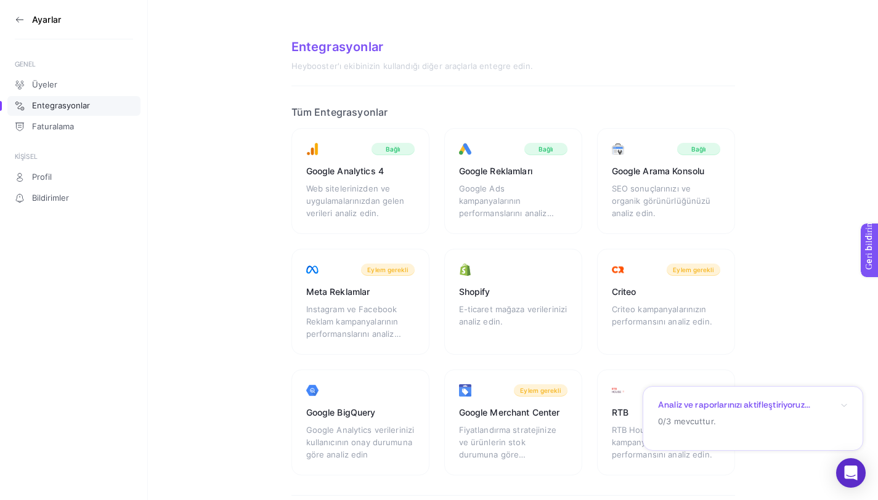
click at [15, 19] on icon at bounding box center [20, 20] width 10 height 10
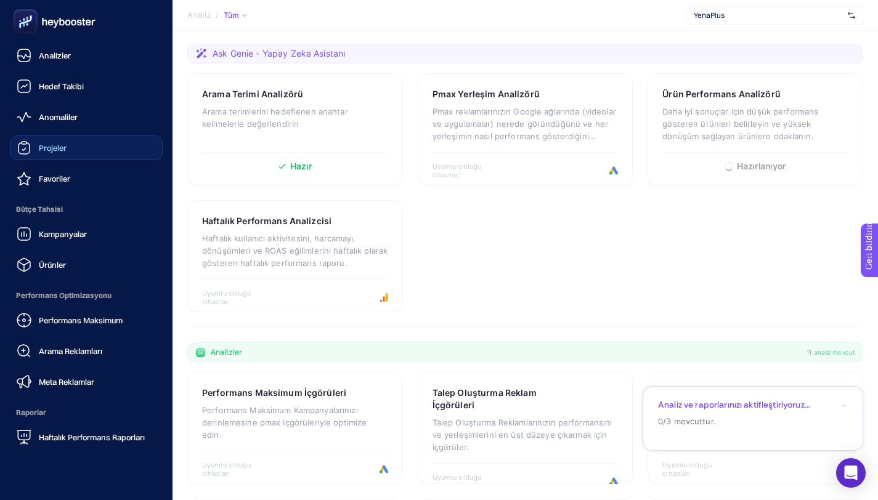
scroll to position [196, 0]
click at [54, 152] on font "Projeler" at bounding box center [53, 148] width 28 height 10
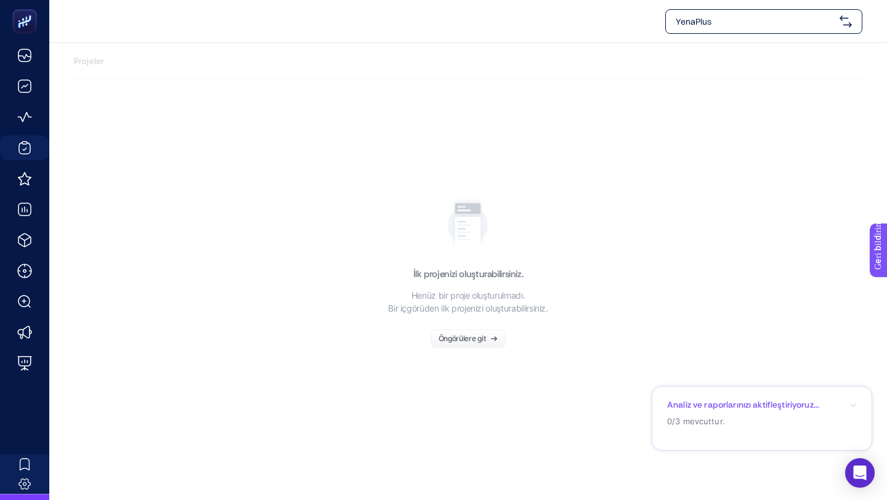
click at [463, 338] on font "Öngörülere git" at bounding box center [462, 338] width 47 height 9
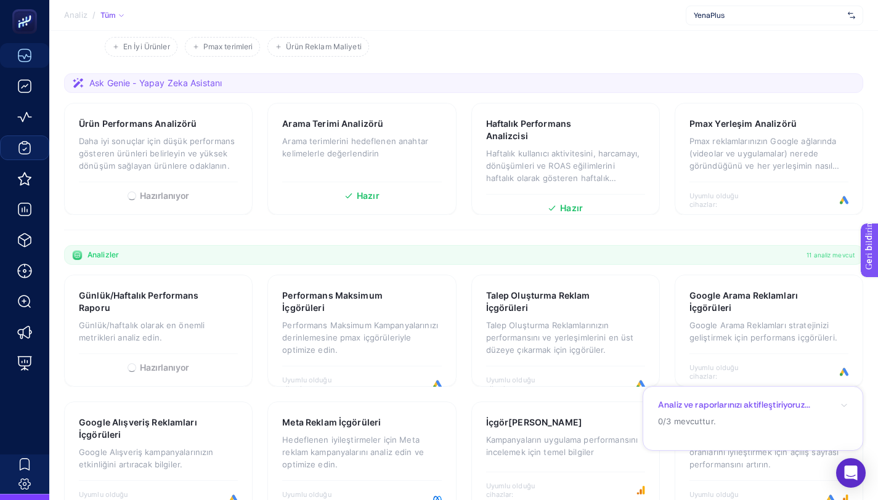
scroll to position [196, 0]
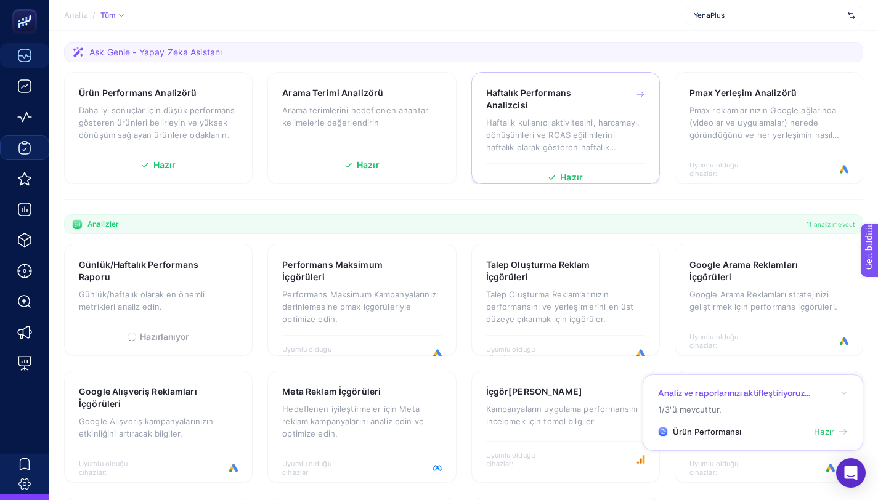
click at [556, 160] on div "Haftalık Performans Analizcisi Haftalık kullanıcı aktivitesini, harcamayı, dönü…" at bounding box center [565, 125] width 159 height 76
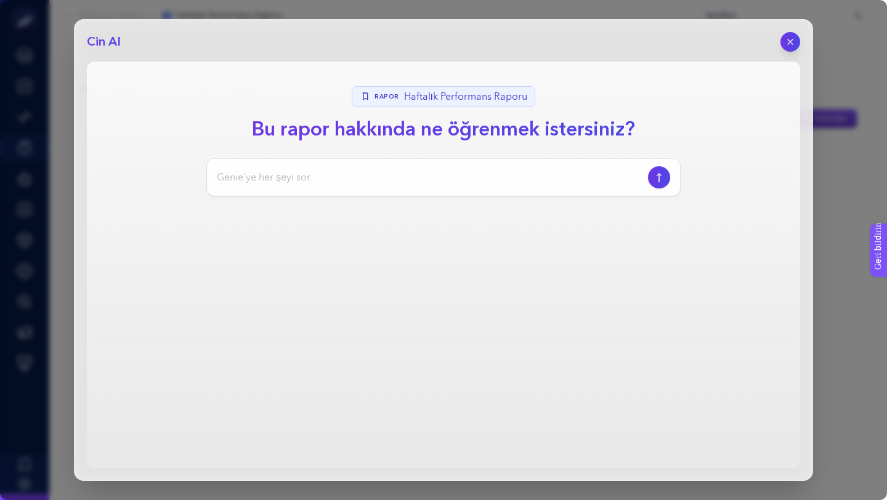
click at [463, 175] on input at bounding box center [430, 177] width 426 height 15
type input "bana haftalık analiz [MEDICAL_DATA]"
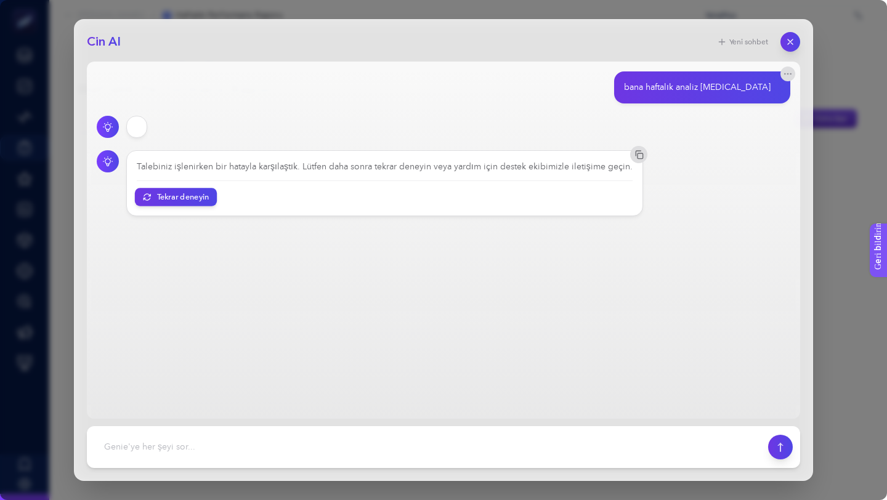
click at [174, 197] on font "Tekrar deneyin" at bounding box center [183, 197] width 52 height 9
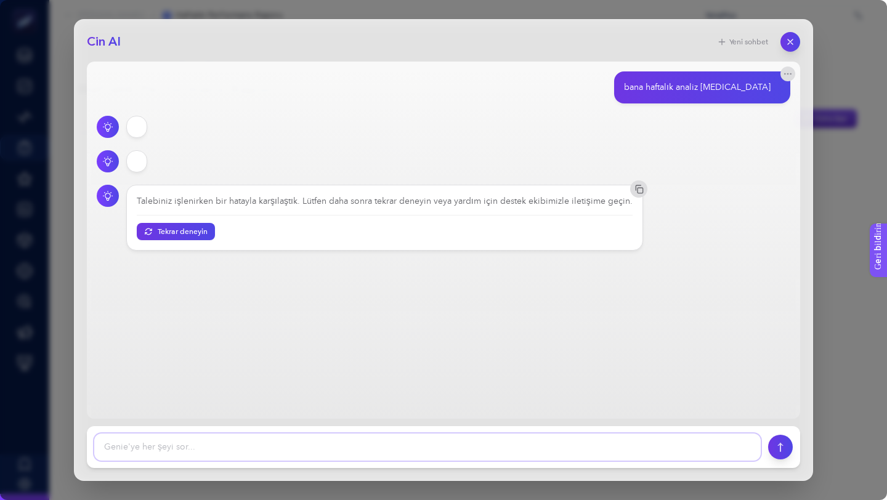
click at [287, 451] on textarea at bounding box center [427, 447] width 667 height 27
type textarea "roas oranı"
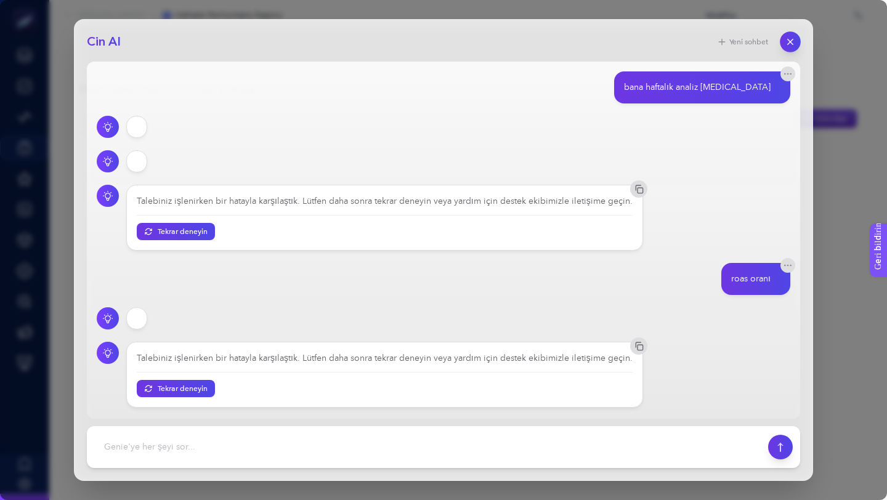
click at [790, 33] on button "button" at bounding box center [790, 41] width 21 height 21
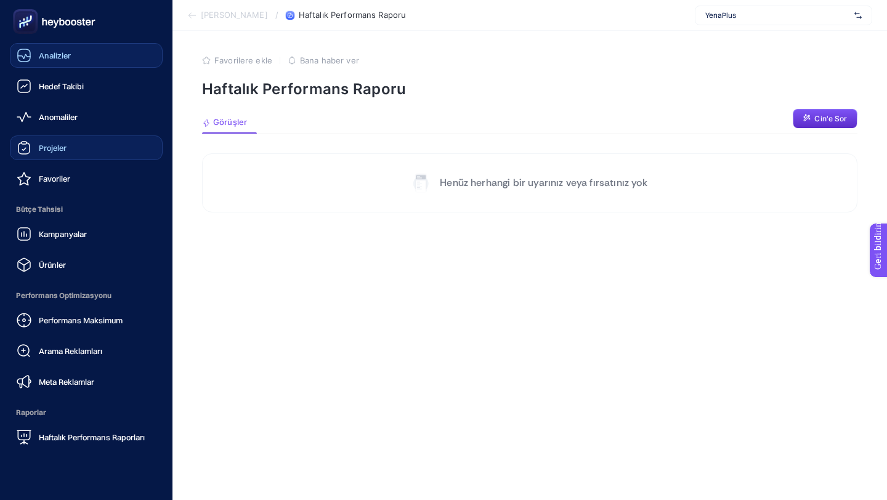
click at [55, 54] on font "Analizler" at bounding box center [55, 56] width 32 height 10
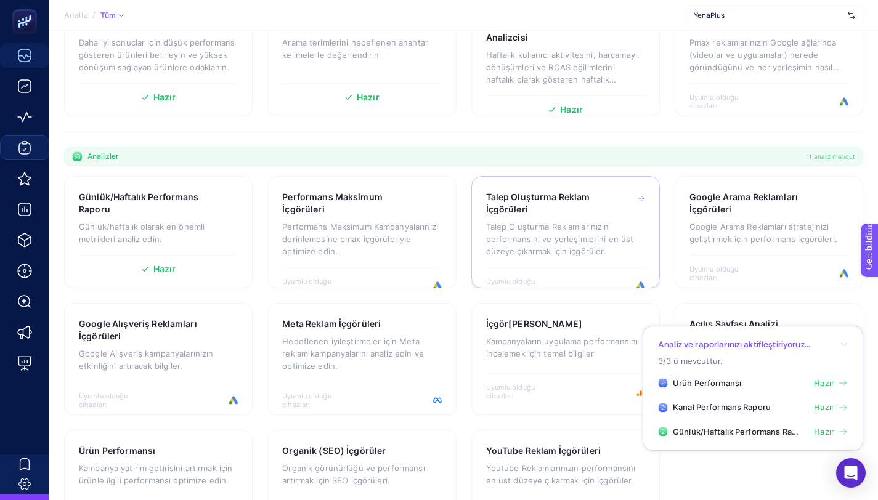
scroll to position [320, 0]
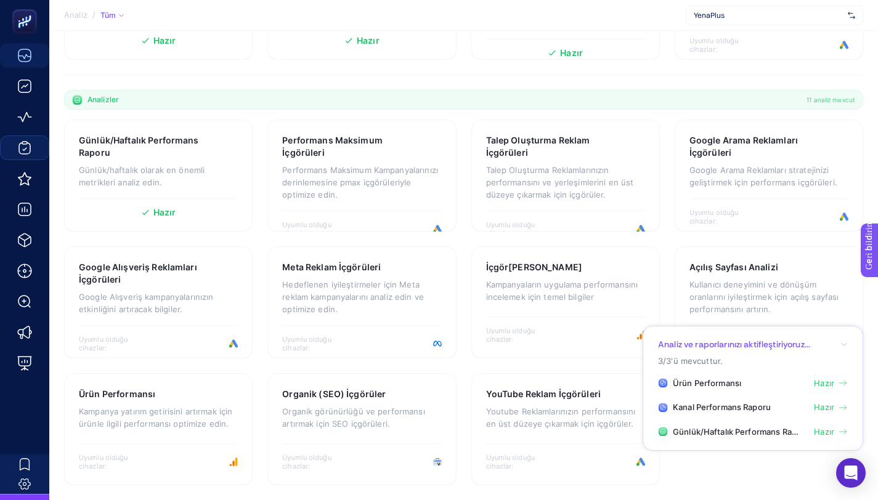
click at [845, 339] on div "Analiz ve raporlarınızı aktifleştiriyoruz..." at bounding box center [753, 345] width 190 height 12
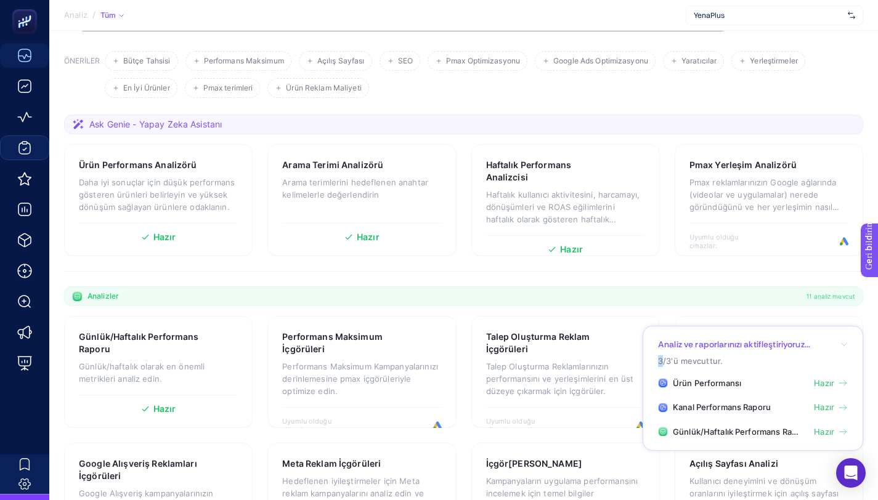
scroll to position [80, 0]
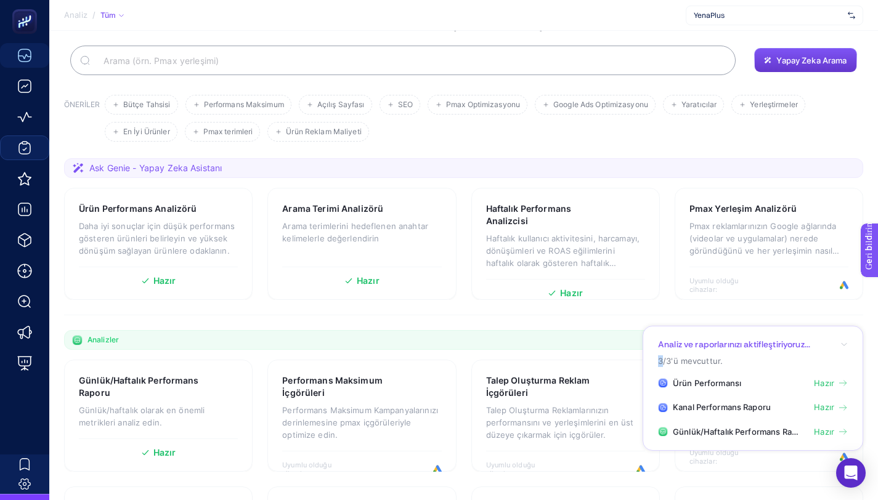
click at [796, 50] on button "Yapay Zeka Arama" at bounding box center [805, 60] width 102 height 25
click at [799, 73] on div "Yapay Zeka Arama" at bounding box center [463, 61] width 799 height 30
click at [795, 56] on font "Yapay Zeka Arama" at bounding box center [811, 60] width 70 height 10
click at [798, 69] on button "Yapay Zeka Arama" at bounding box center [805, 60] width 102 height 25
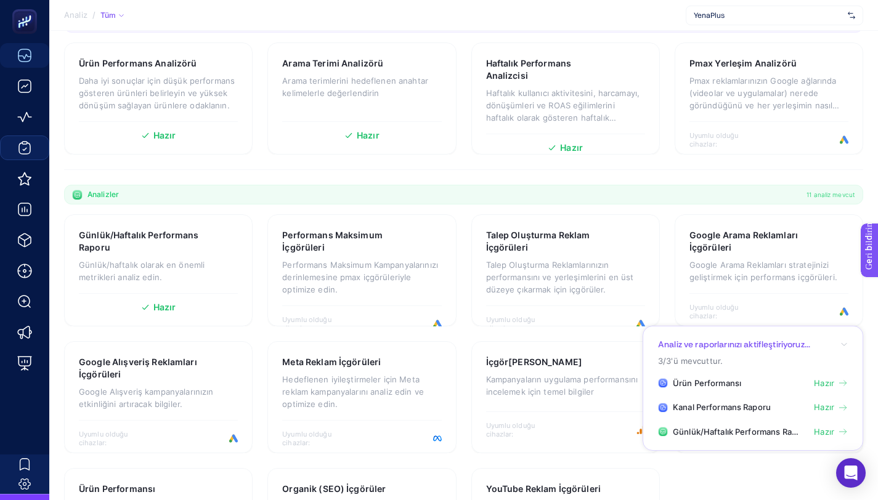
scroll to position [48, 0]
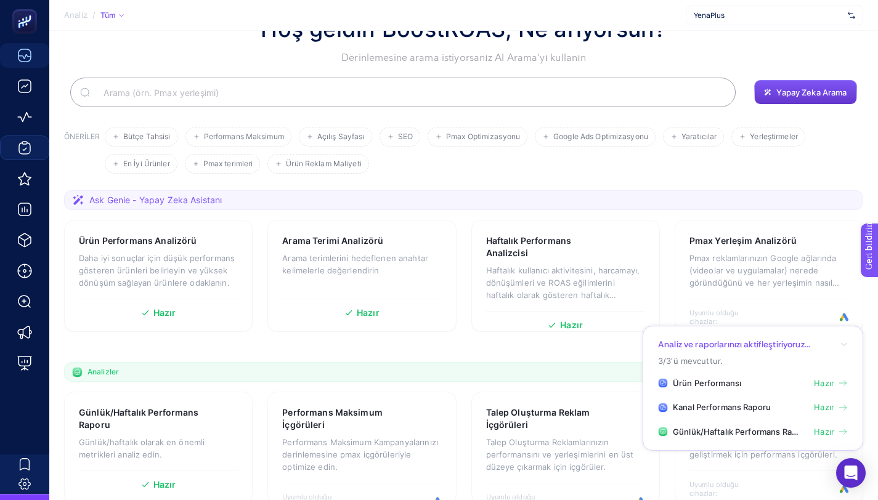
click at [793, 86] on button "Yapay Zeka Arama" at bounding box center [805, 92] width 102 height 25
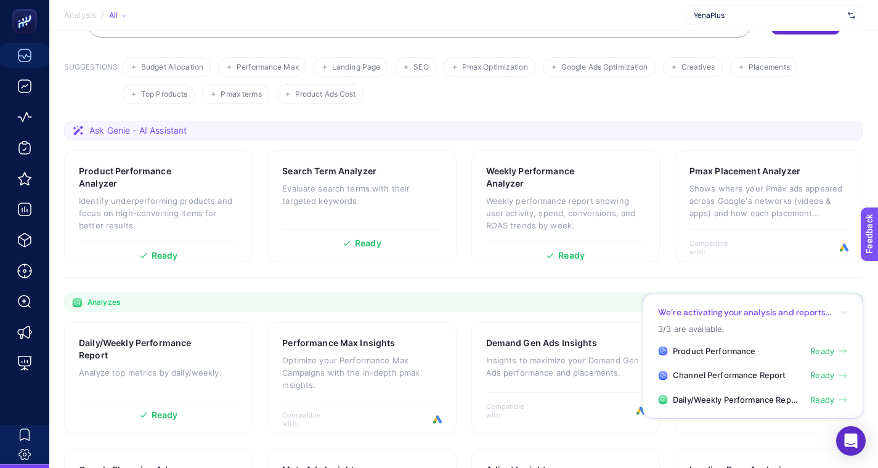
scroll to position [184, 0]
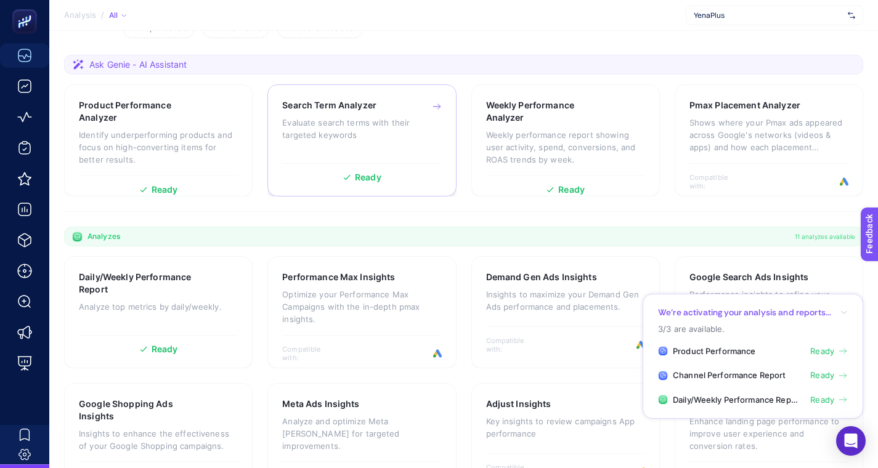
click at [370, 176] on span "Ready" at bounding box center [368, 177] width 26 height 9
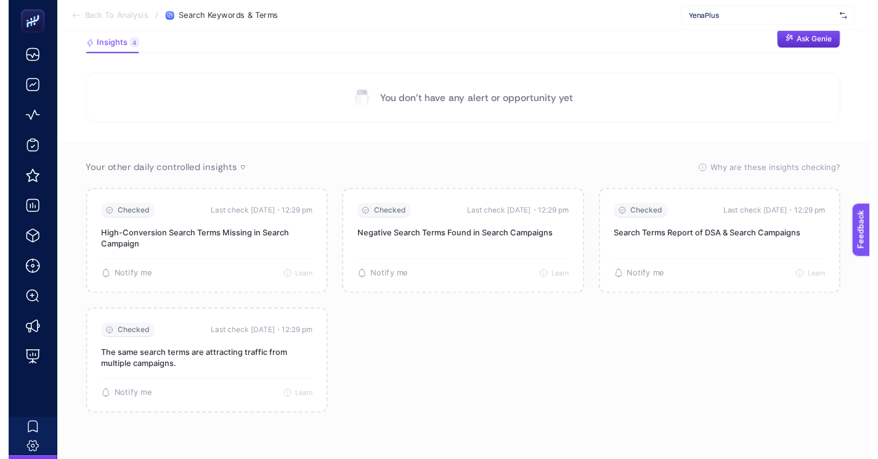
scroll to position [89, 0]
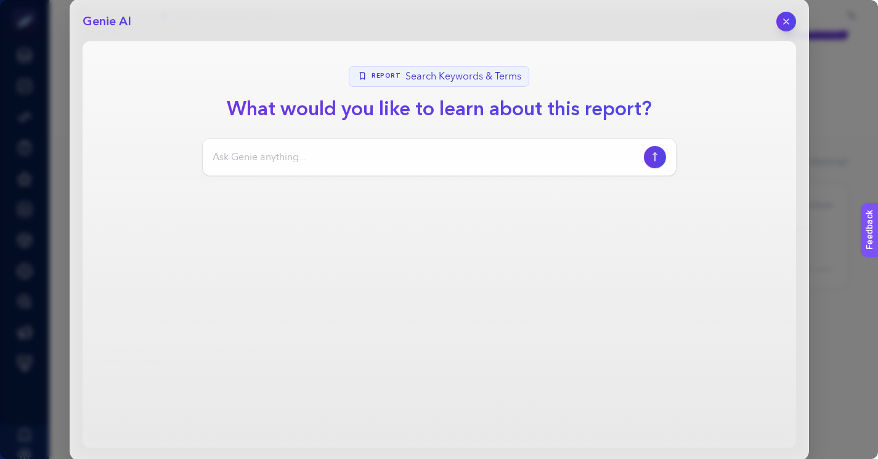
click at [514, 158] on input at bounding box center [426, 157] width 426 height 15
click at [794, 20] on button "button" at bounding box center [786, 21] width 21 height 21
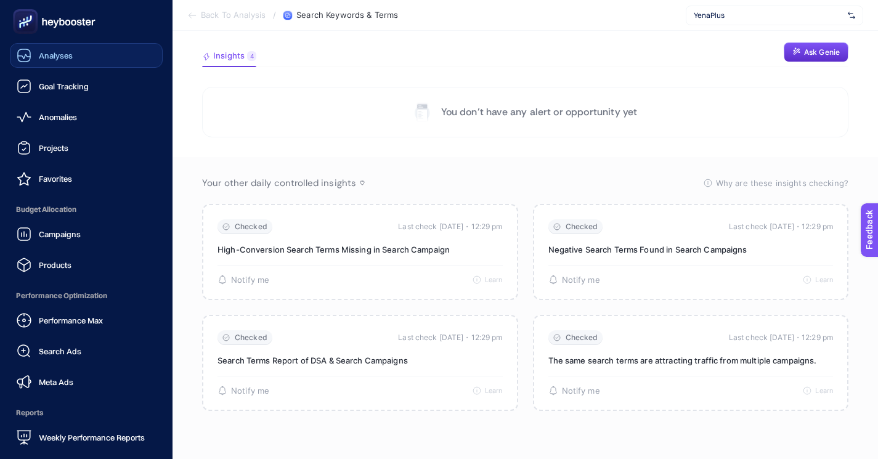
click at [27, 54] on icon at bounding box center [24, 55] width 15 height 15
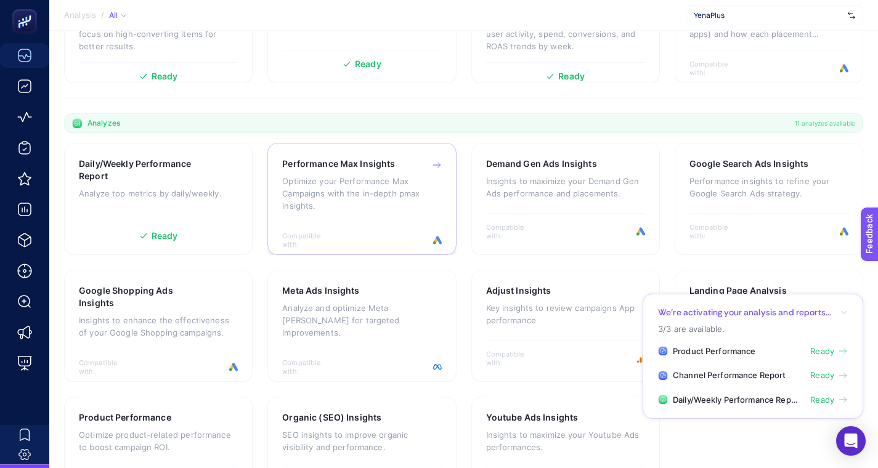
scroll to position [298, 0]
click at [184, 189] on p "Analyze top metrics by daily/weekly." at bounding box center [158, 193] width 159 height 12
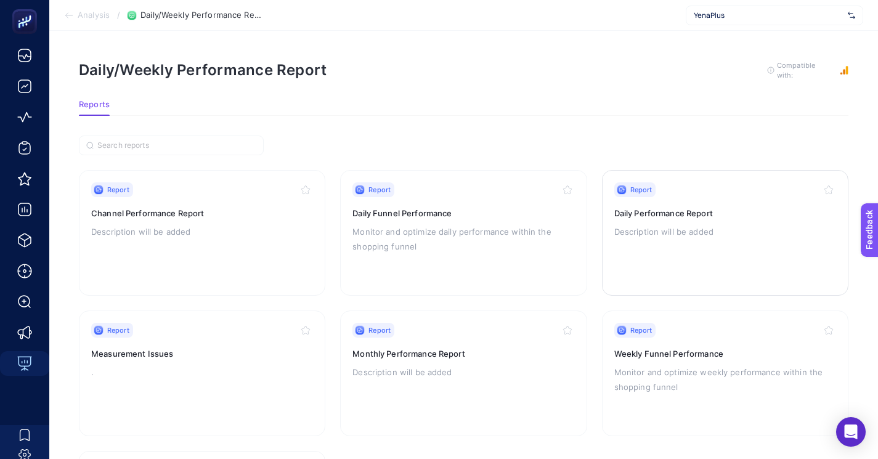
click at [665, 227] on p "Description will be added" at bounding box center [725, 231] width 222 height 15
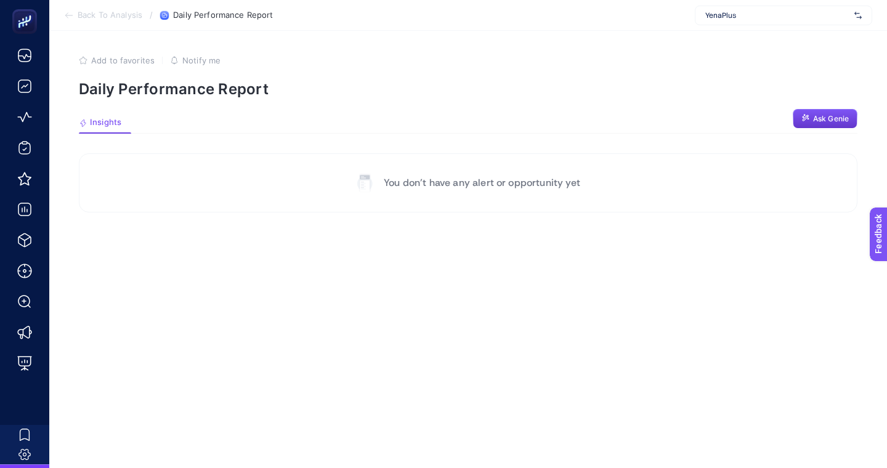
click at [829, 121] on span "Ask Genie" at bounding box center [831, 119] width 36 height 10
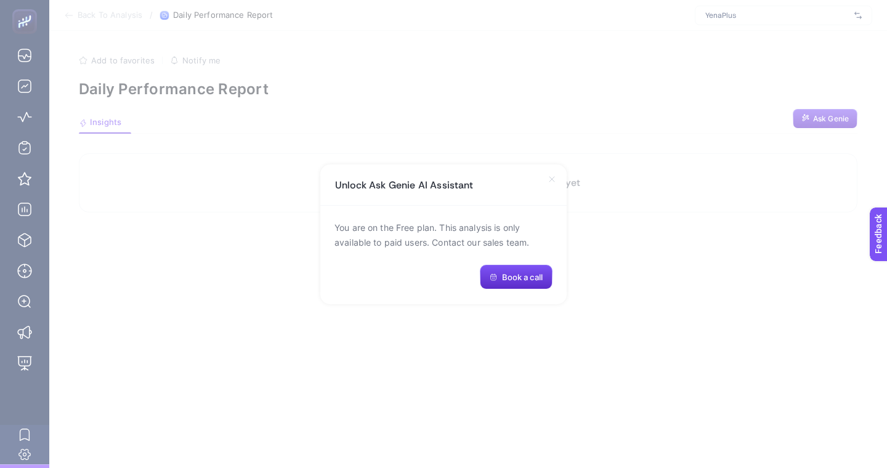
click at [549, 178] on icon at bounding box center [552, 179] width 10 height 10
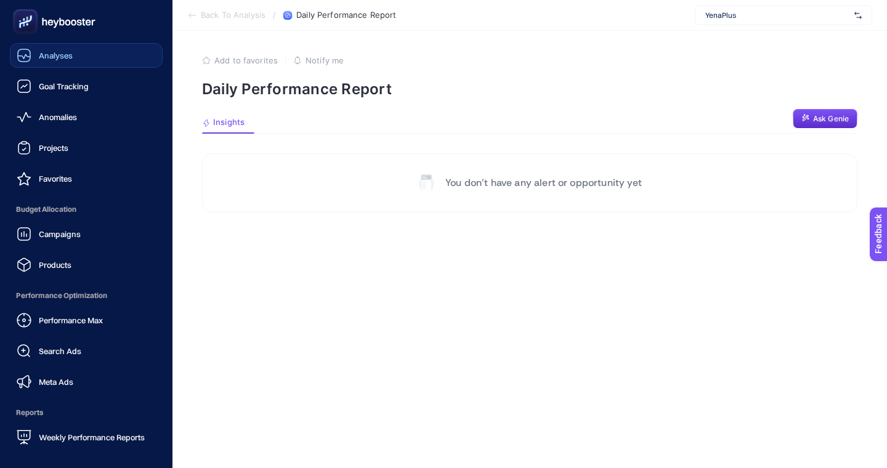
click at [27, 60] on icon at bounding box center [24, 55] width 15 height 15
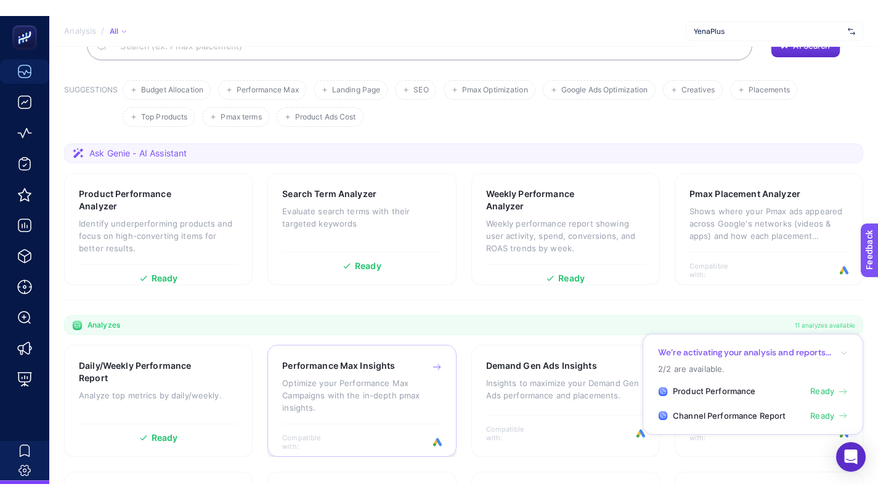
scroll to position [110, 0]
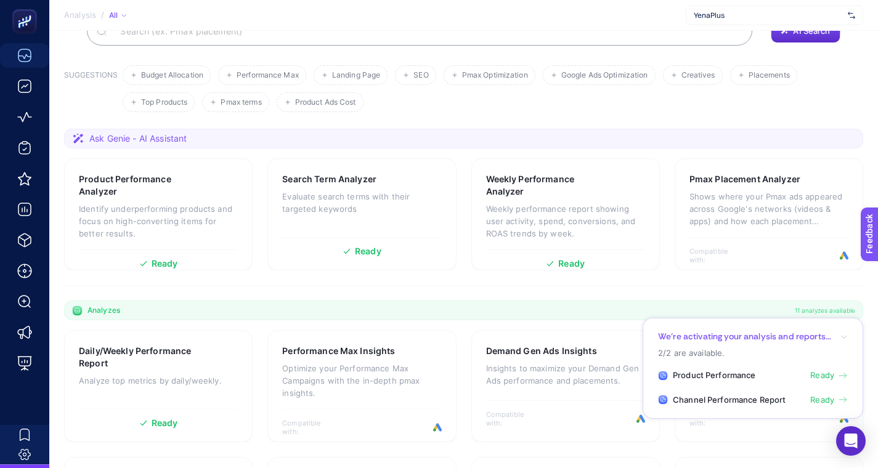
click at [844, 336] on icon "button" at bounding box center [843, 336] width 7 height 7
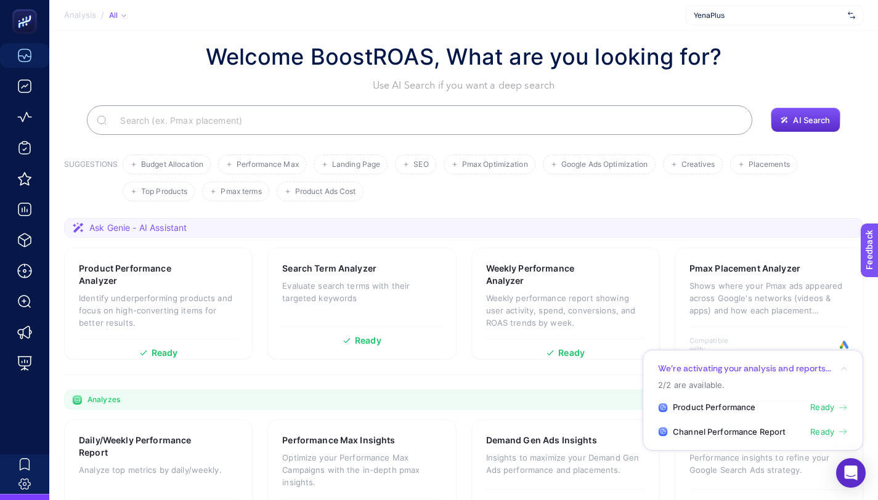
scroll to position [0, 0]
